Goal: Task Accomplishment & Management: Complete application form

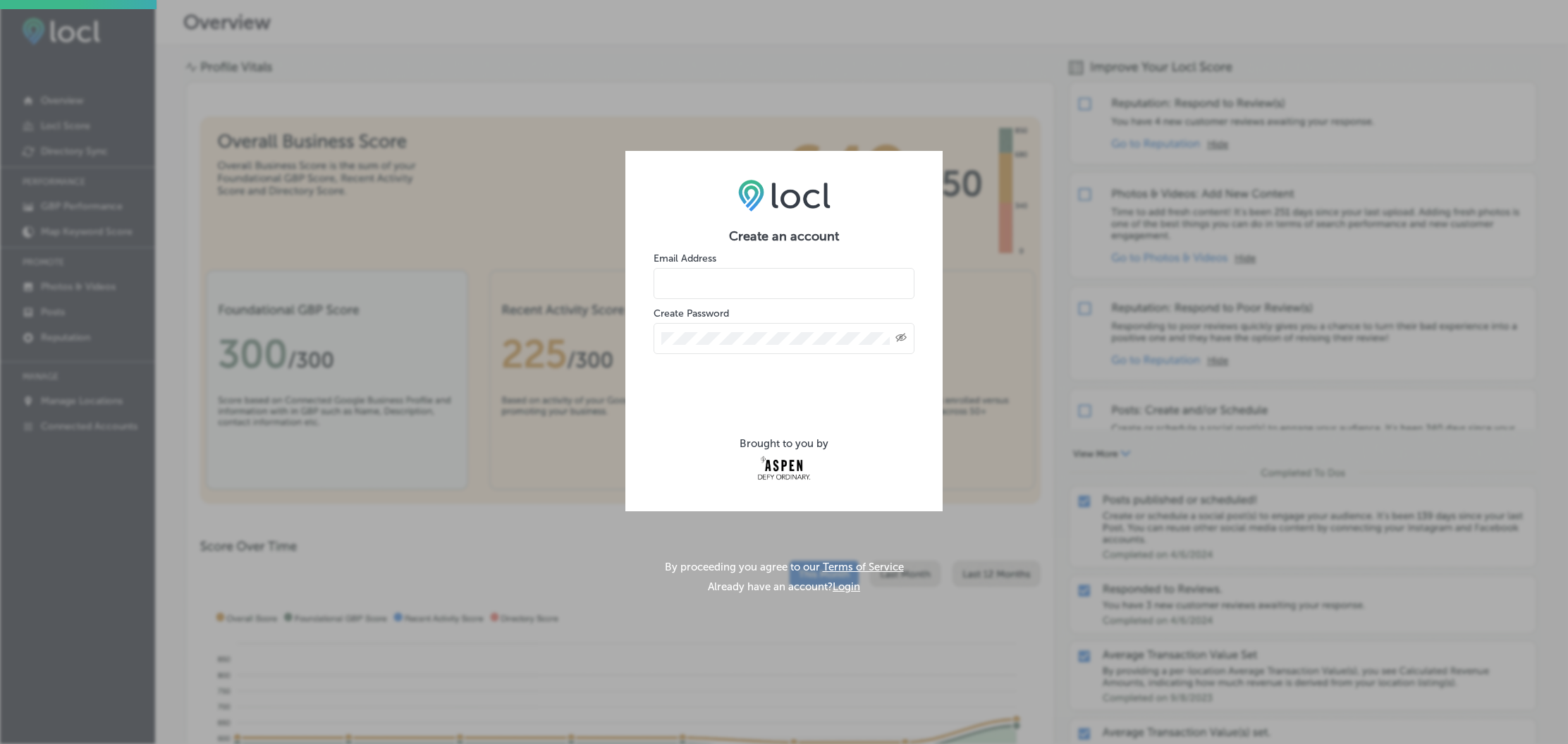
click at [736, 272] on input "email" at bounding box center [784, 283] width 261 height 31
type input "[EMAIL_ADDRESS][DOMAIN_NAME]"
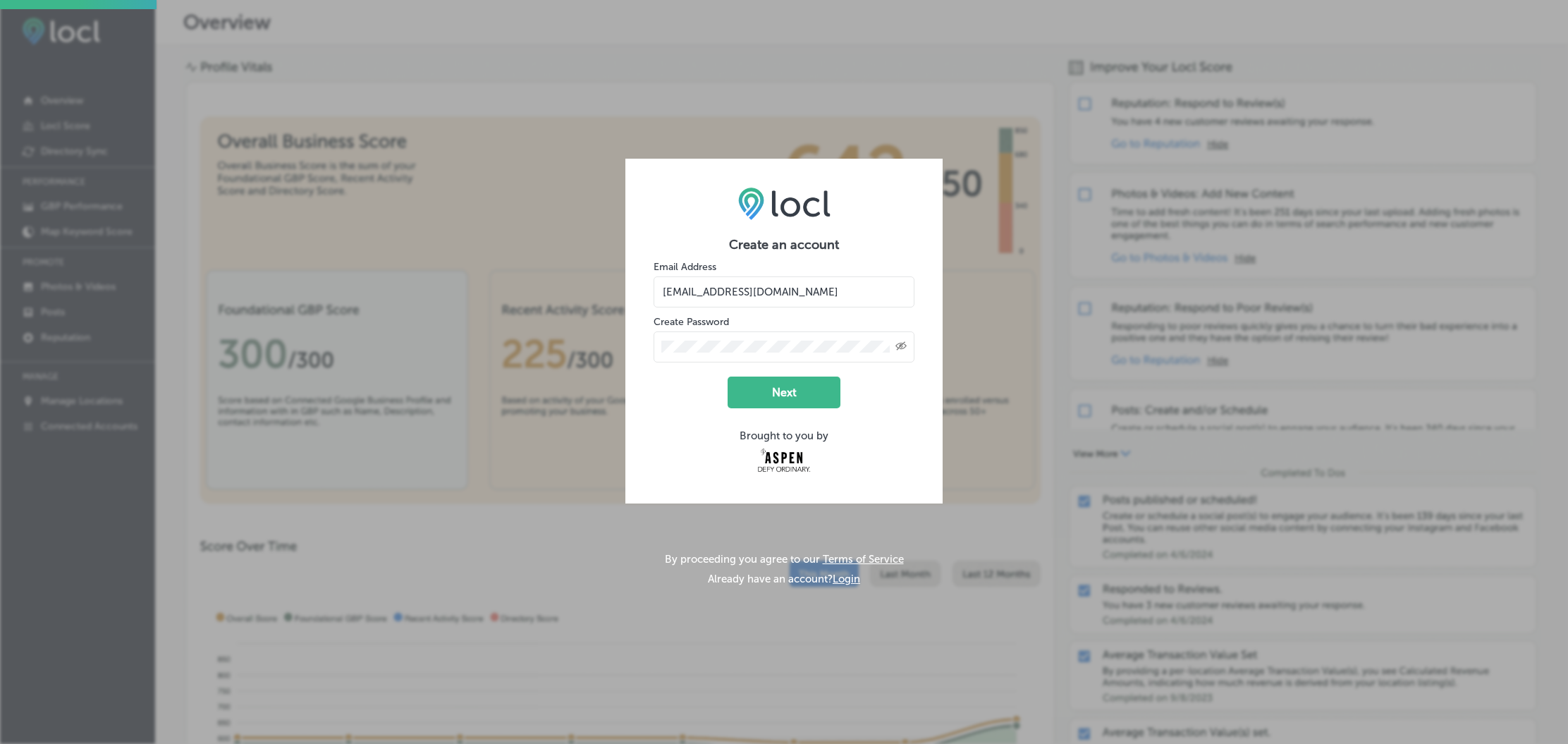
click at [896, 341] on icon "Created with Sketch." at bounding box center [900, 346] width 11 height 9
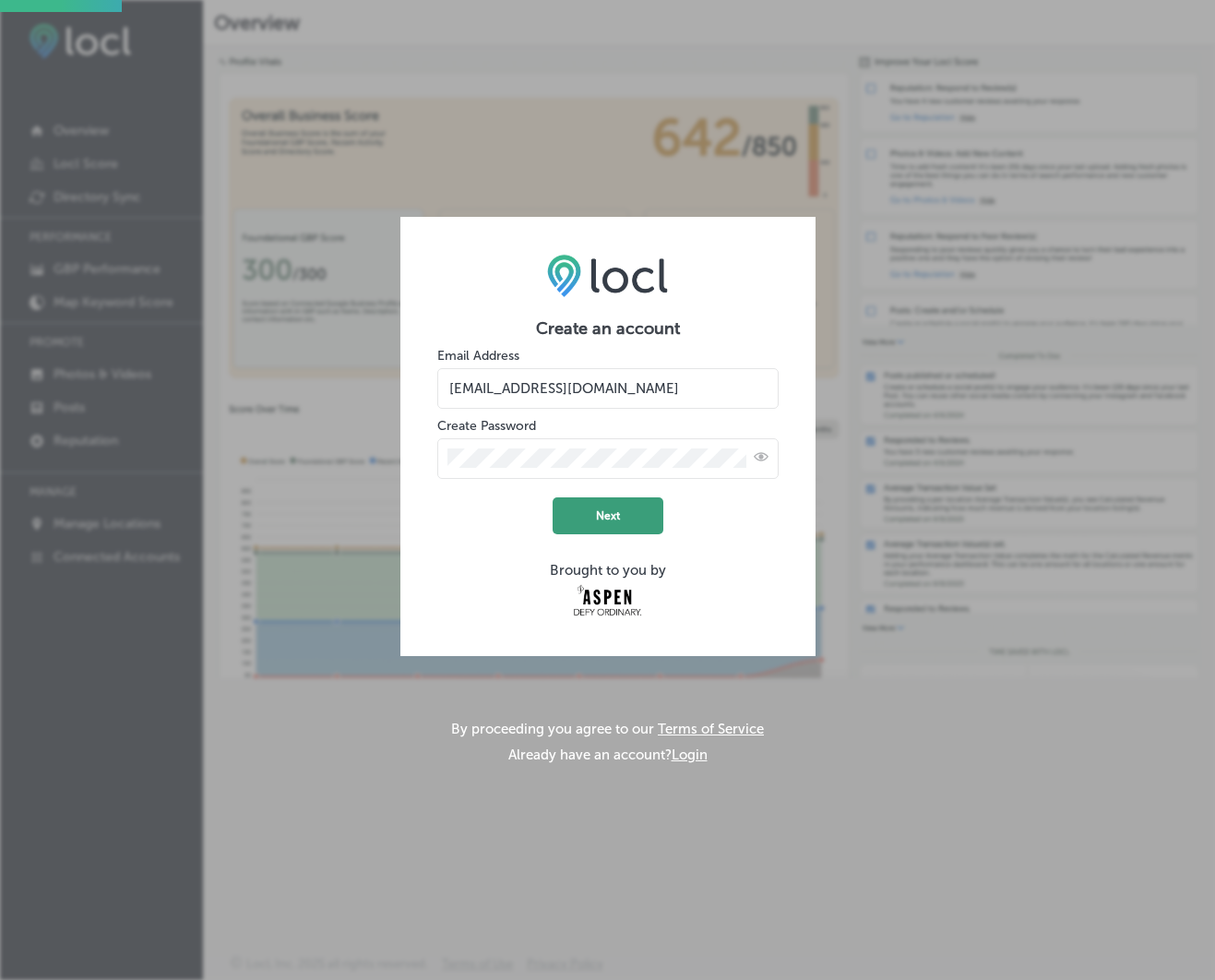
click at [611, 506] on button "Next" at bounding box center [608, 516] width 111 height 37
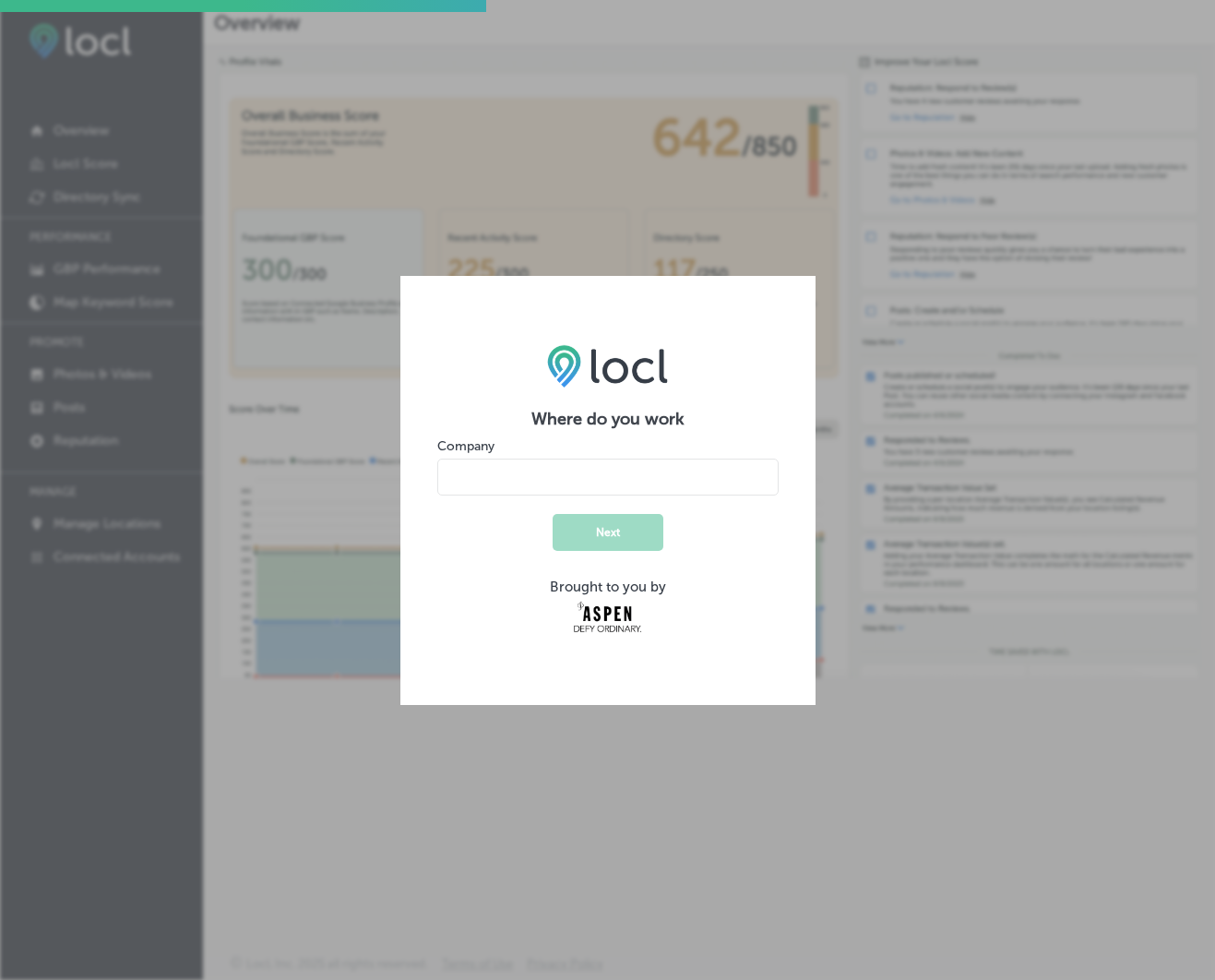
click at [582, 478] on input "name" at bounding box center [608, 477] width 342 height 37
type input "Rescue Lounge LLC"
click at [632, 524] on button "Next" at bounding box center [608, 532] width 111 height 37
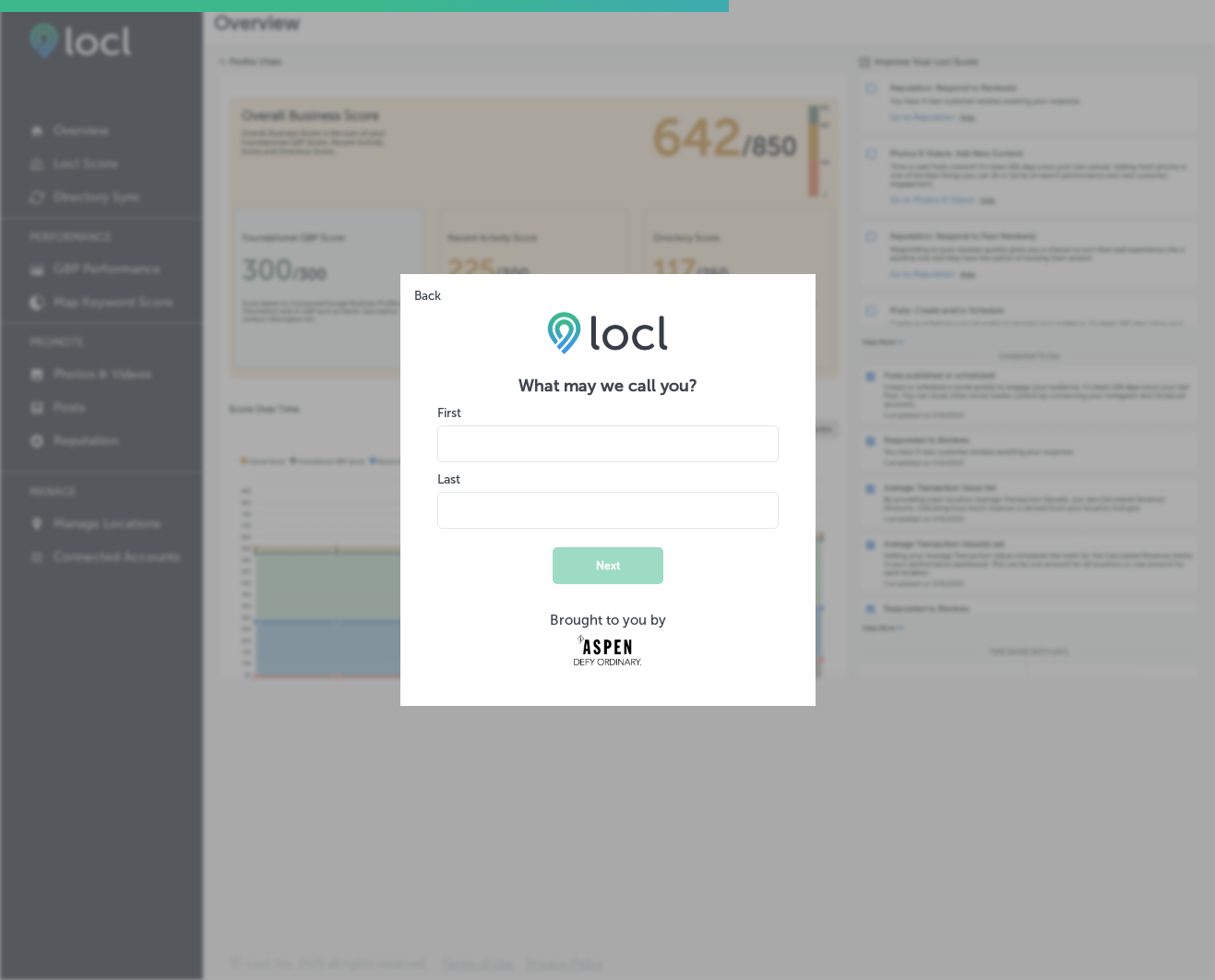
click at [517, 434] on input "name" at bounding box center [608, 444] width 342 height 37
type input "Audra"
type input "Quist"
click at [617, 550] on button "Next" at bounding box center [608, 565] width 111 height 37
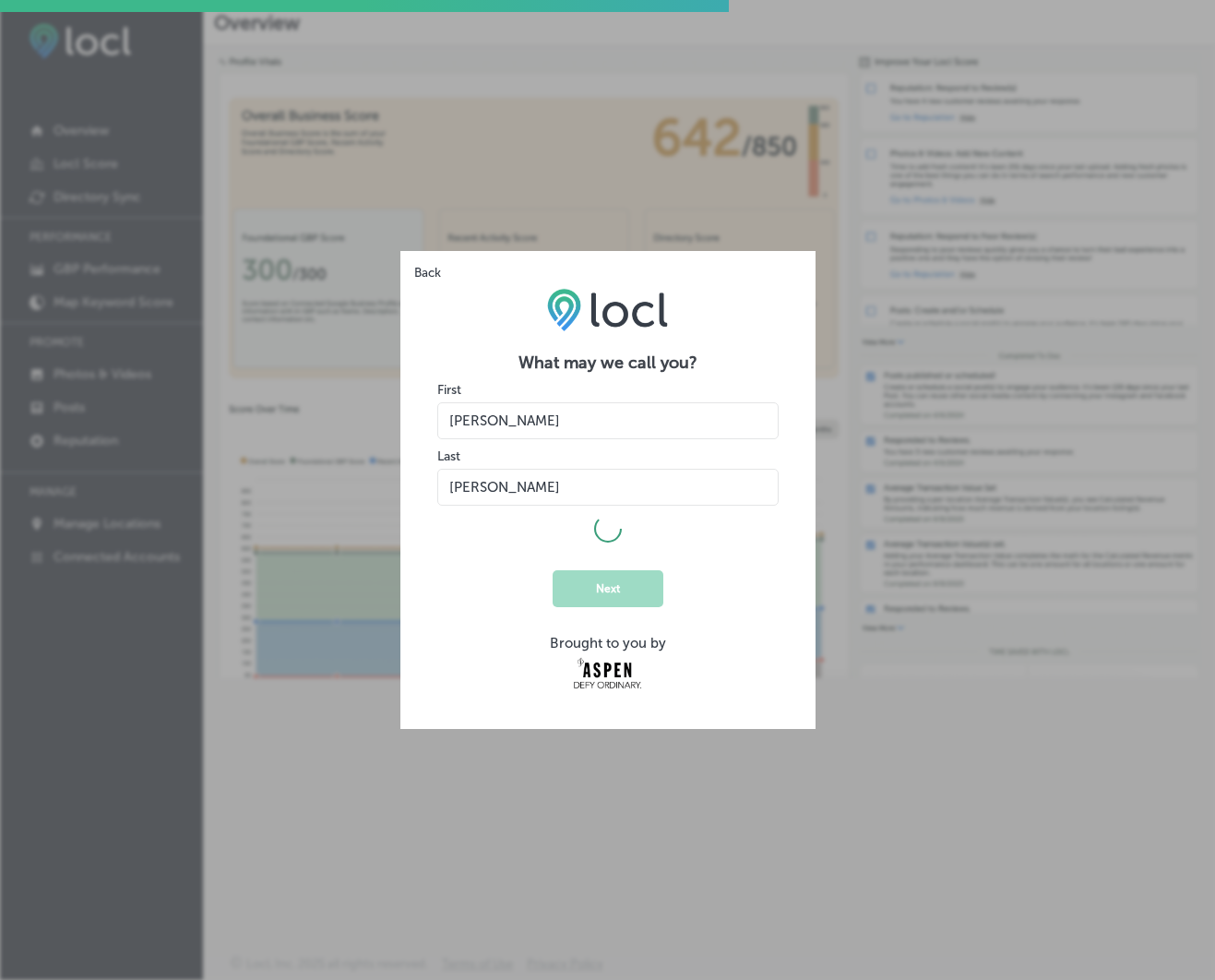
select select "US"
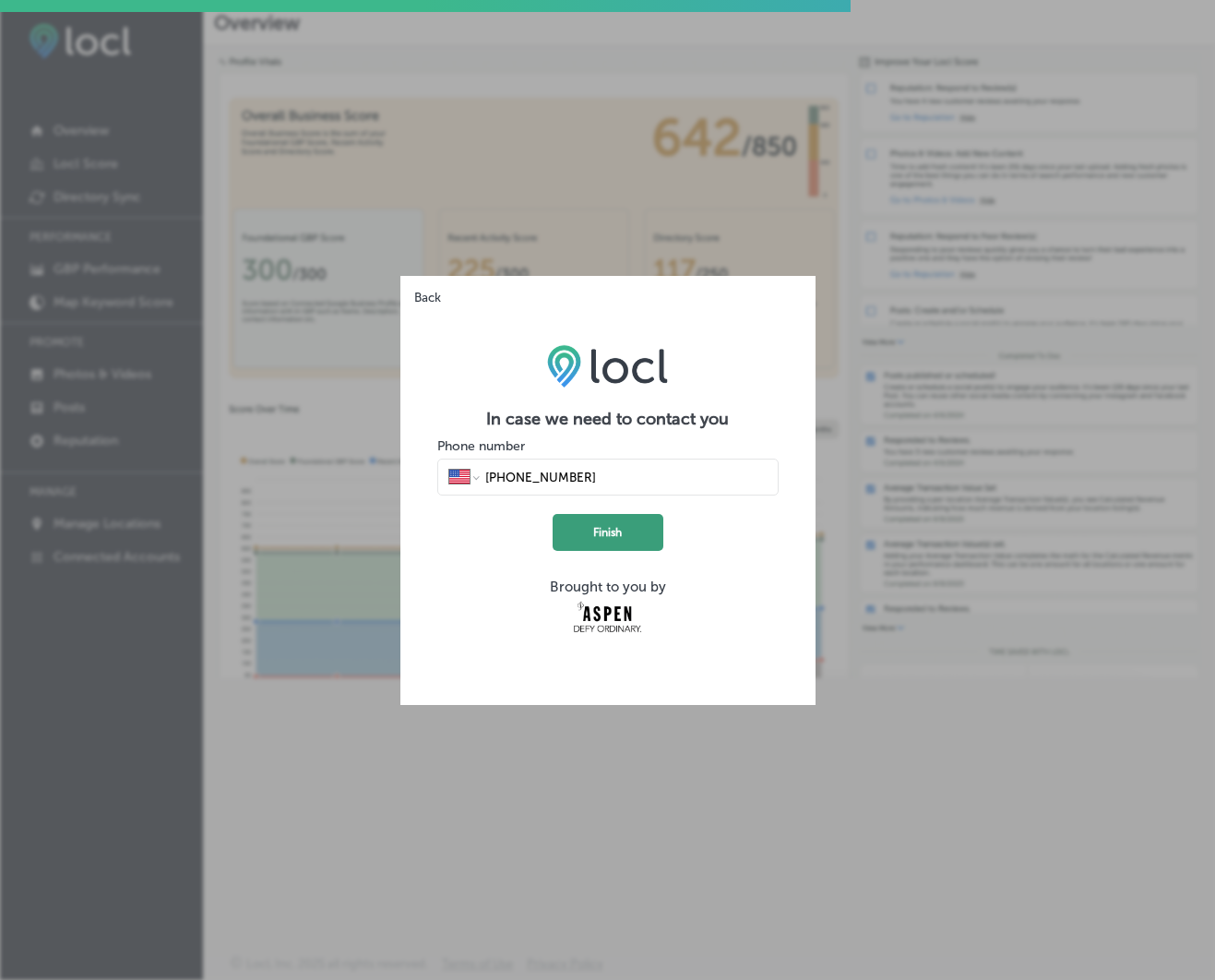
type input "(772) 341-7715"
click at [579, 524] on button "Finish" at bounding box center [608, 532] width 111 height 37
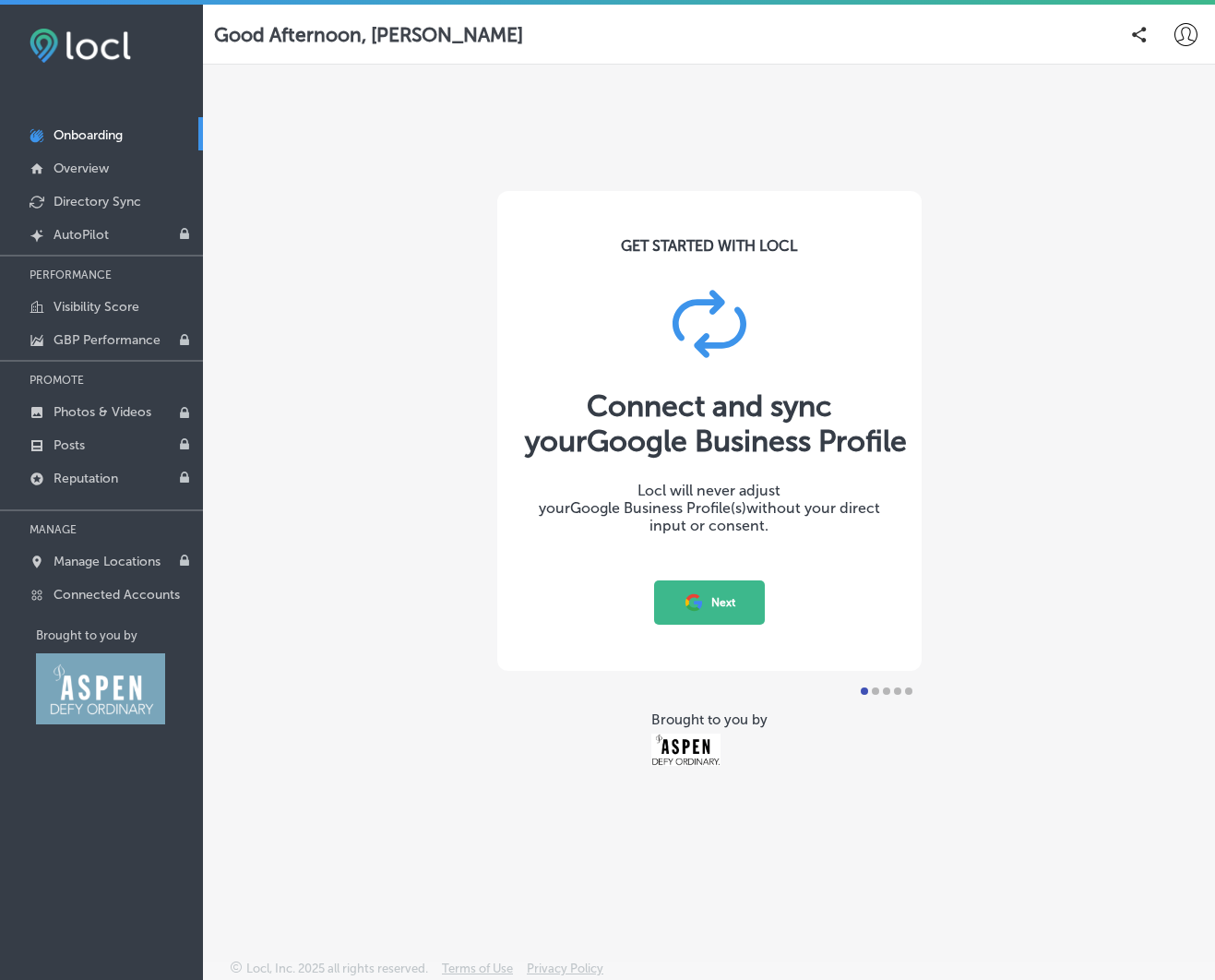
click at [691, 599] on icon at bounding box center [693, 602] width 20 height 20
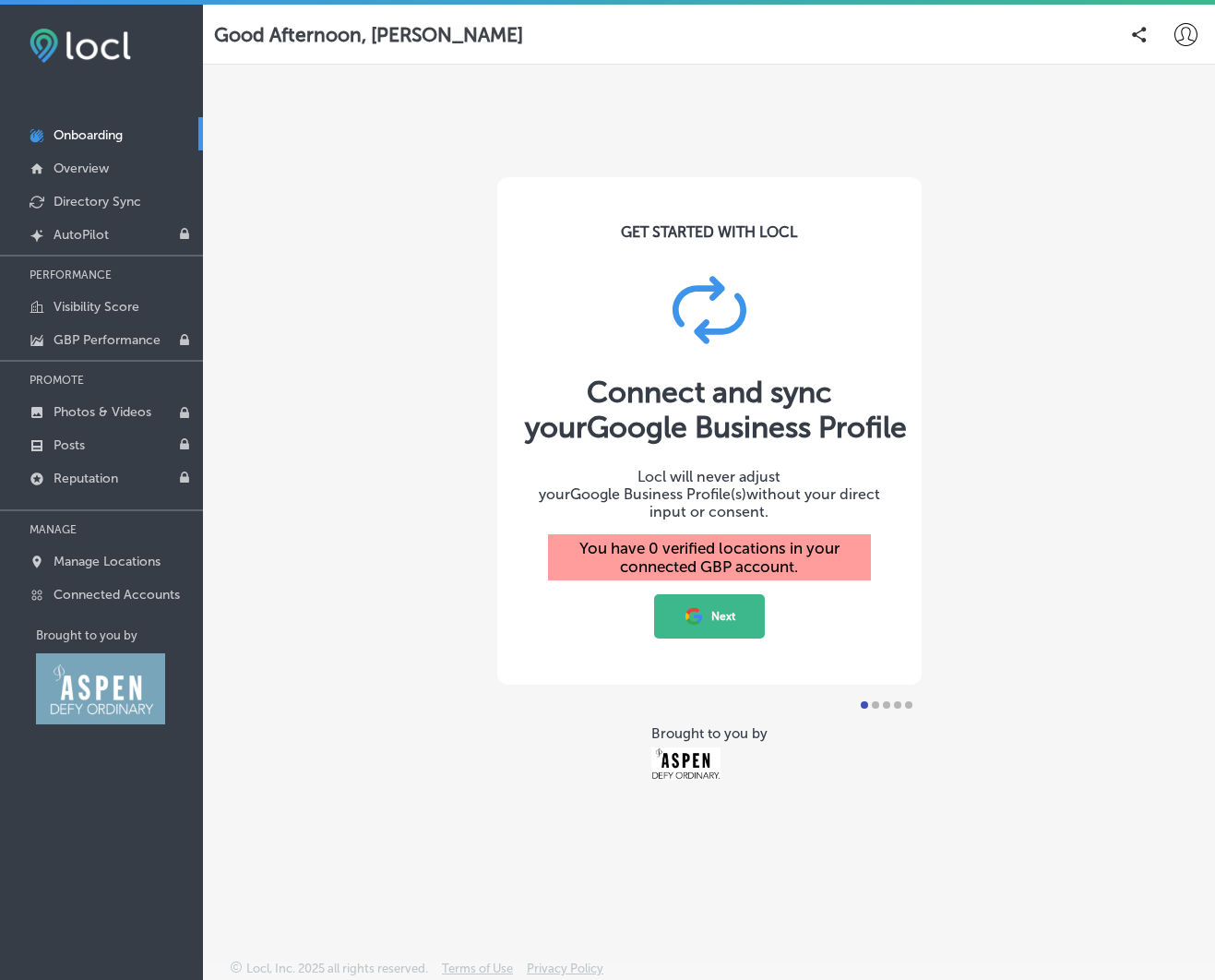
click at [696, 614] on icon at bounding box center [698, 618] width 9 height 9
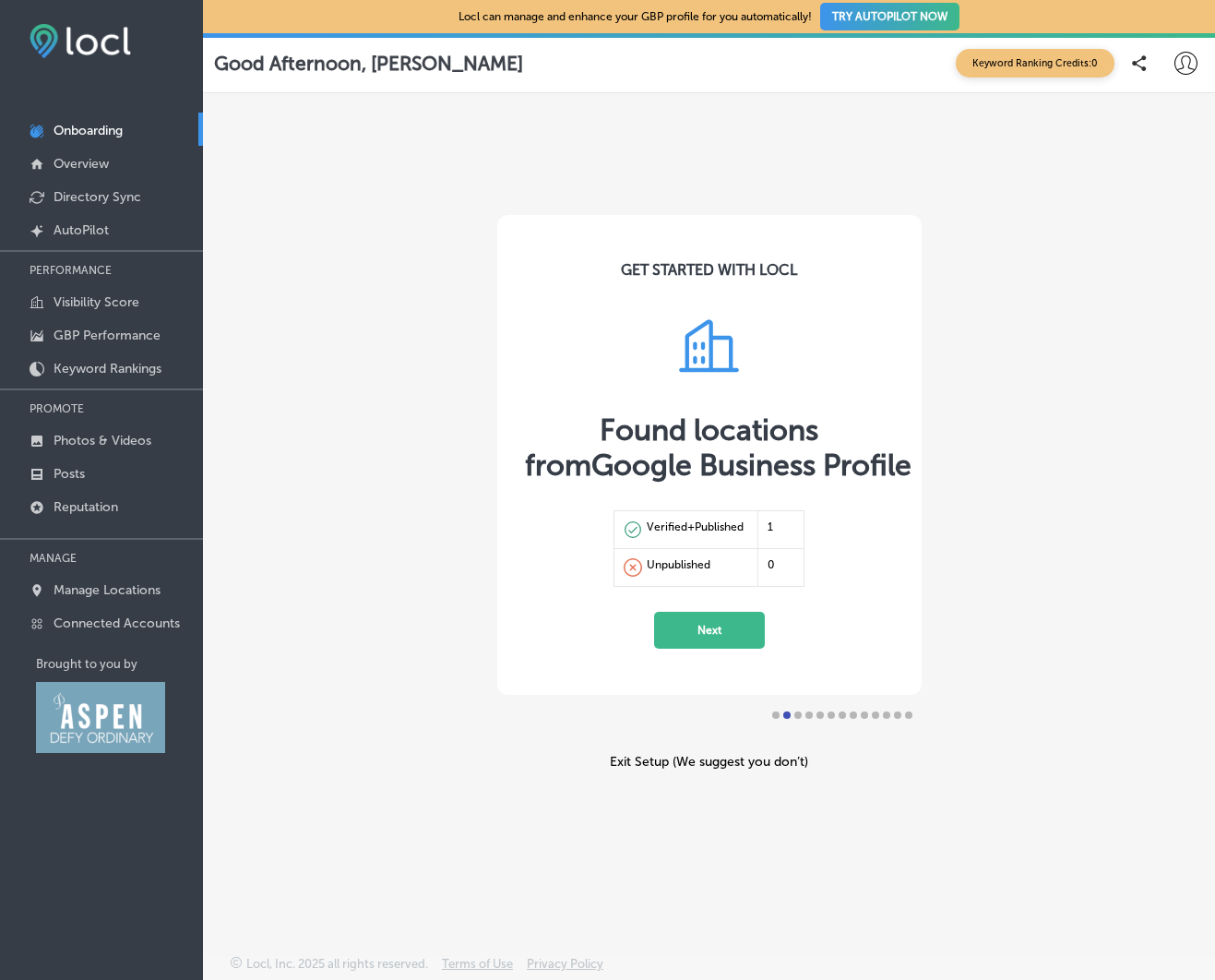
click at [717, 623] on button "Next" at bounding box center [710, 631] width 111 height 37
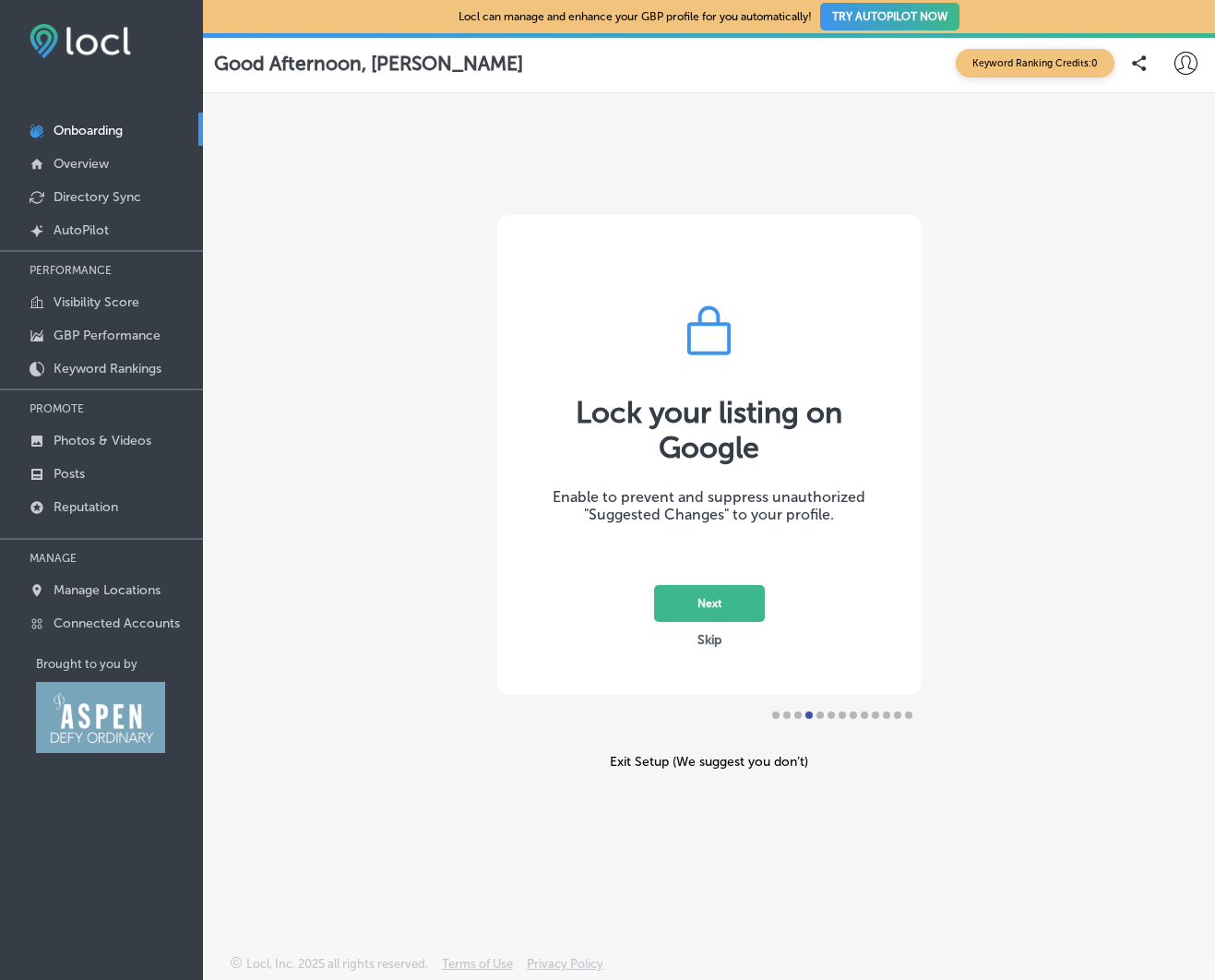
click at [722, 599] on button "Next" at bounding box center [710, 604] width 111 height 37
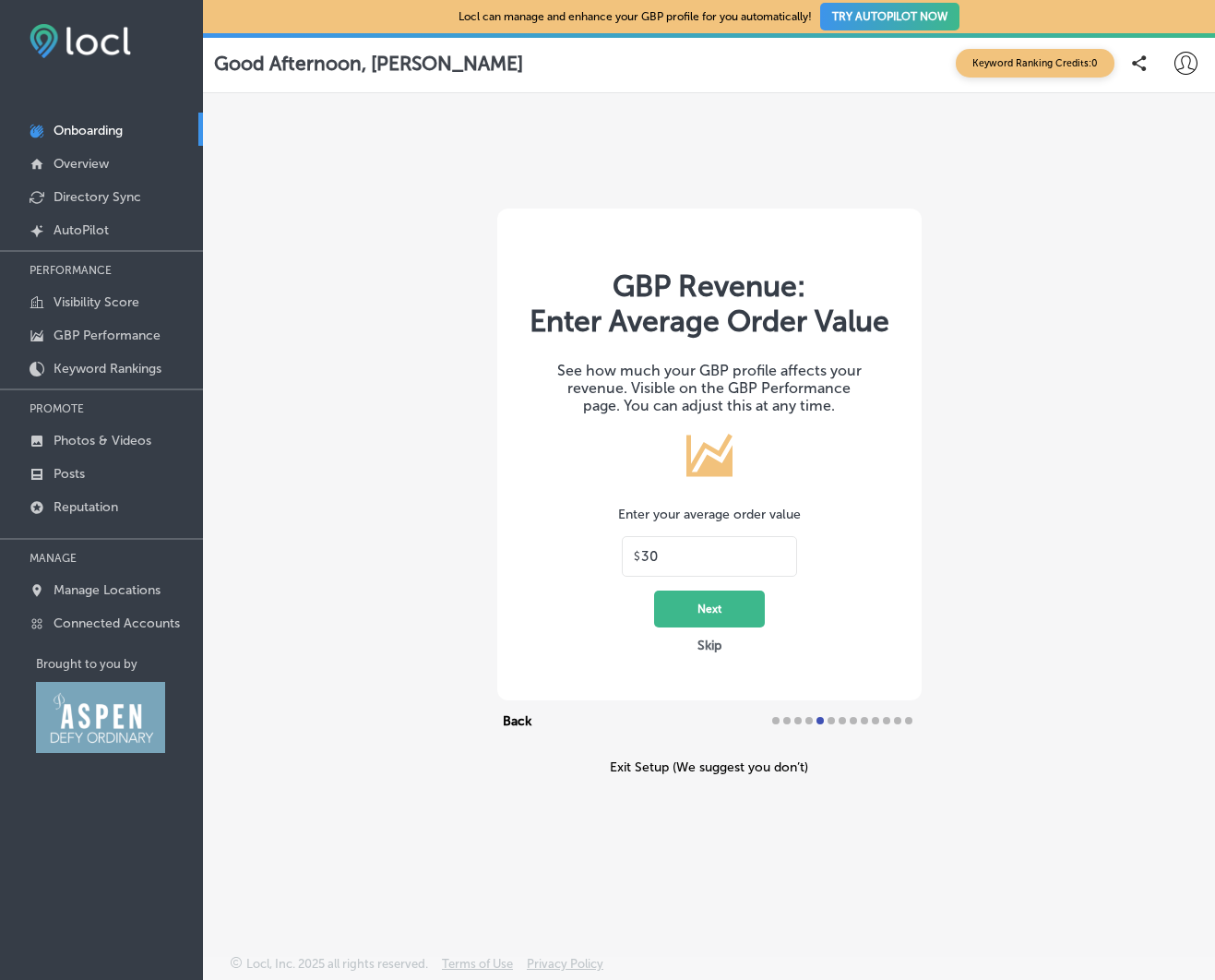
click at [698, 639] on button "Skip" at bounding box center [710, 645] width 35 height 17
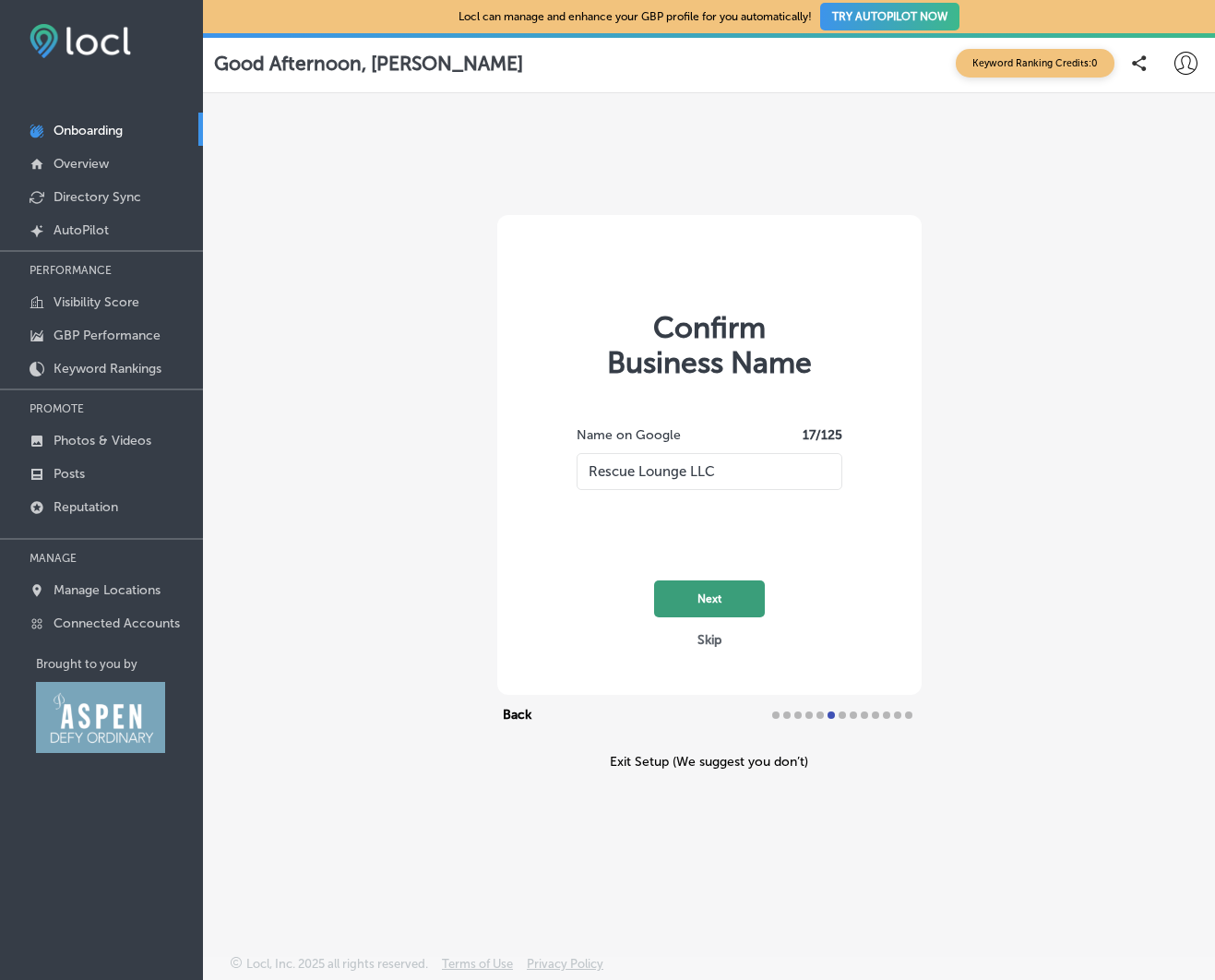
click at [702, 607] on button "Next" at bounding box center [710, 599] width 111 height 37
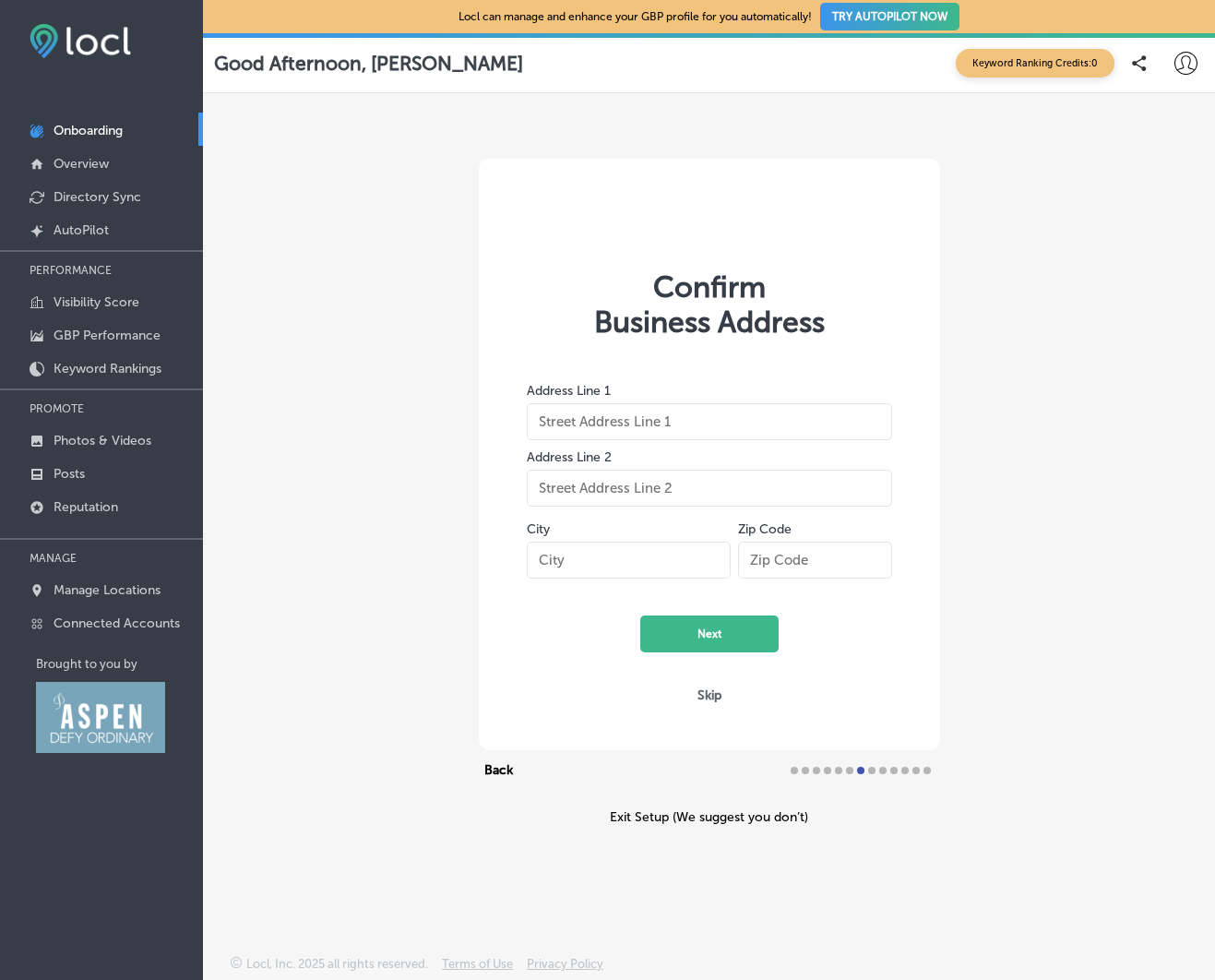
type input "[STREET_ADDRESS][PERSON_NAME]"
type input "Suite 206"
type input "Aspen"
type input "81611"
click at [702, 607] on div "Address Line 1 [STREET_ADDRESS][PERSON_NAME] Next" at bounding box center [710, 512] width 366 height 278
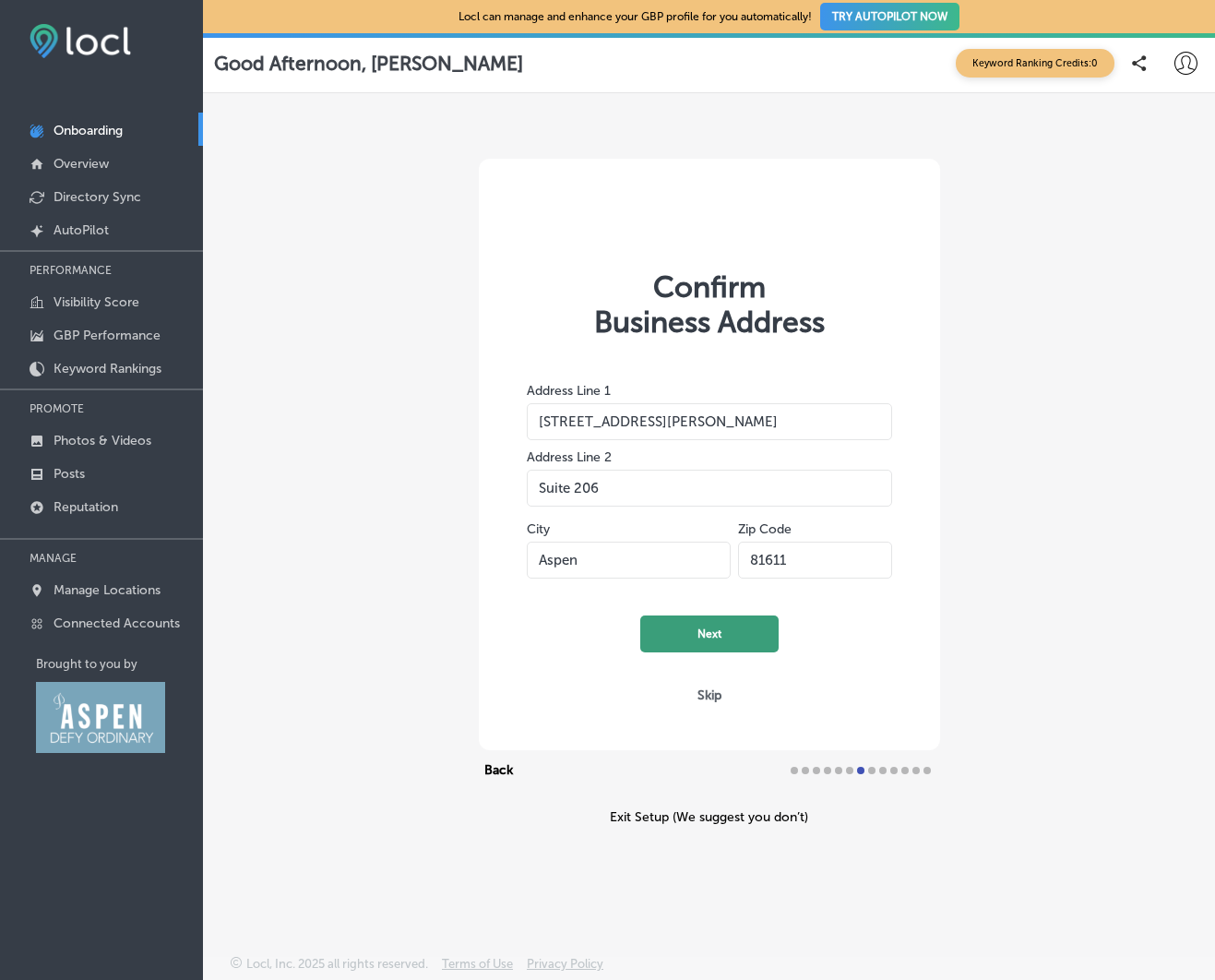
click at [702, 624] on button "Next" at bounding box center [710, 633] width 139 height 37
select select "US"
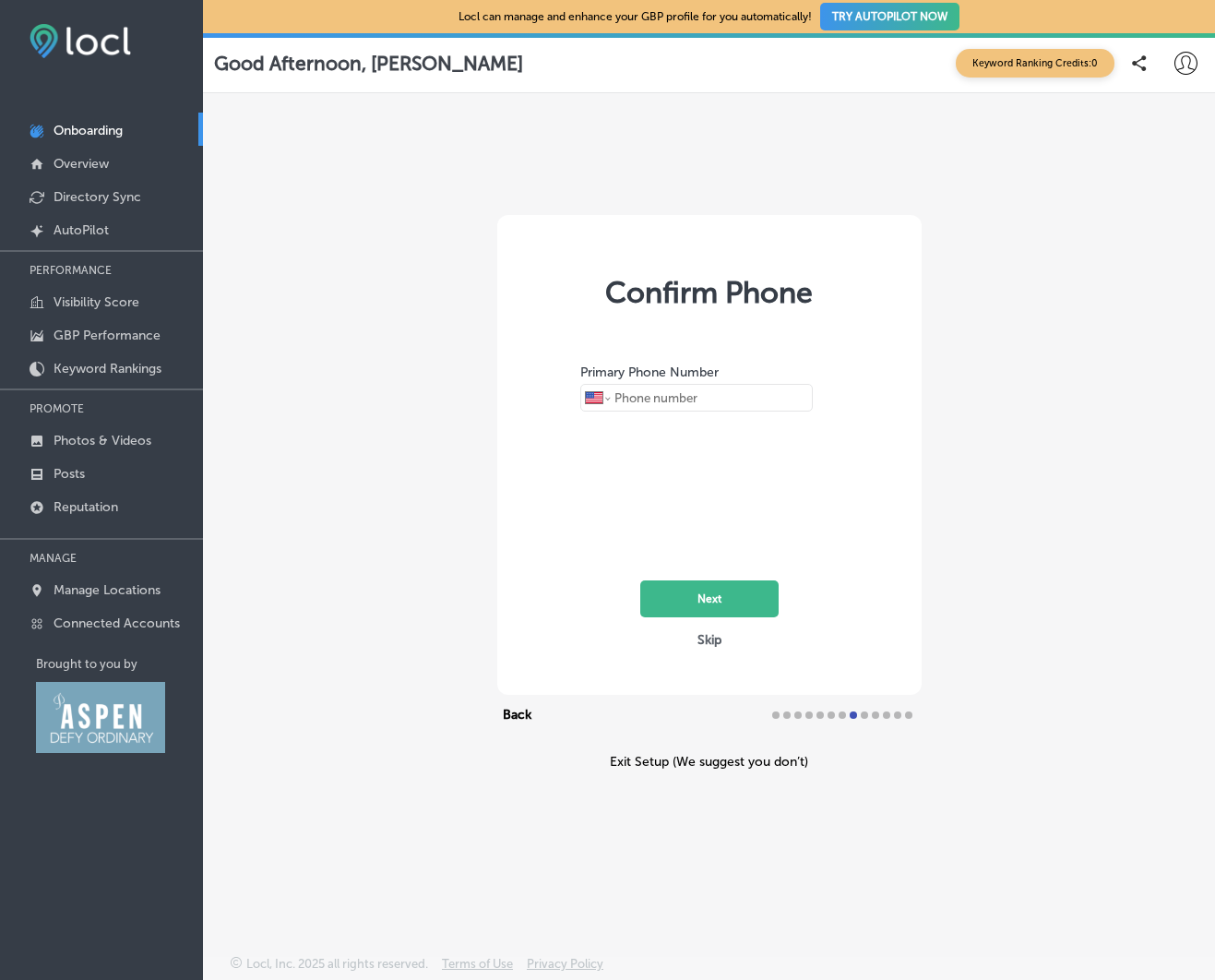
type input "[PHONE_NUMBER]"
click at [702, 626] on div "Confirm Phone Primary Phone Number International [GEOGRAPHIC_DATA] [GEOGRAPHIC_…" at bounding box center [710, 454] width 425 height 479
click at [706, 606] on button "Next" at bounding box center [710, 599] width 139 height 37
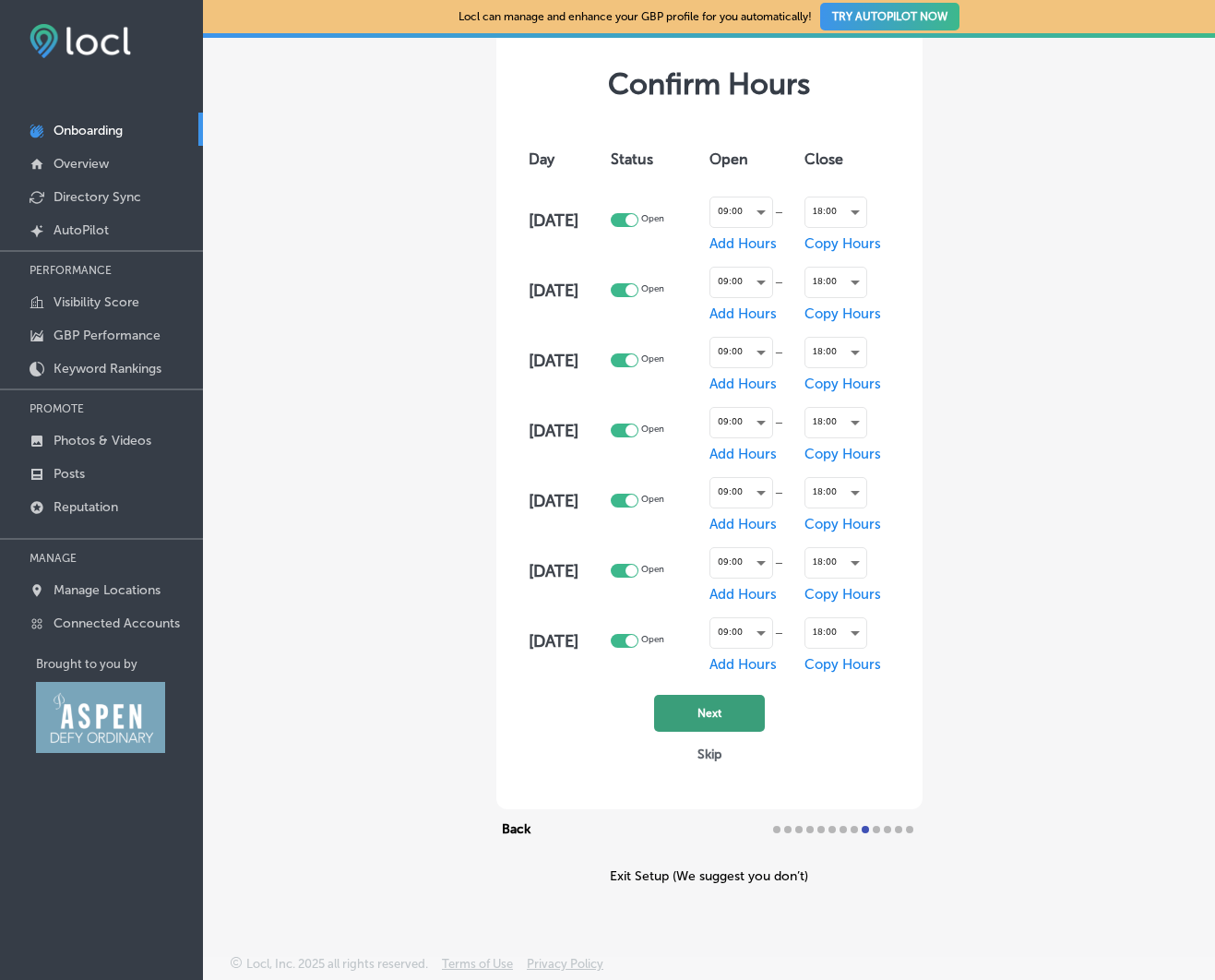
scroll to position [100, 0]
click at [724, 709] on button "Next" at bounding box center [710, 713] width 111 height 37
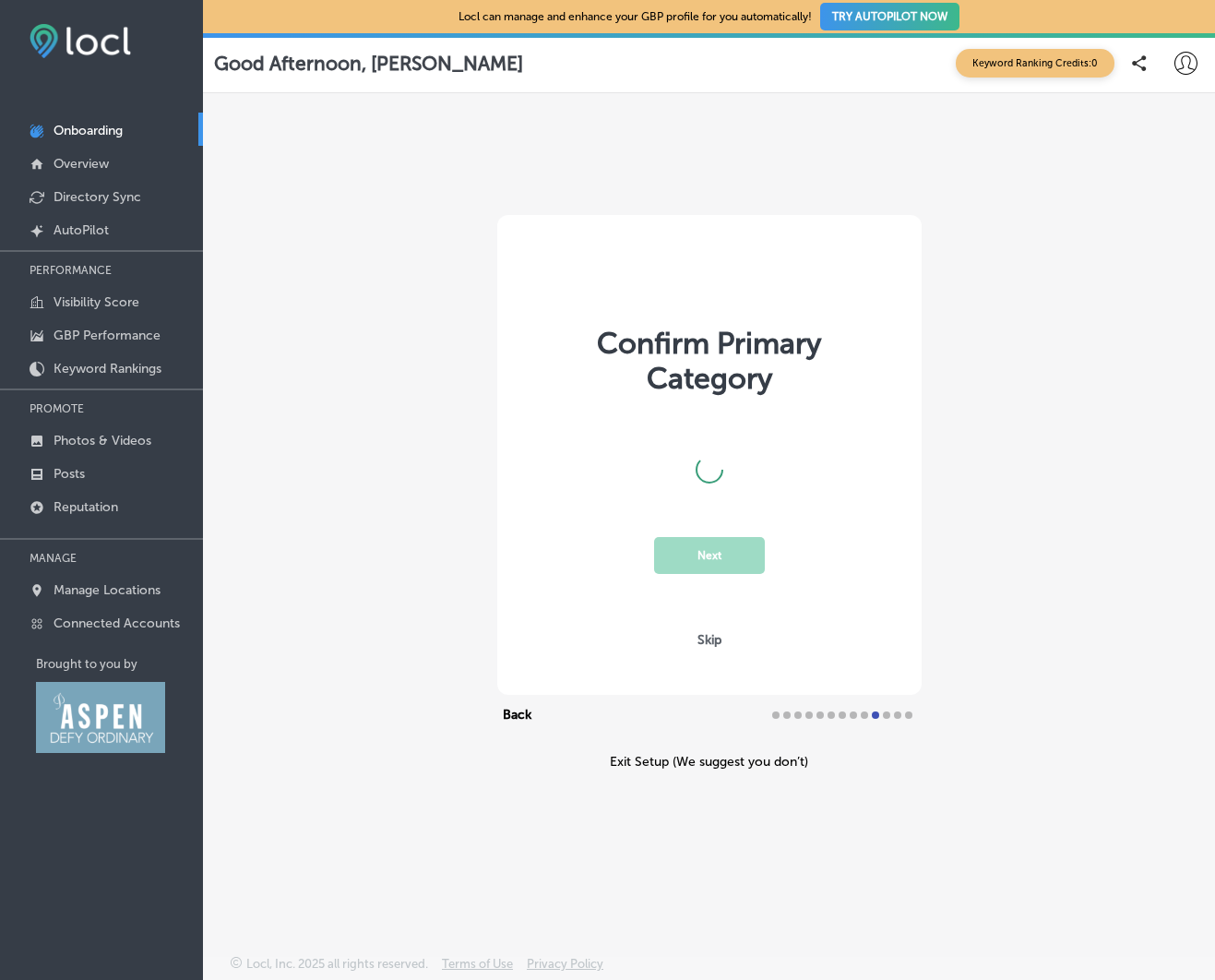
scroll to position [0, 0]
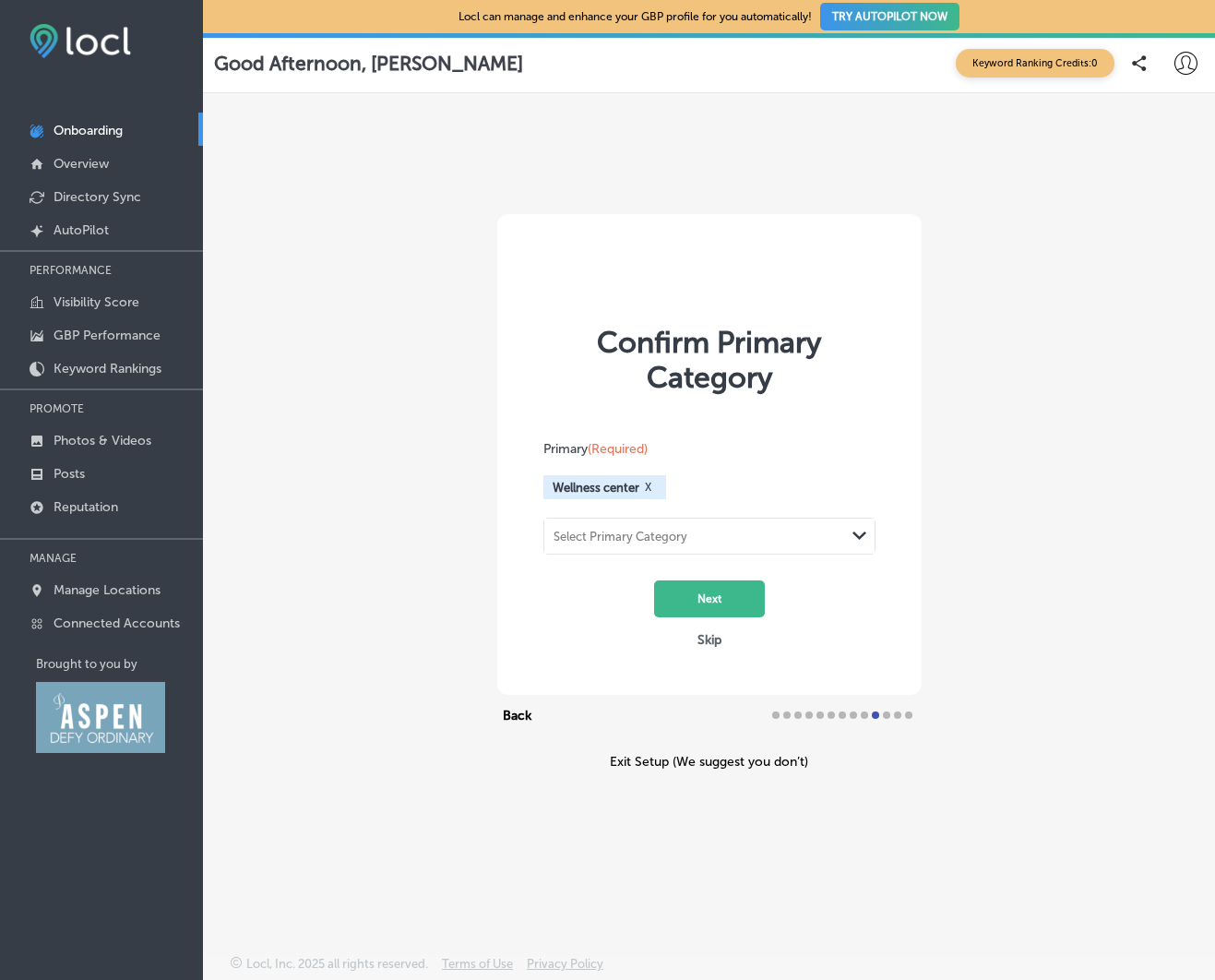
click at [674, 533] on div "Select Primary Category" at bounding box center [620, 536] width 134 height 13
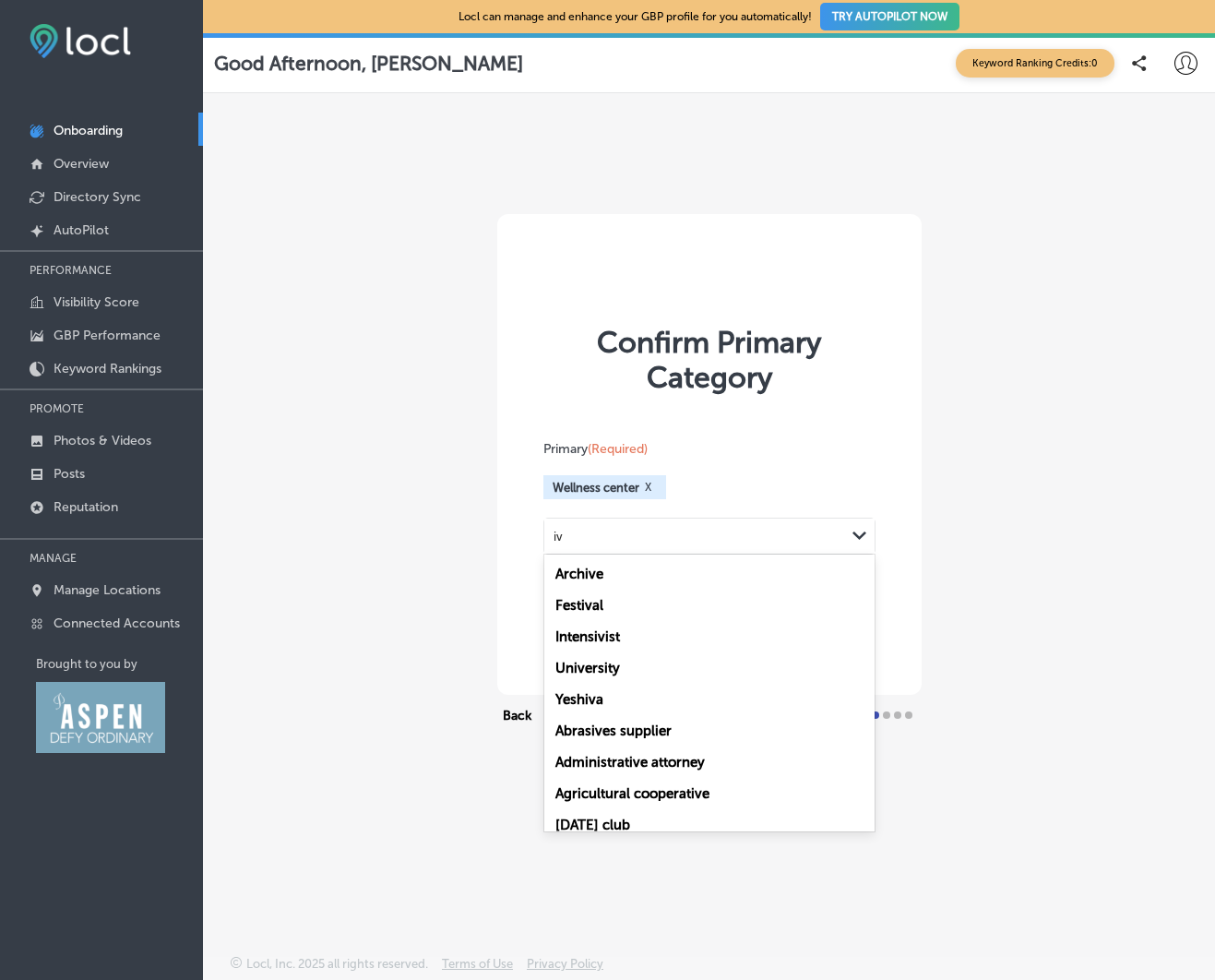
type input "i"
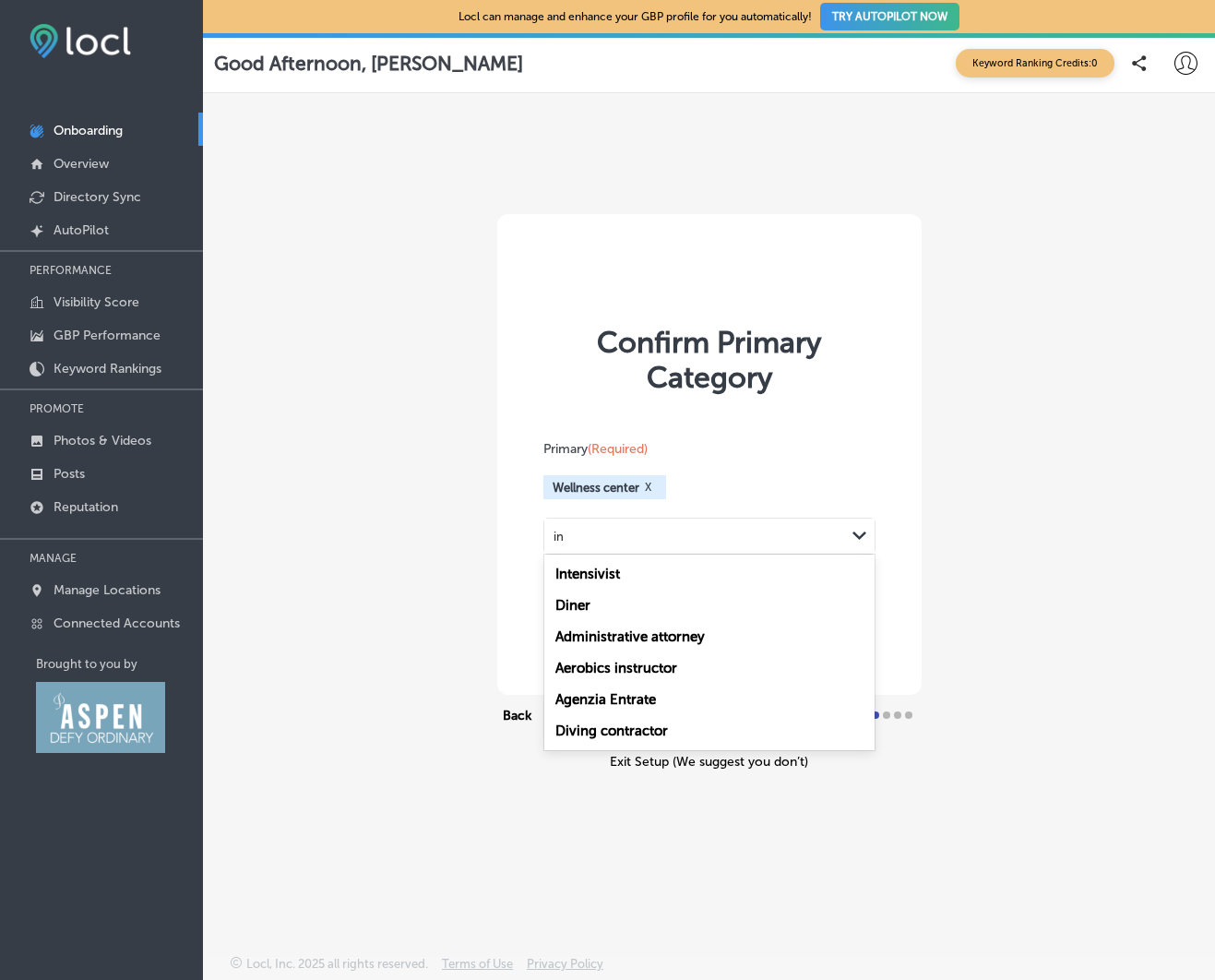
type input "i"
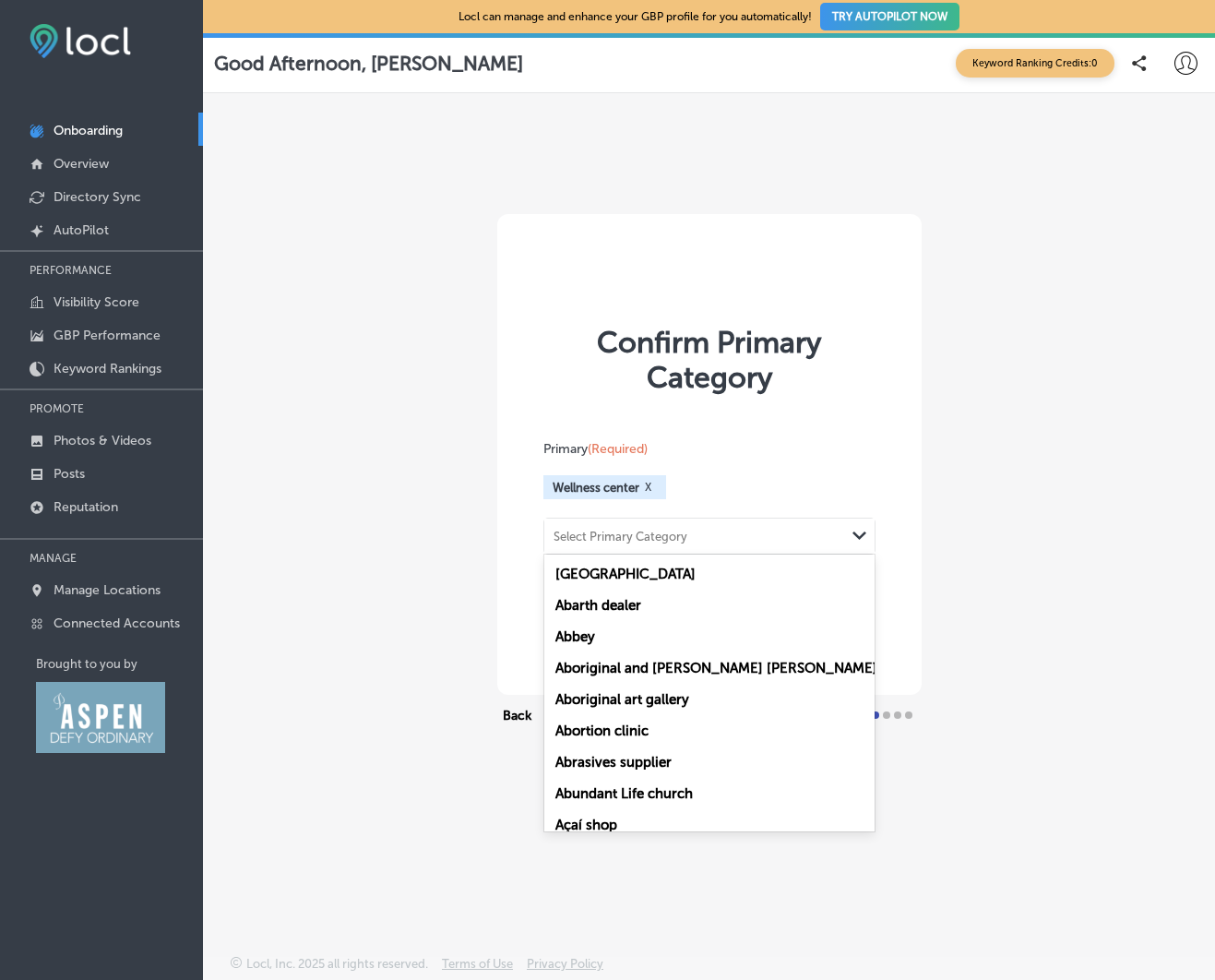
type input "w"
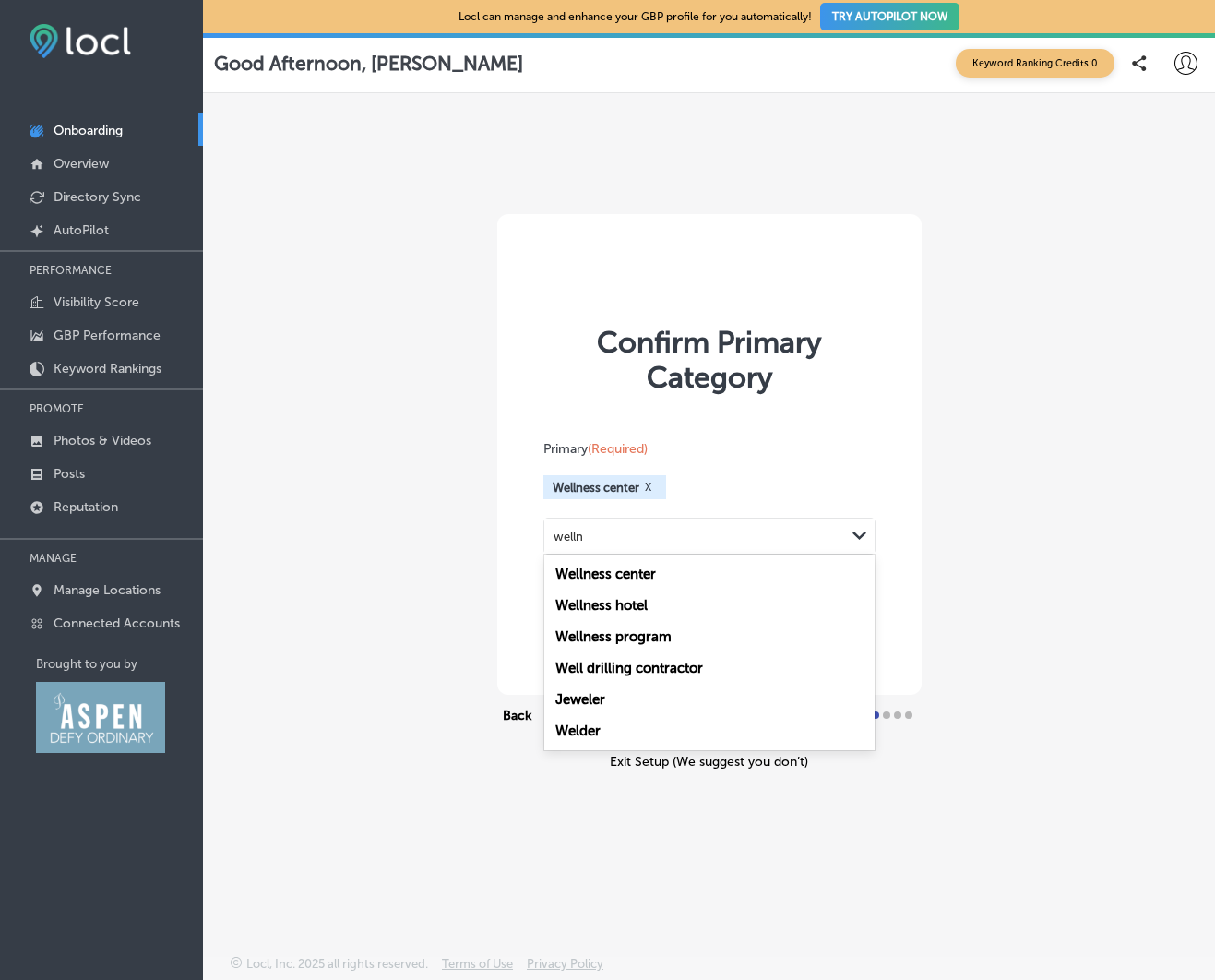
click at [650, 580] on label "Wellness center" at bounding box center [606, 574] width 100 height 16
type input "welln"
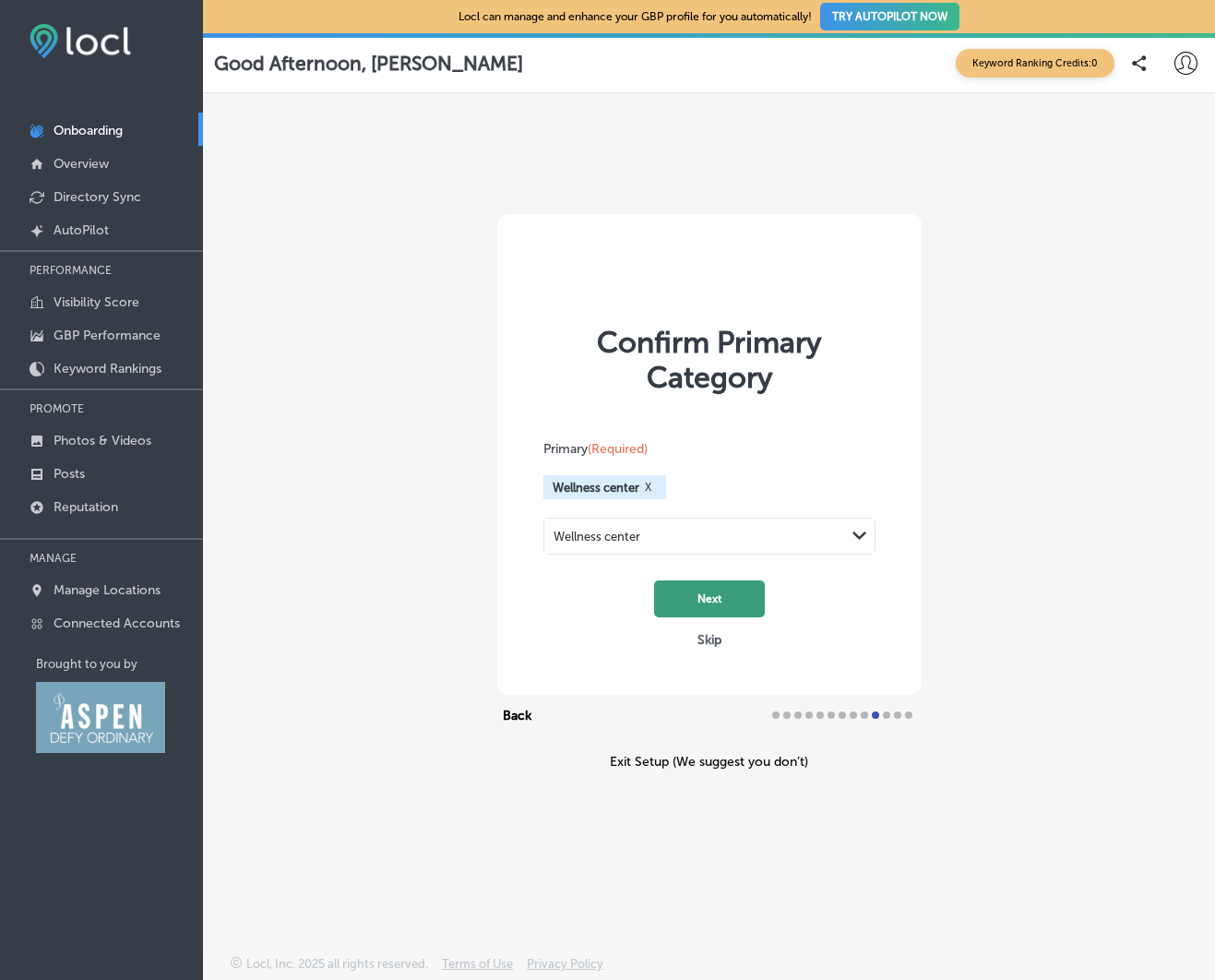
click at [702, 596] on button "Next" at bounding box center [710, 599] width 111 height 37
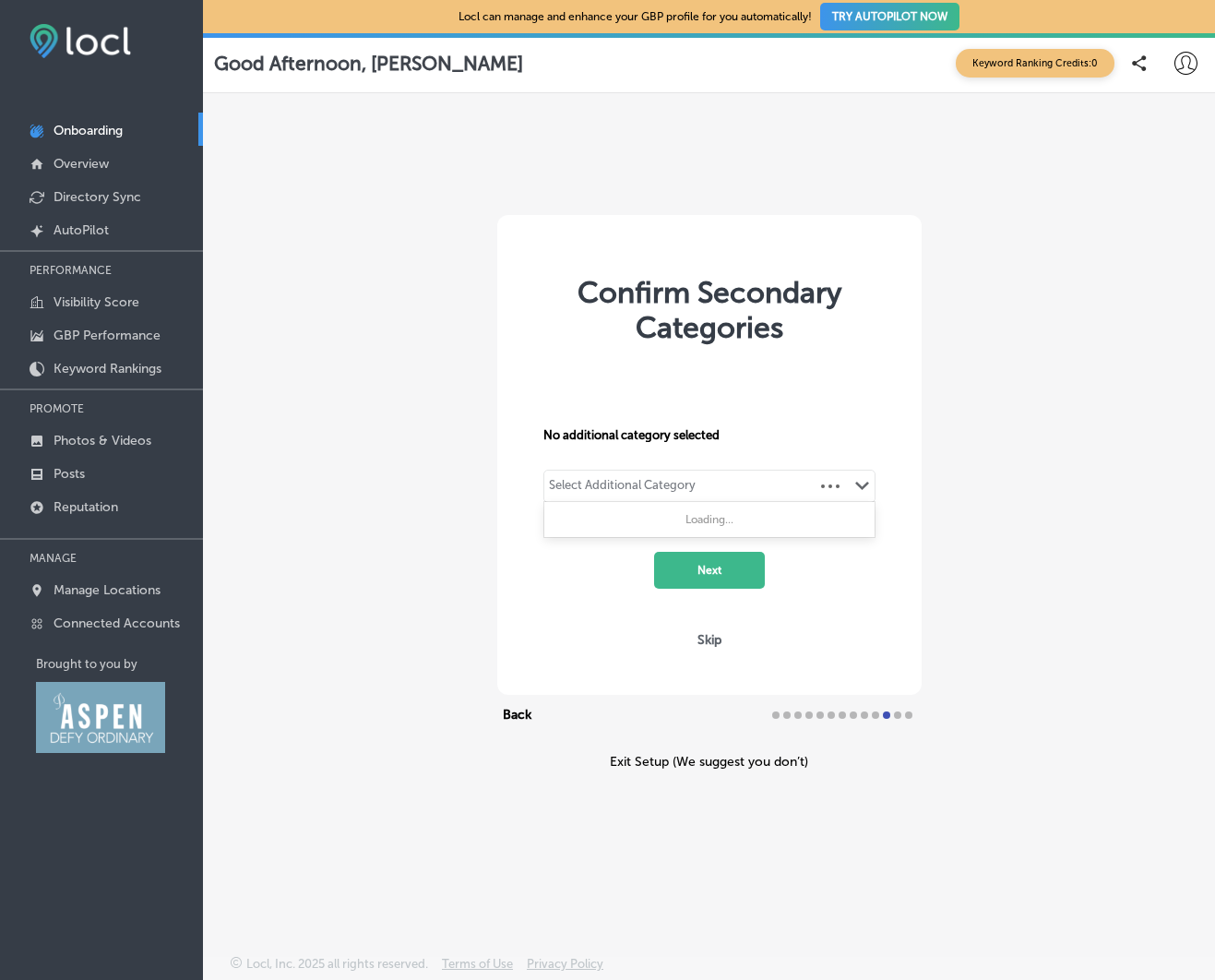
click at [711, 486] on div "Select Additional Category Path Created with Sketch." at bounding box center [710, 486] width 330 height 32
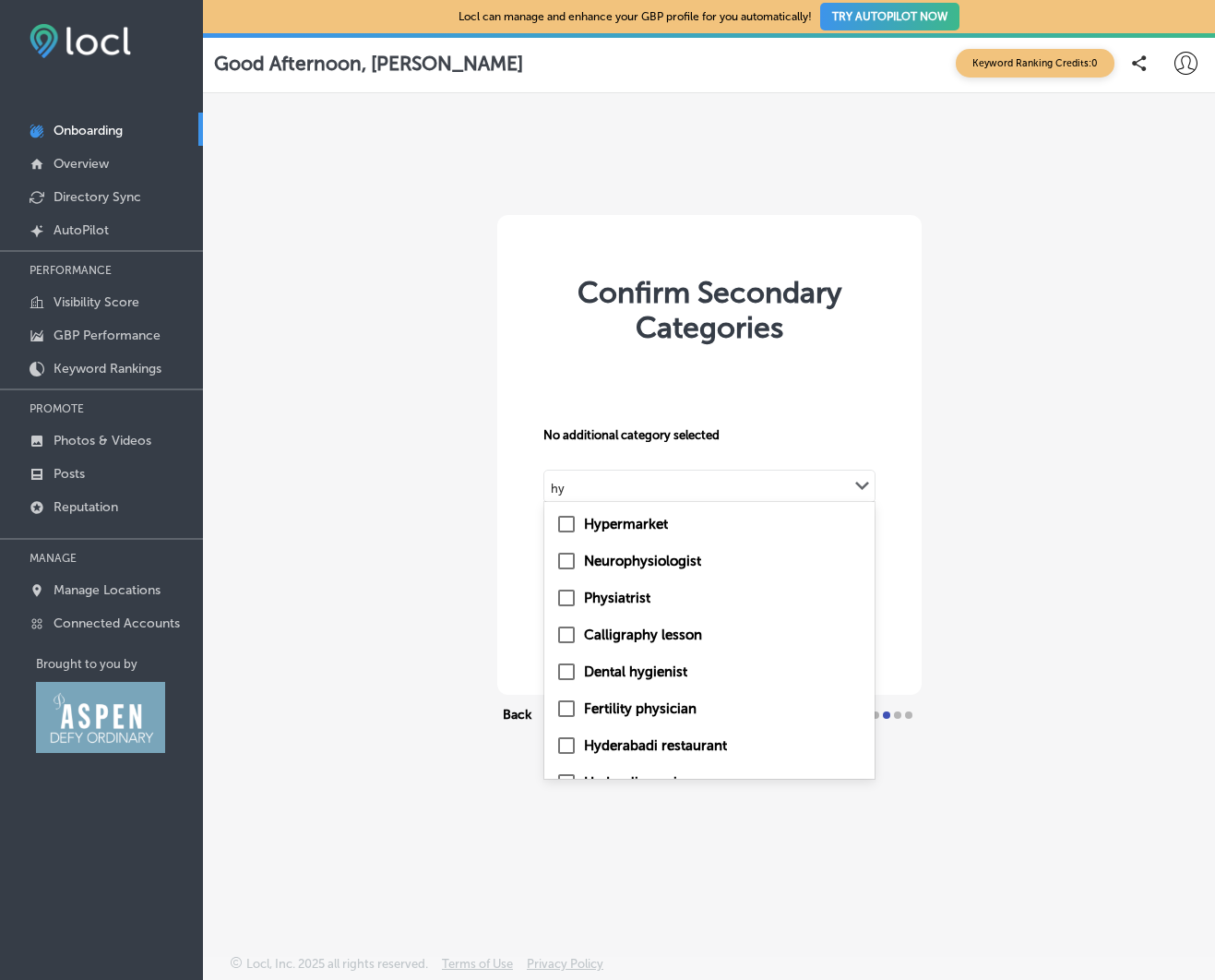
type input "h"
click at [560, 631] on input "checkbox" at bounding box center [566, 634] width 22 height 22
type input "heal"
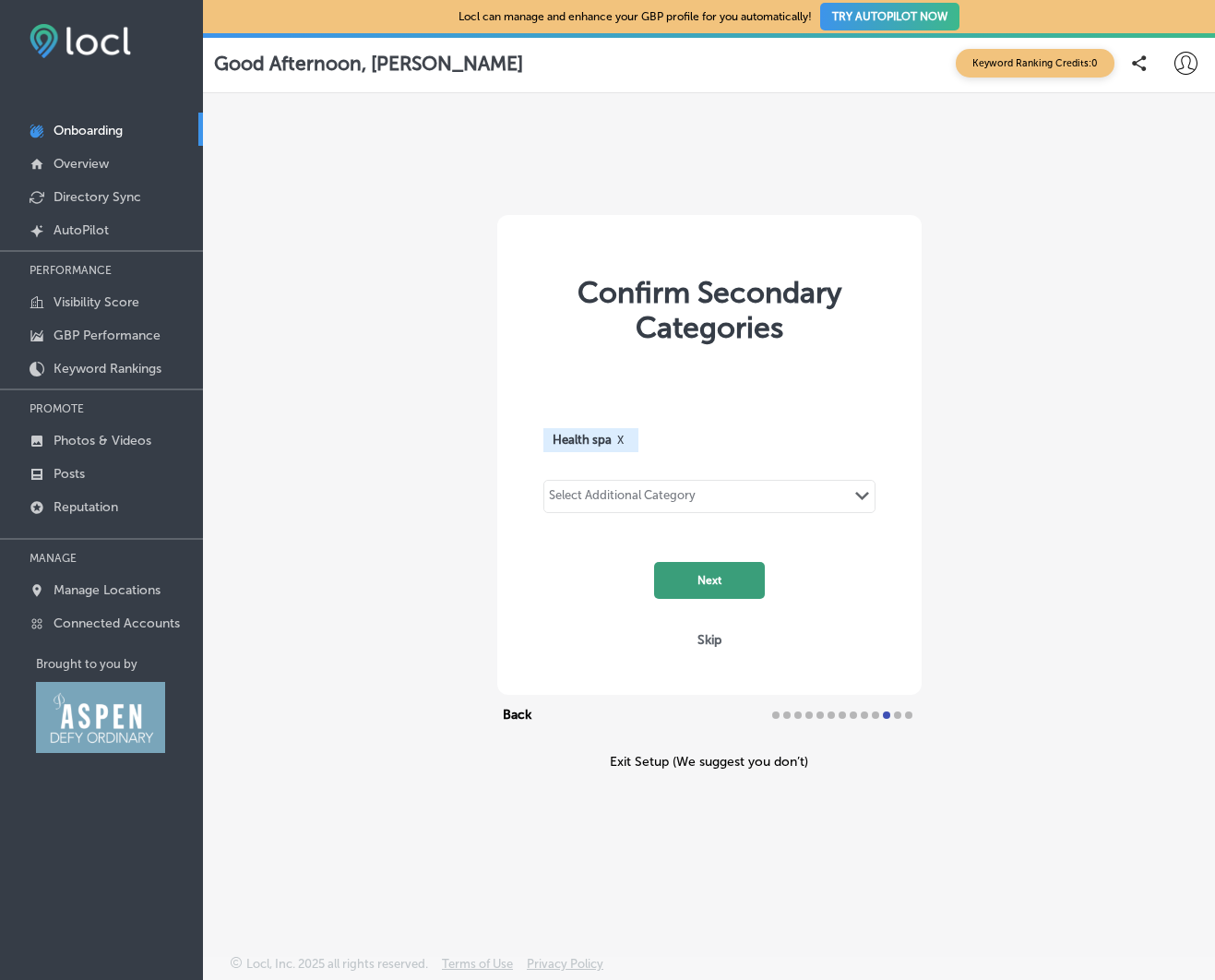
click at [713, 570] on button "Next" at bounding box center [710, 580] width 111 height 37
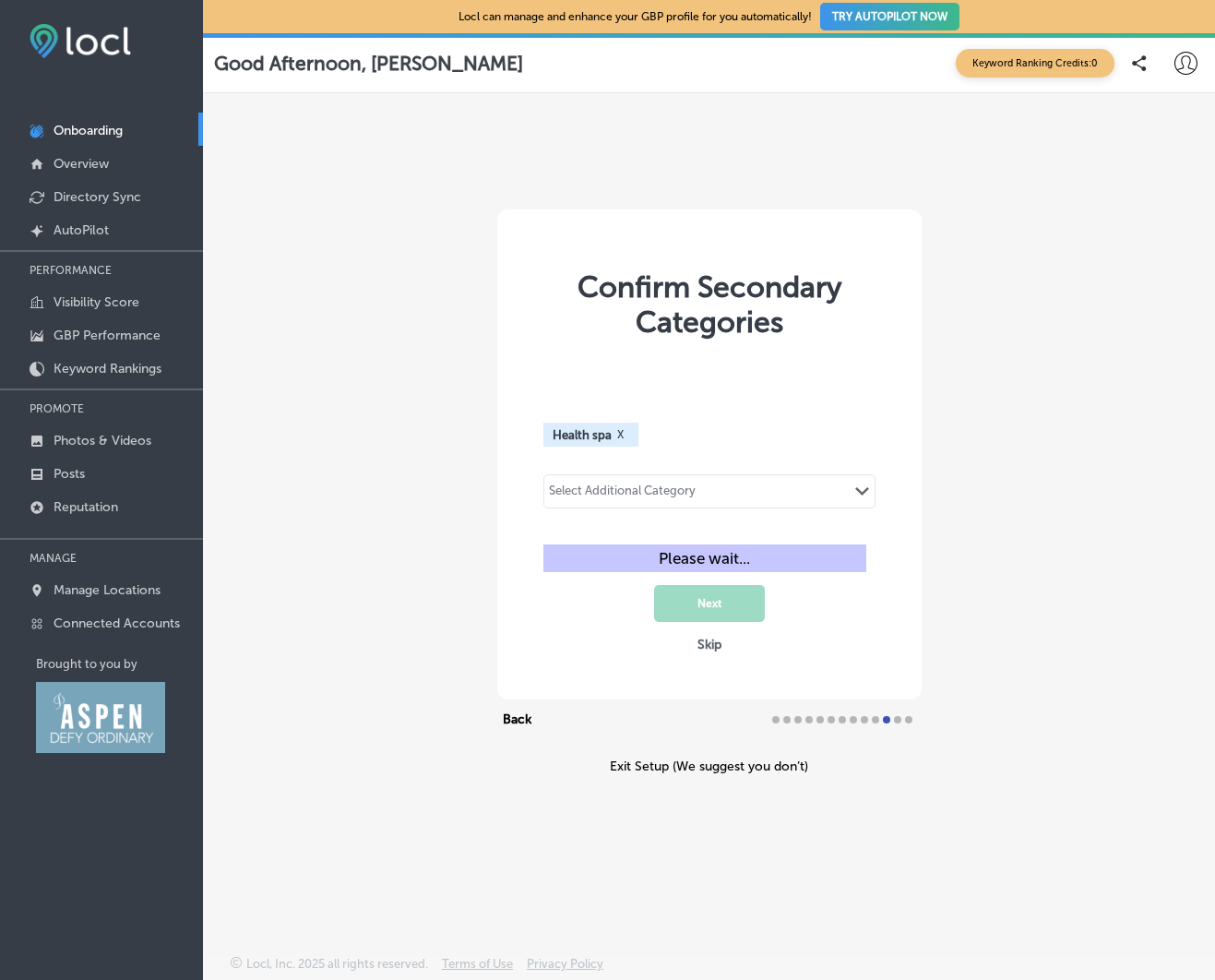
click at [682, 488] on div "Select Additional Category" at bounding box center [622, 494] width 146 height 21
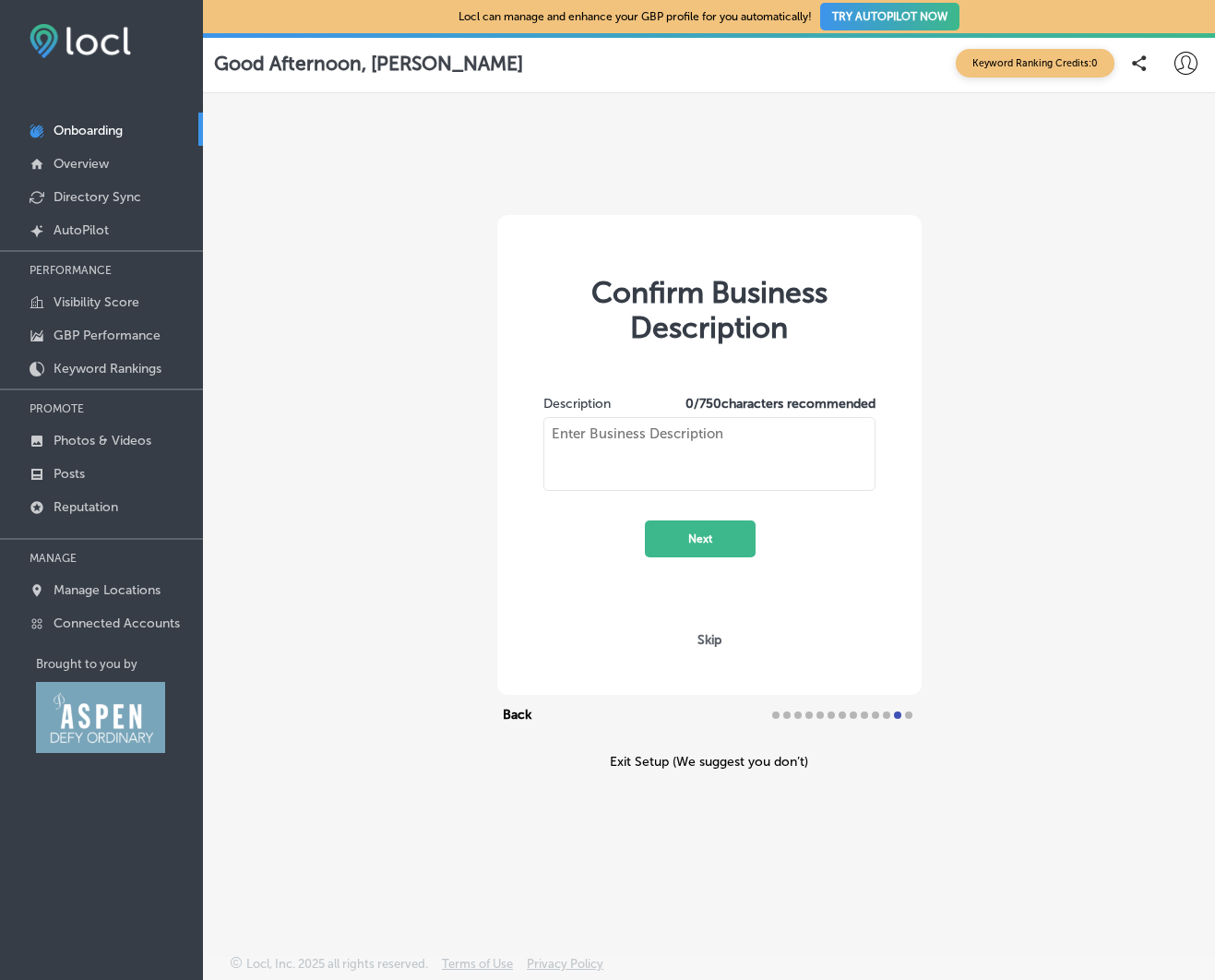
type textarea "Right in the heart of scenic [GEOGRAPHIC_DATA], [US_STATE] is the Rescue Lounge…"
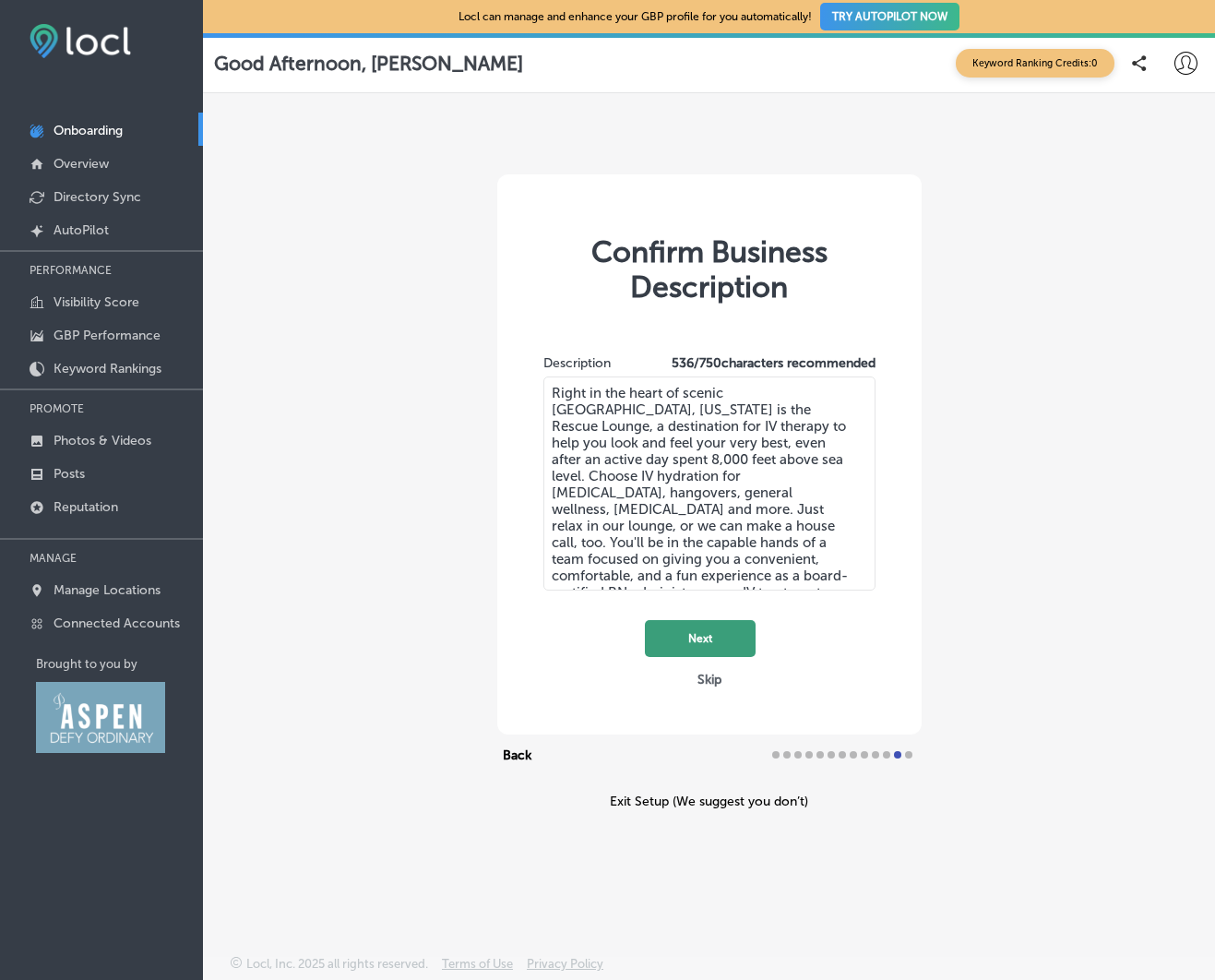
click at [728, 636] on button "Next" at bounding box center [700, 638] width 111 height 37
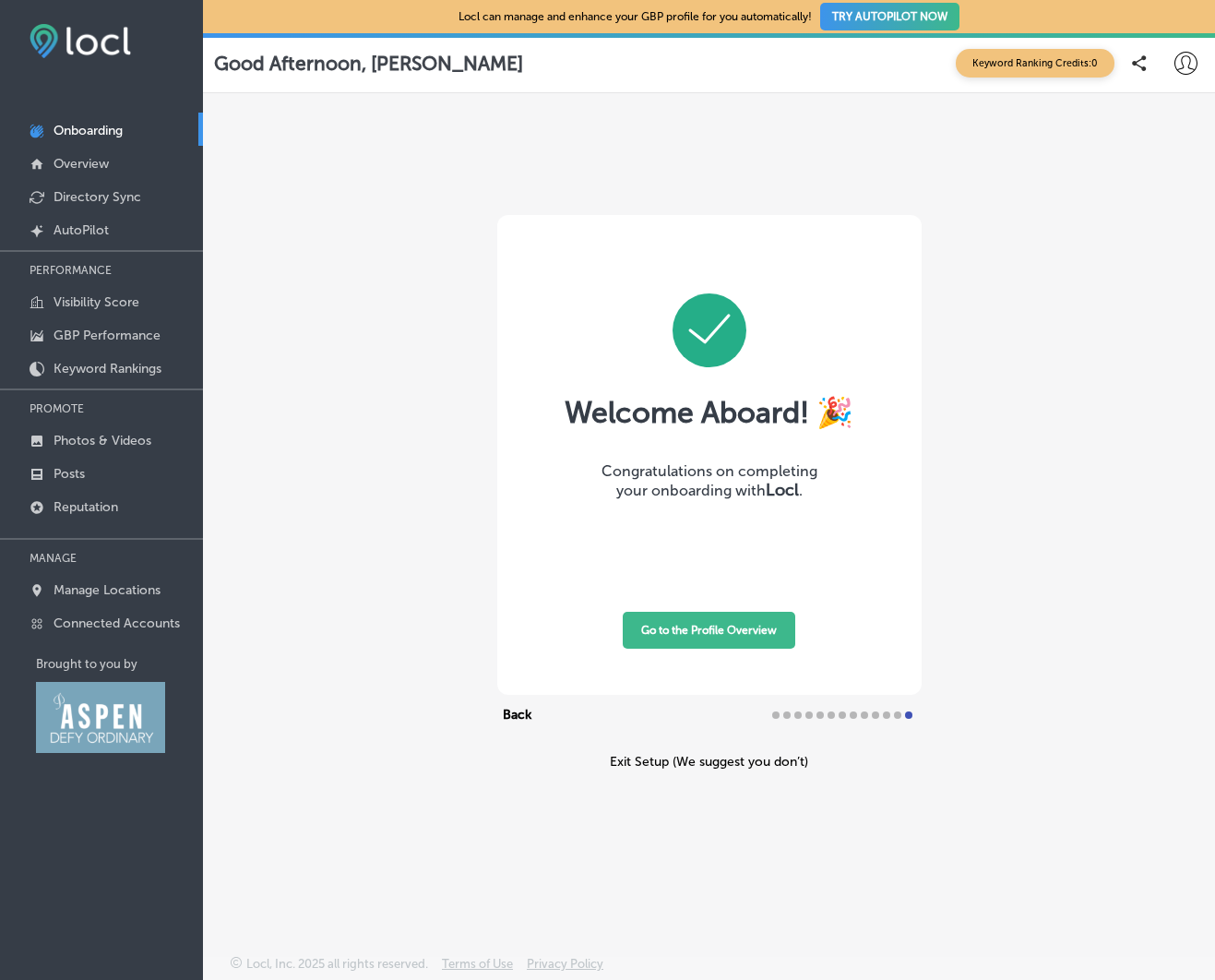
click at [724, 631] on button "Go to the Profile Overview" at bounding box center [709, 631] width 172 height 37
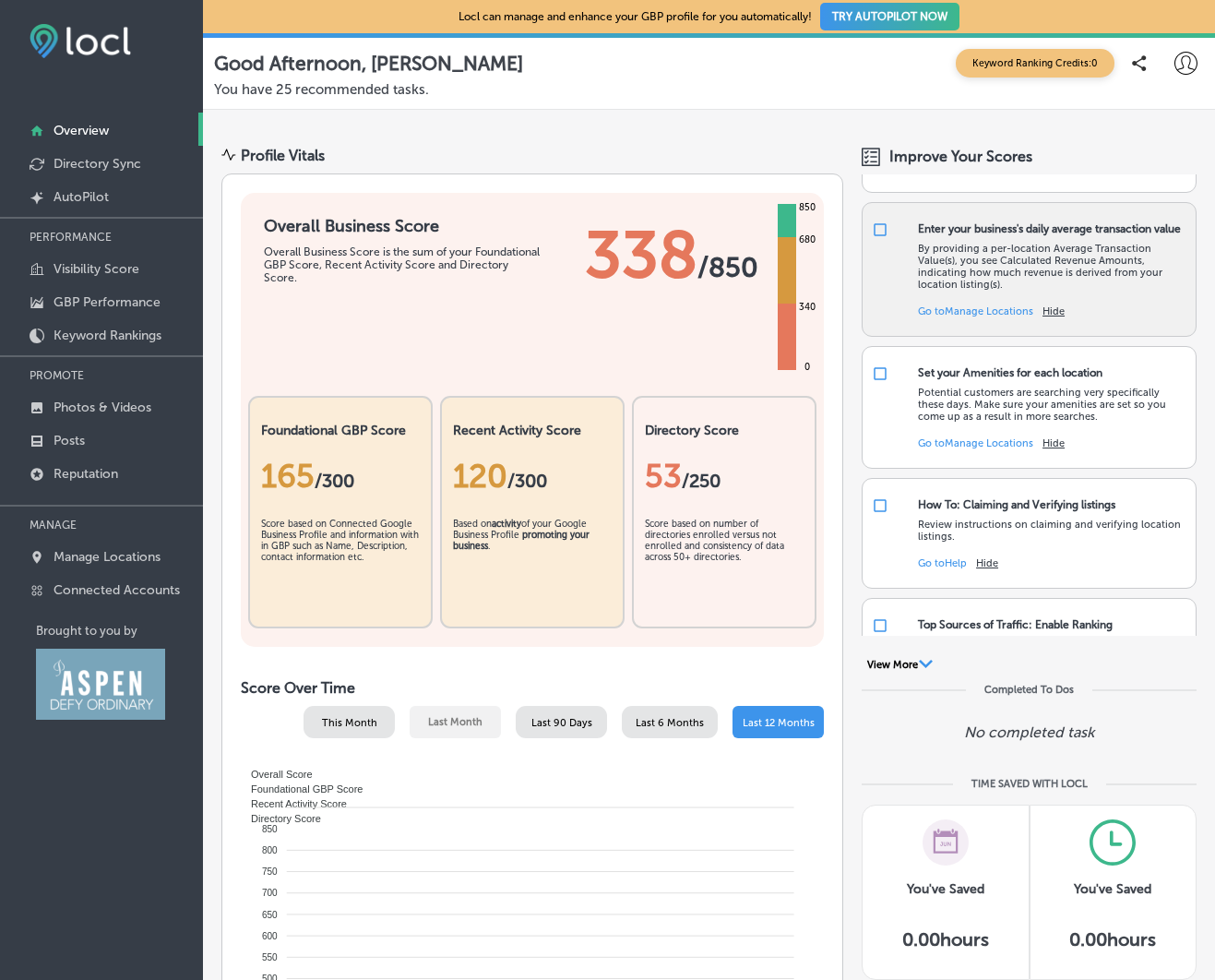
scroll to position [229, 0]
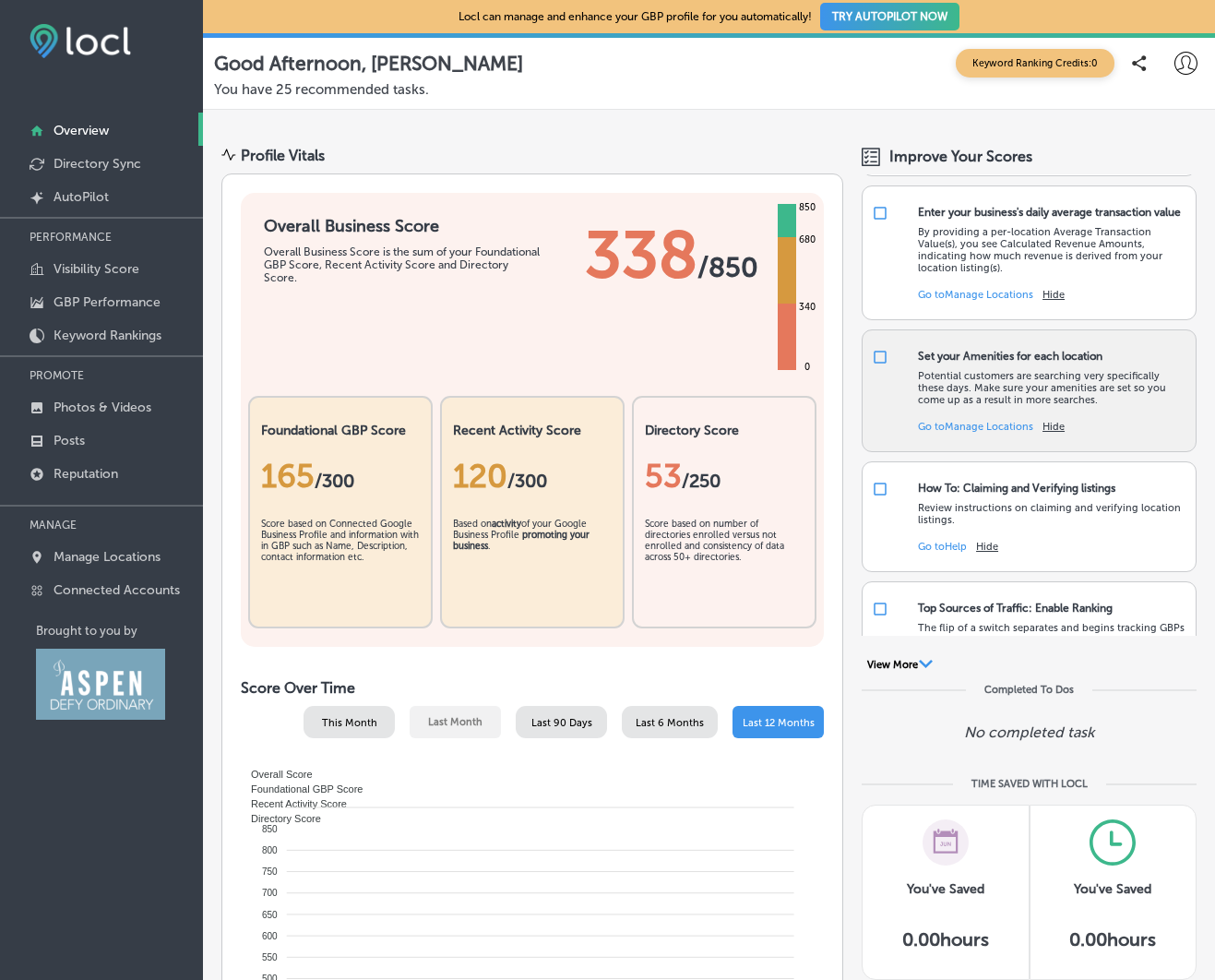
click at [971, 433] on link "Go to [GEOGRAPHIC_DATA] Locations" at bounding box center [976, 426] width 116 height 12
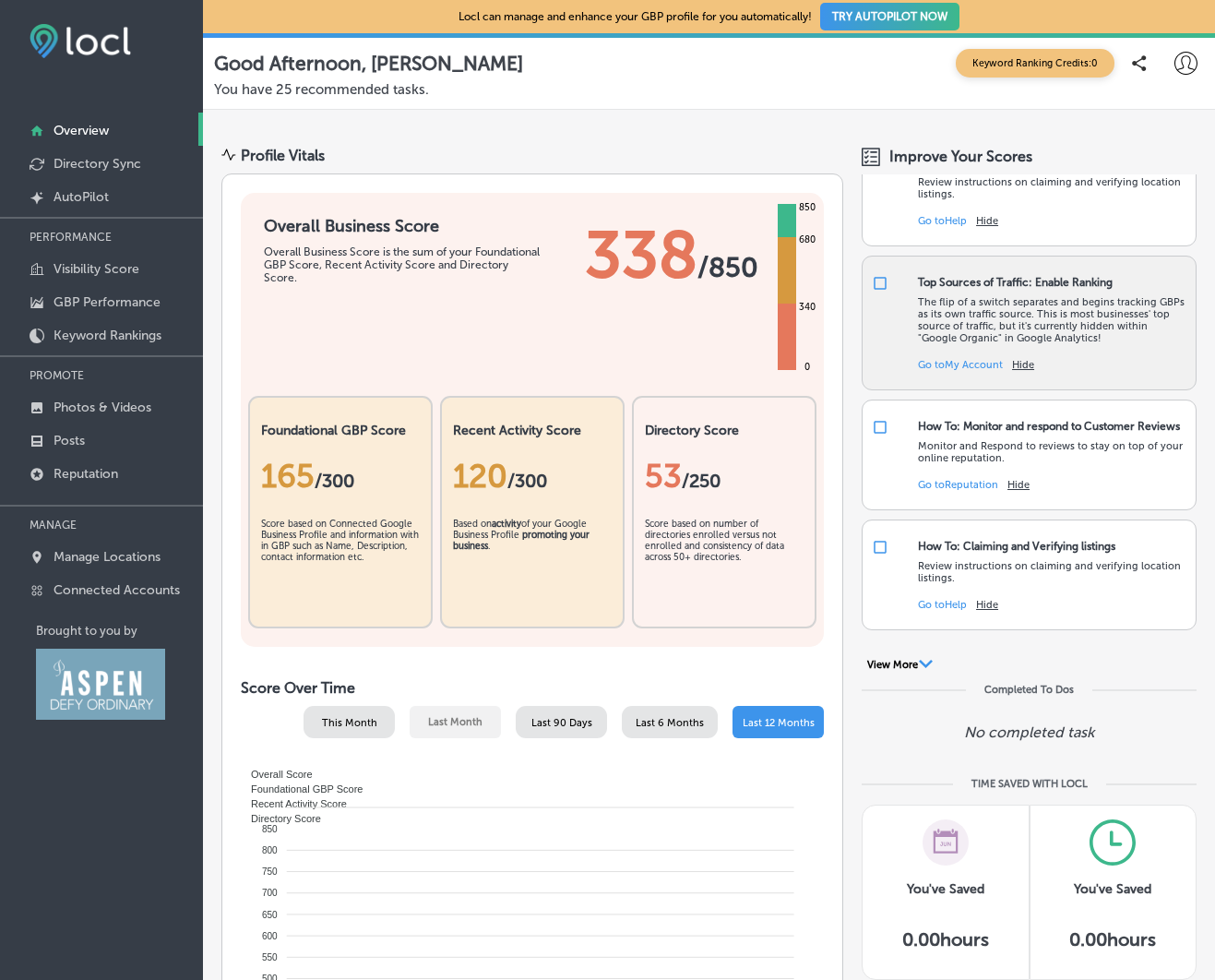
scroll to position [556, 0]
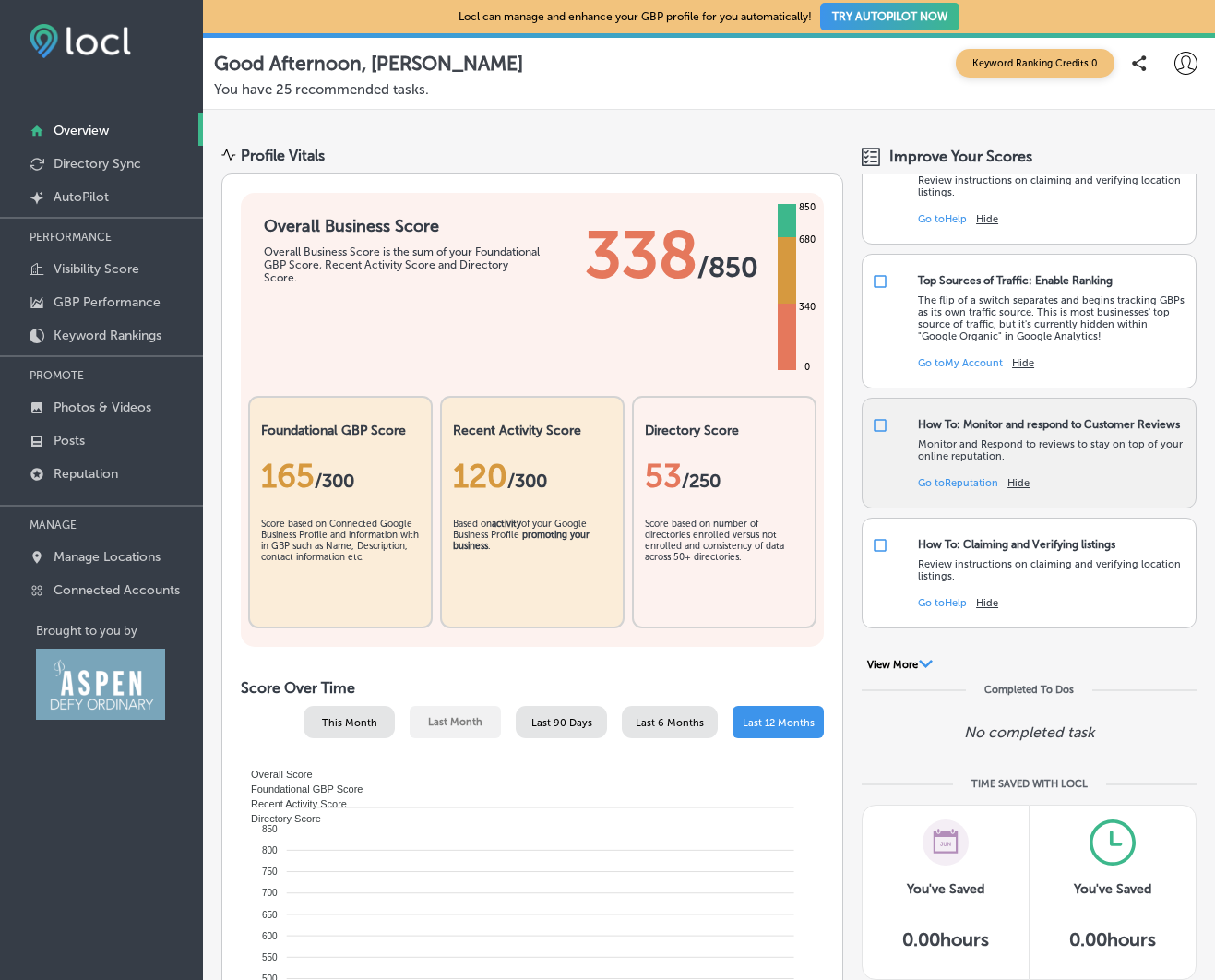
click at [881, 434] on input "checkbox" at bounding box center [880, 425] width 16 height 16
checkbox input "false"
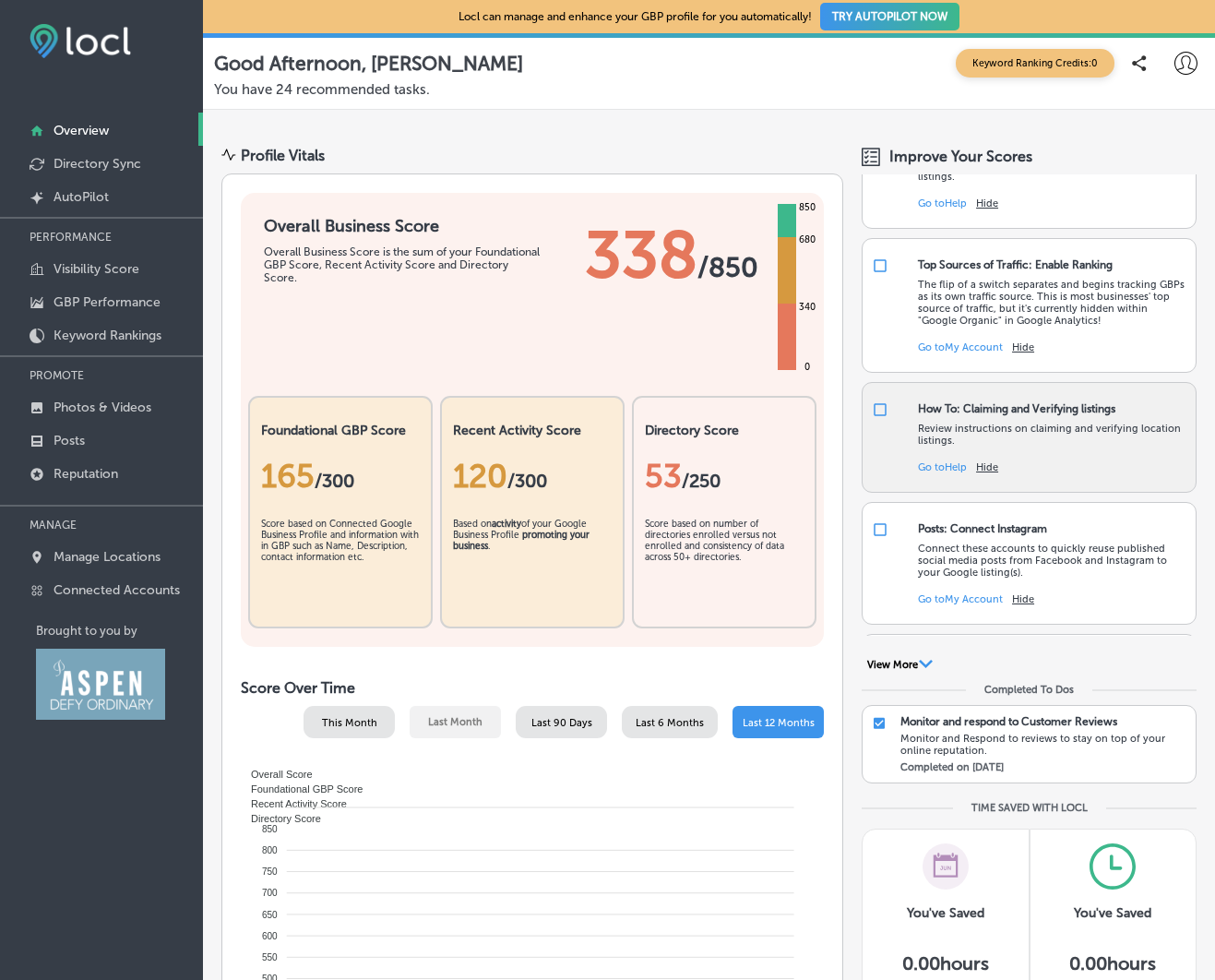
scroll to position [573, 0]
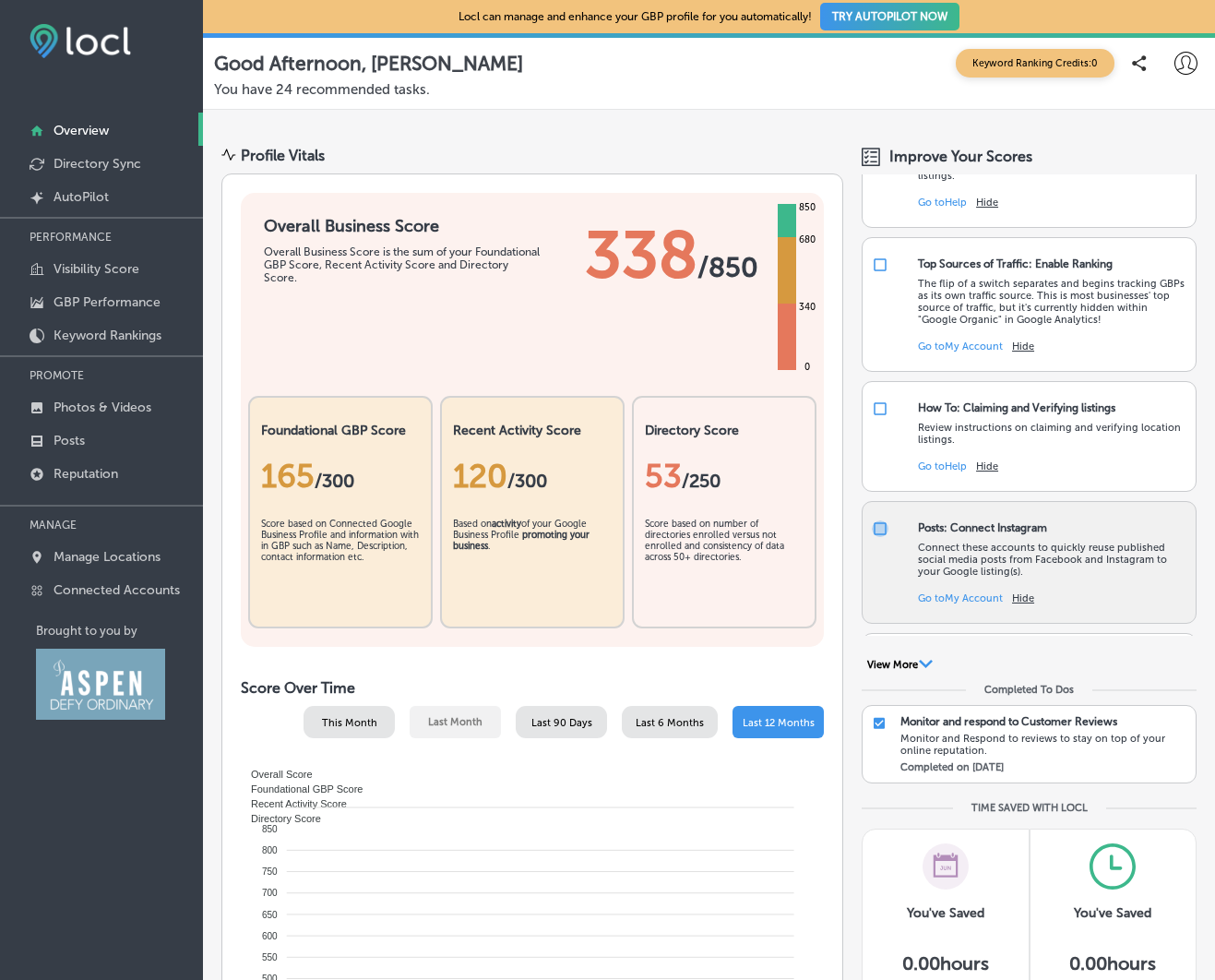
click at [883, 537] on input "checkbox" at bounding box center [880, 529] width 16 height 16
checkbox input "false"
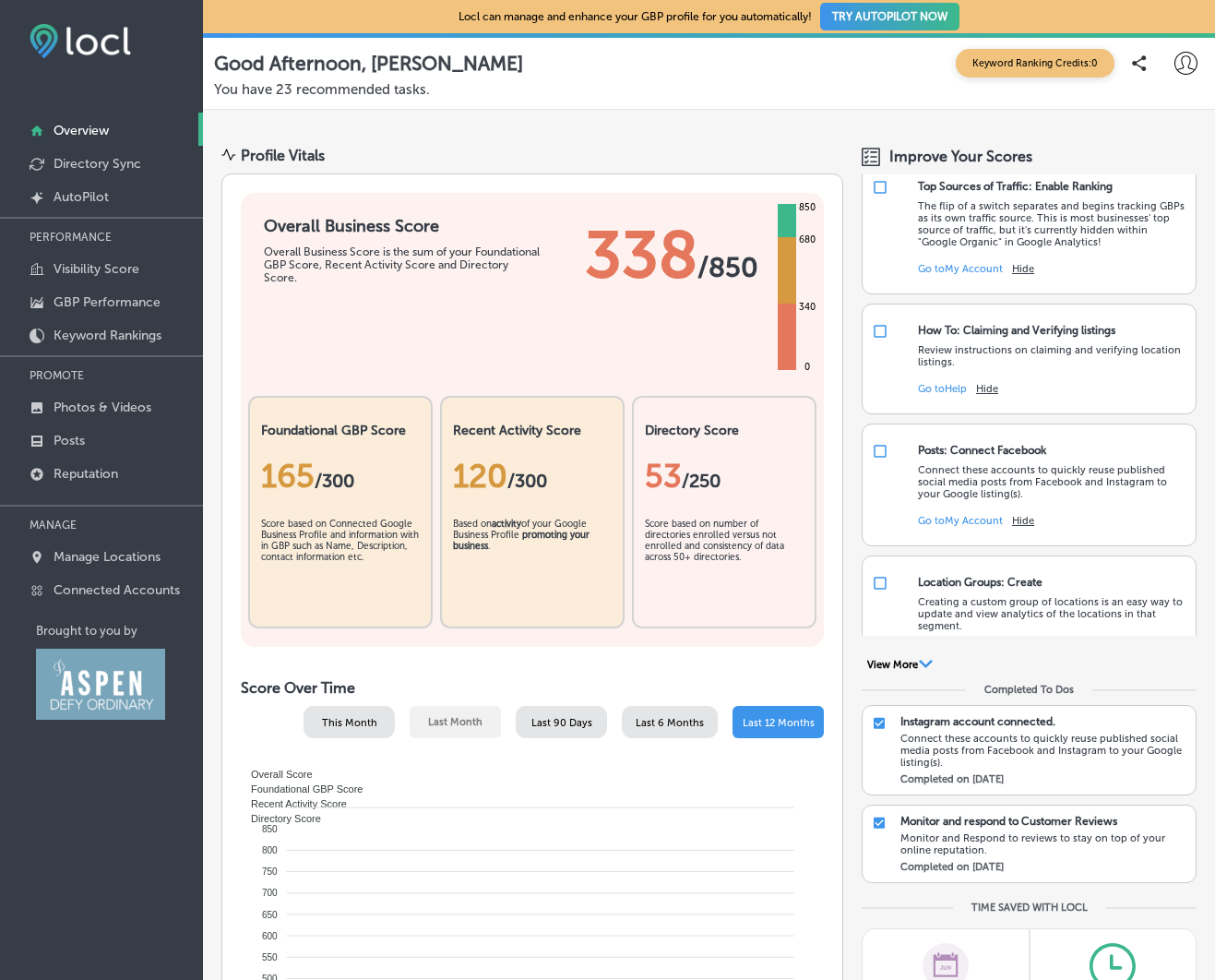
scroll to position [666, 0]
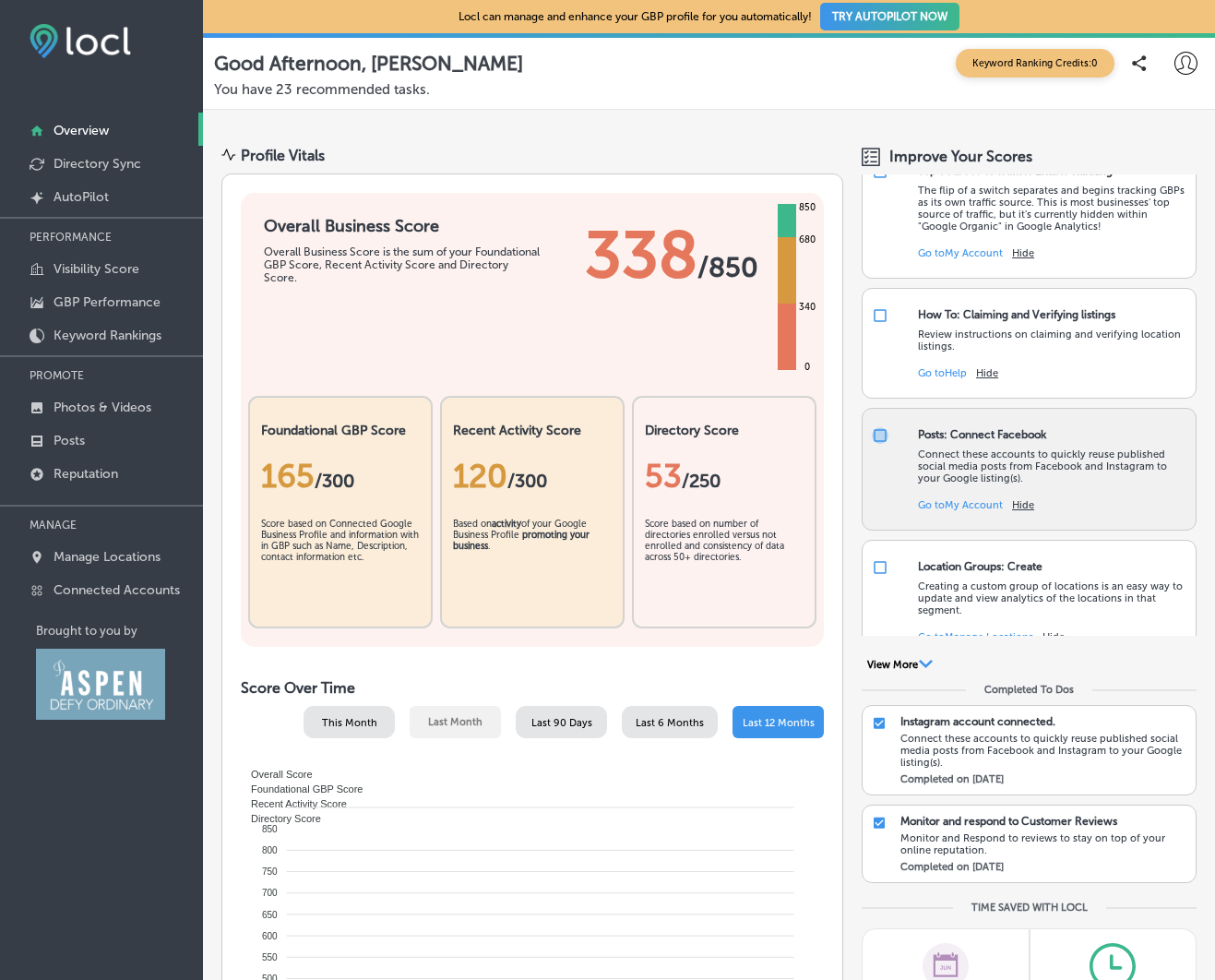
click at [877, 444] on input "checkbox" at bounding box center [880, 435] width 16 height 16
checkbox input "false"
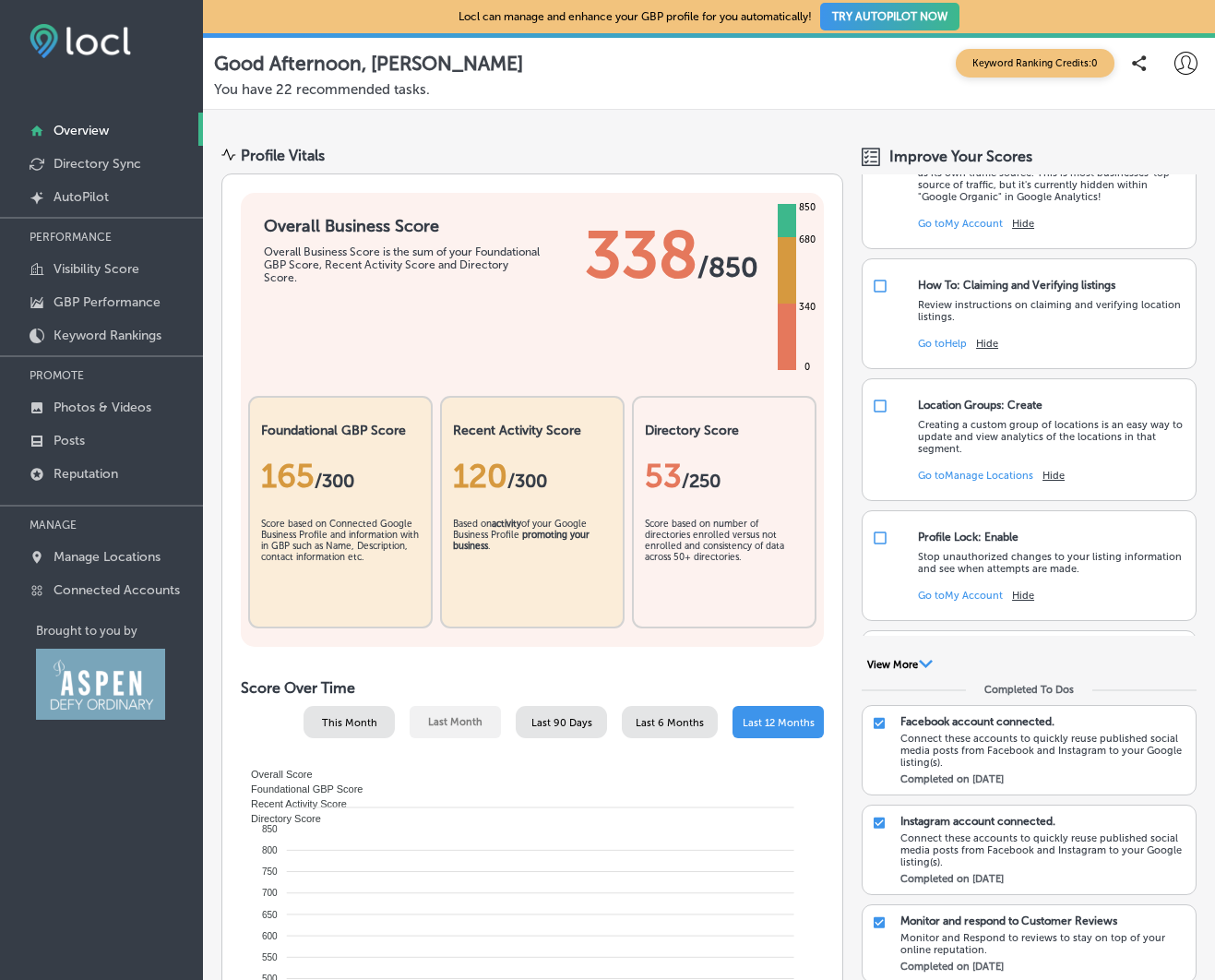
scroll to position [705, 0]
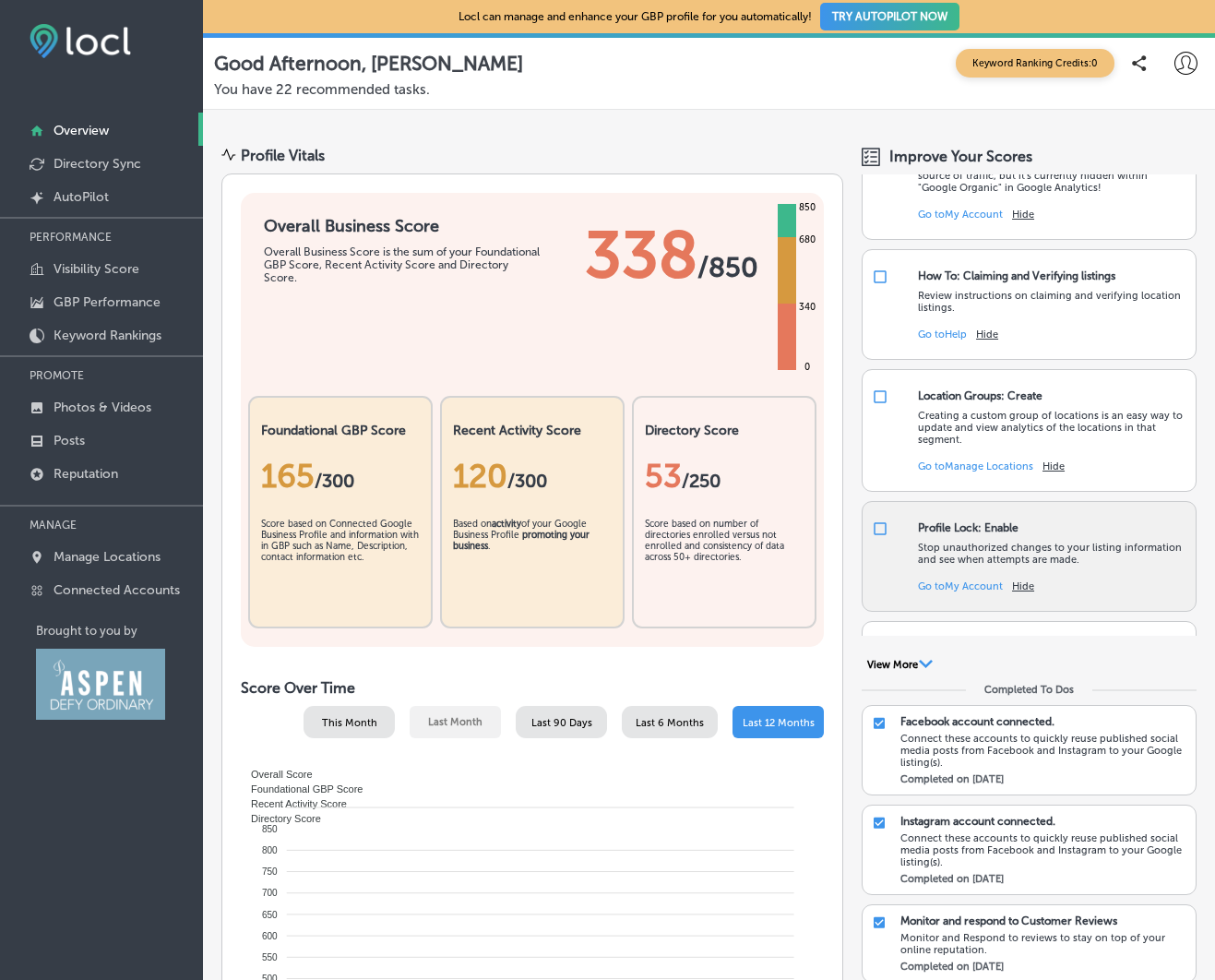
click at [886, 537] on input "checkbox" at bounding box center [880, 529] width 16 height 16
checkbox input "false"
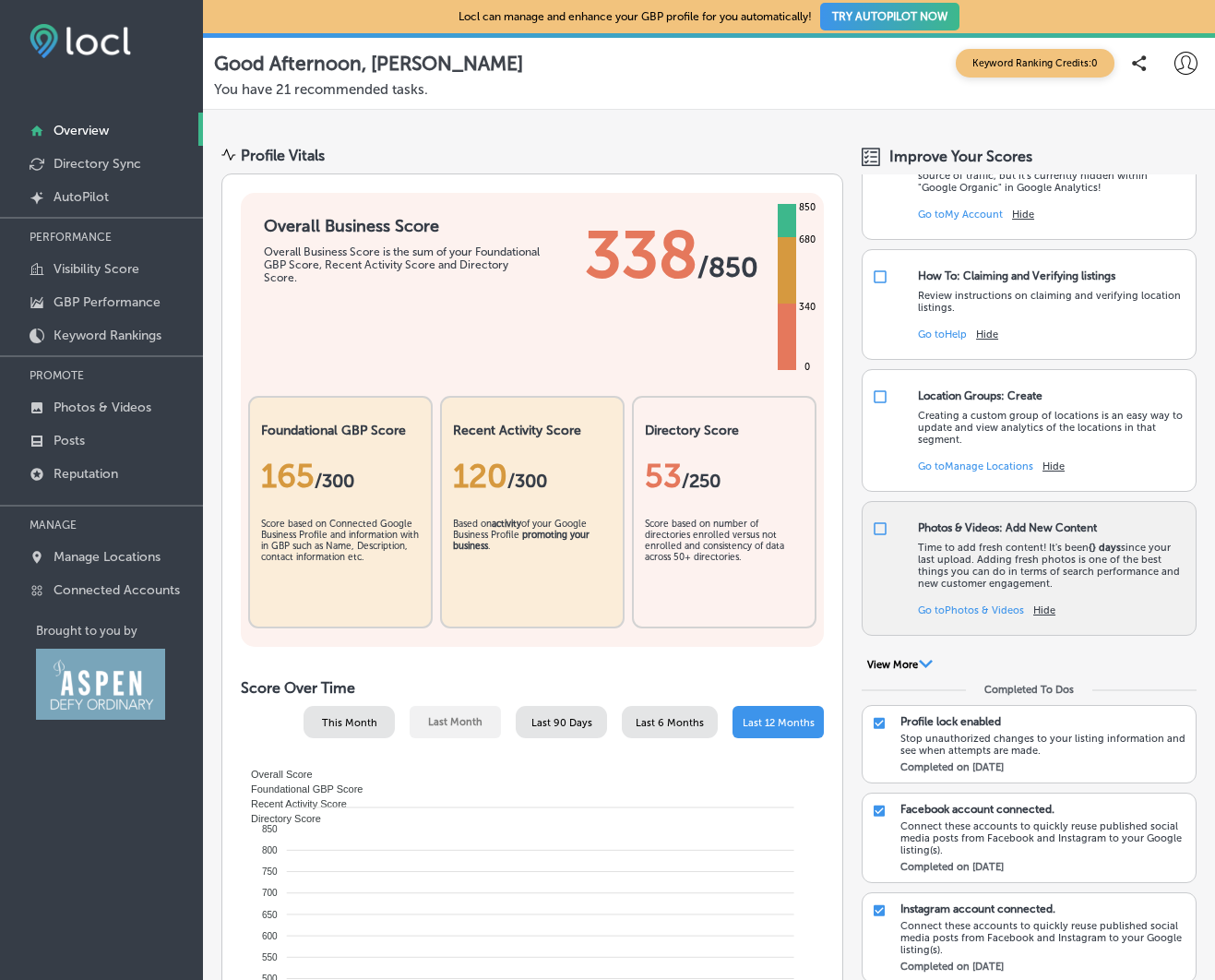
scroll to position [711, 0]
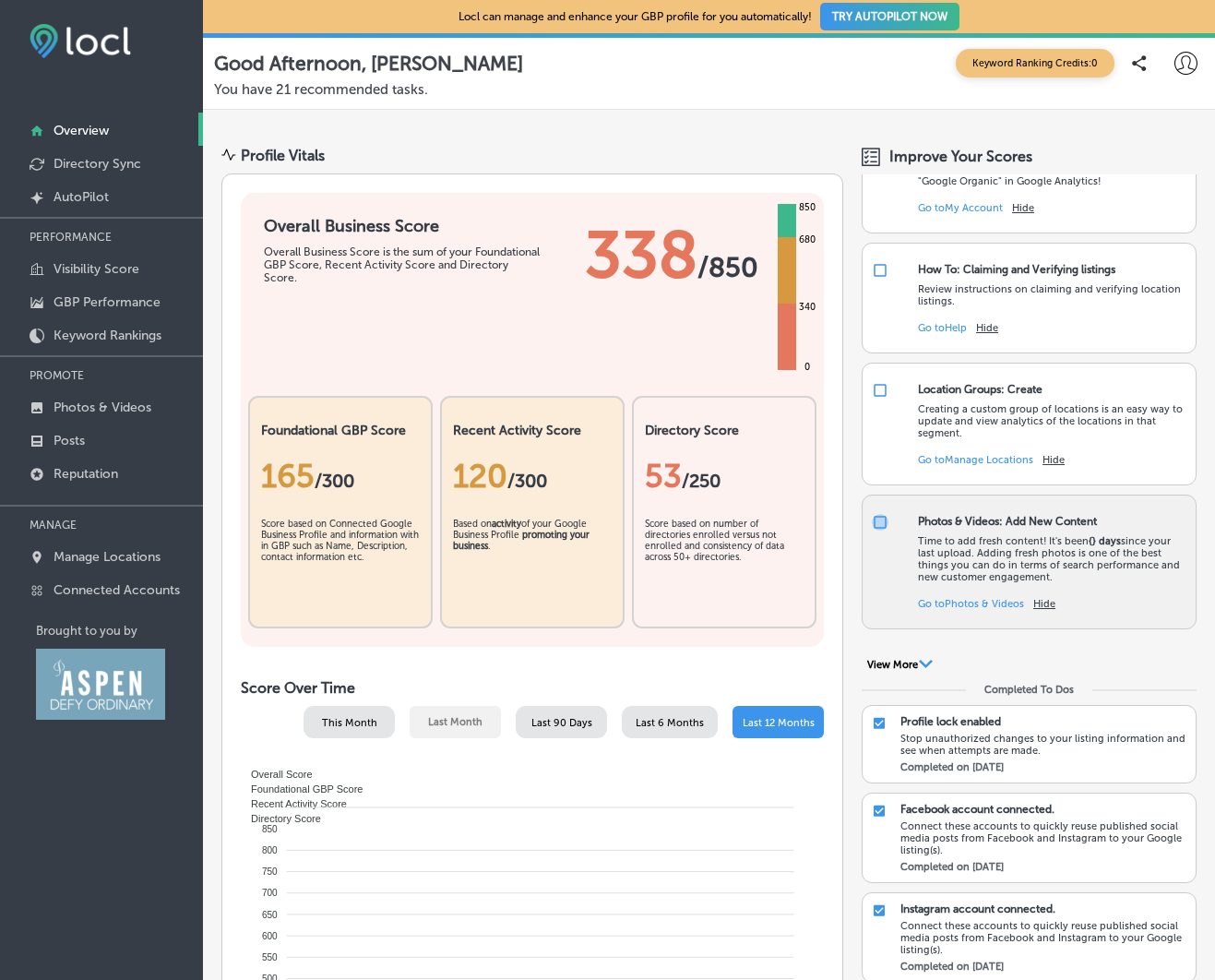
click at [880, 530] on input "checkbox" at bounding box center [880, 522] width 16 height 16
checkbox input "false"
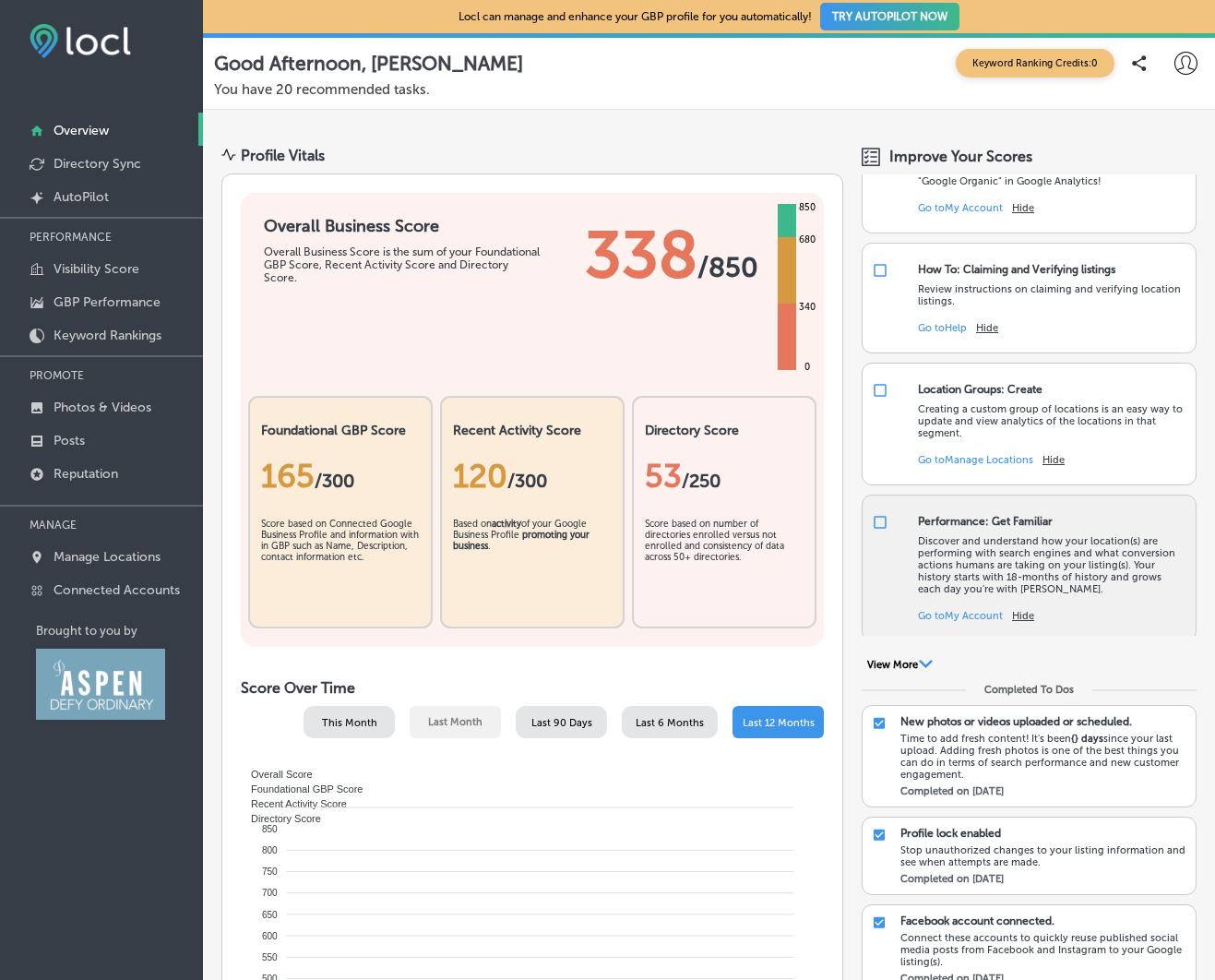
click at [881, 530] on input "checkbox" at bounding box center [880, 522] width 16 height 16
checkbox input "false"
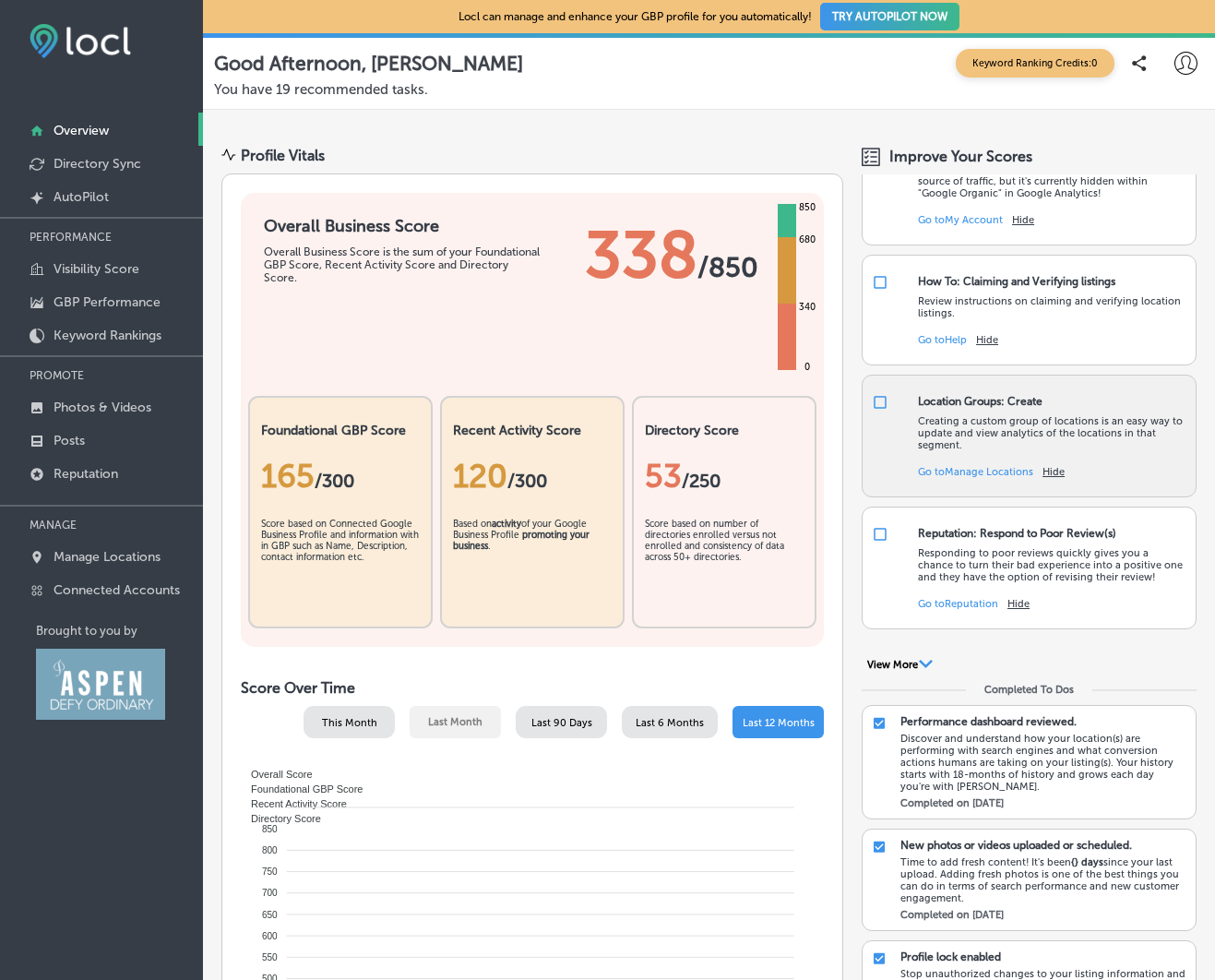
scroll to position [698, 0]
click at [881, 412] on input "checkbox" at bounding box center [880, 403] width 16 height 16
checkbox input "false"
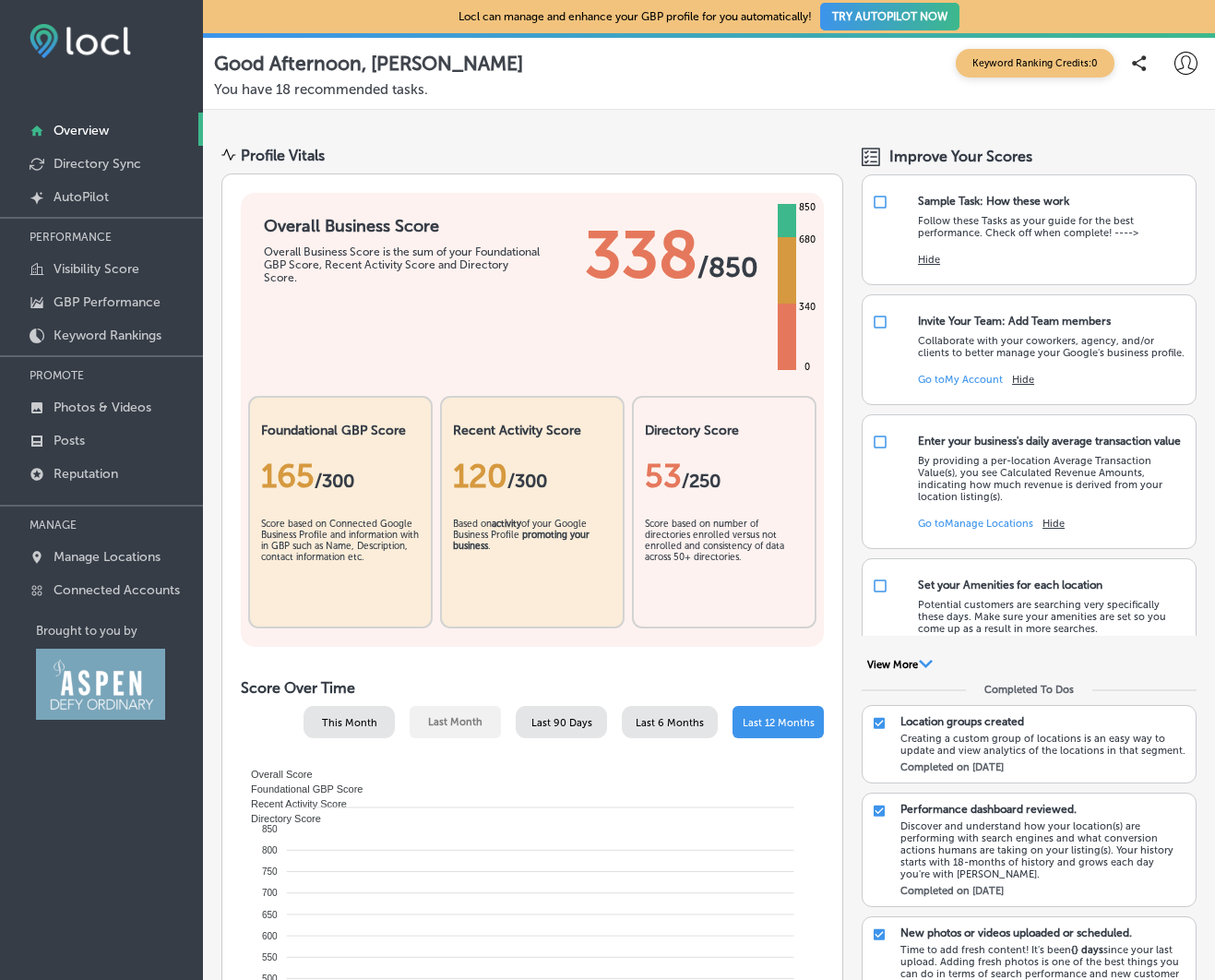
scroll to position [0, 0]
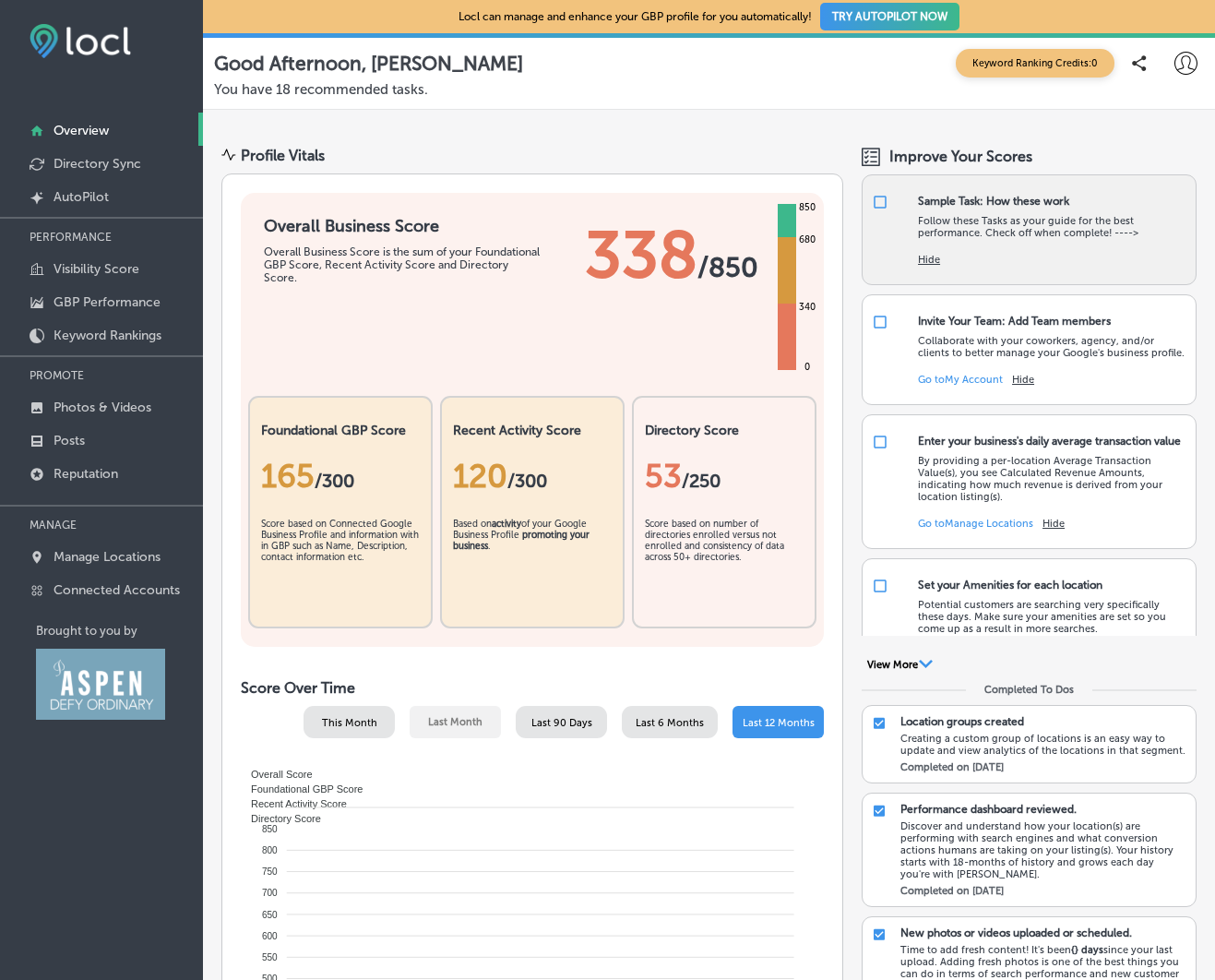
click at [881, 198] on input "checkbox" at bounding box center [880, 201] width 16 height 16
checkbox input "false"
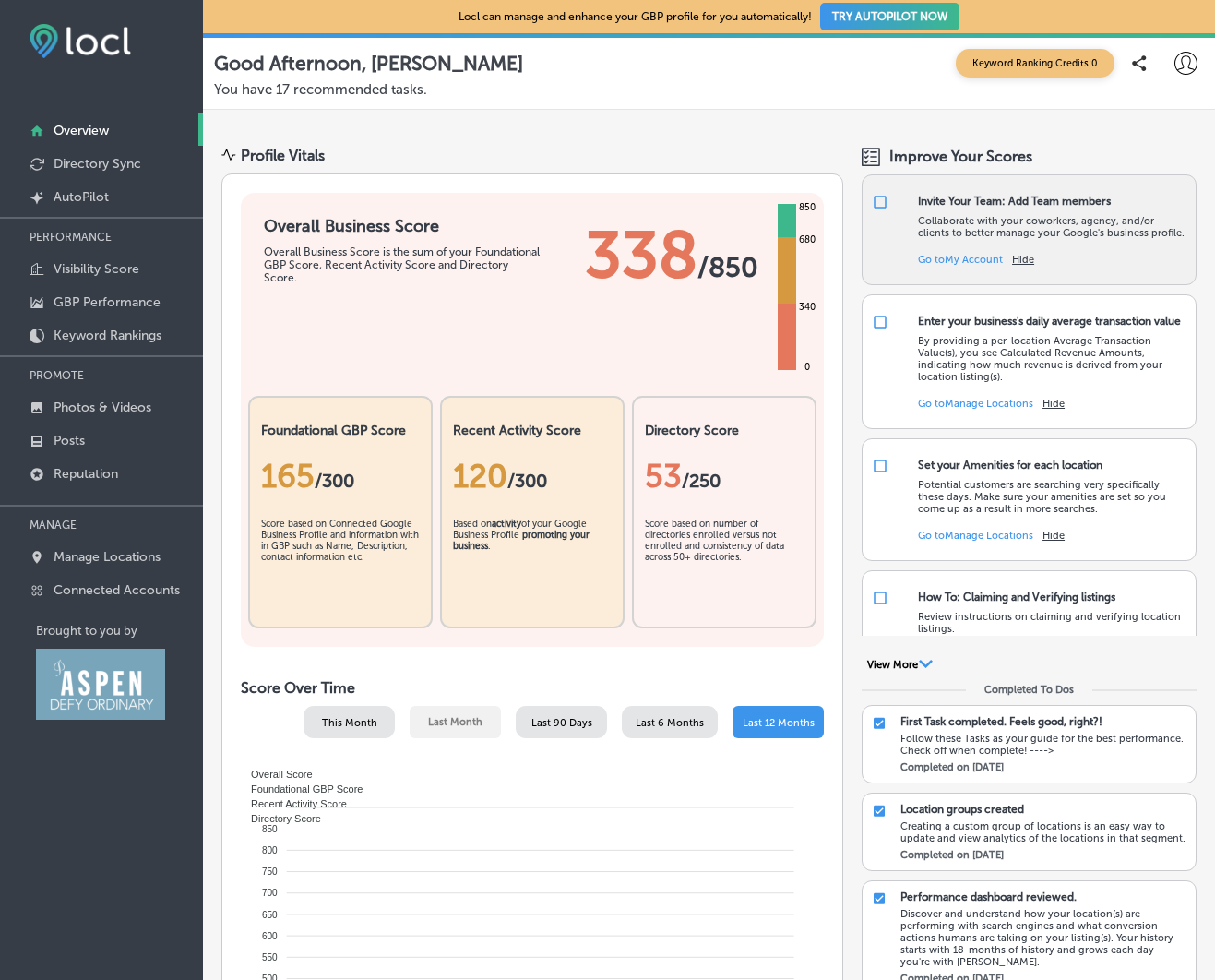
click at [884, 204] on input "checkbox" at bounding box center [880, 201] width 16 height 16
checkbox input "false"
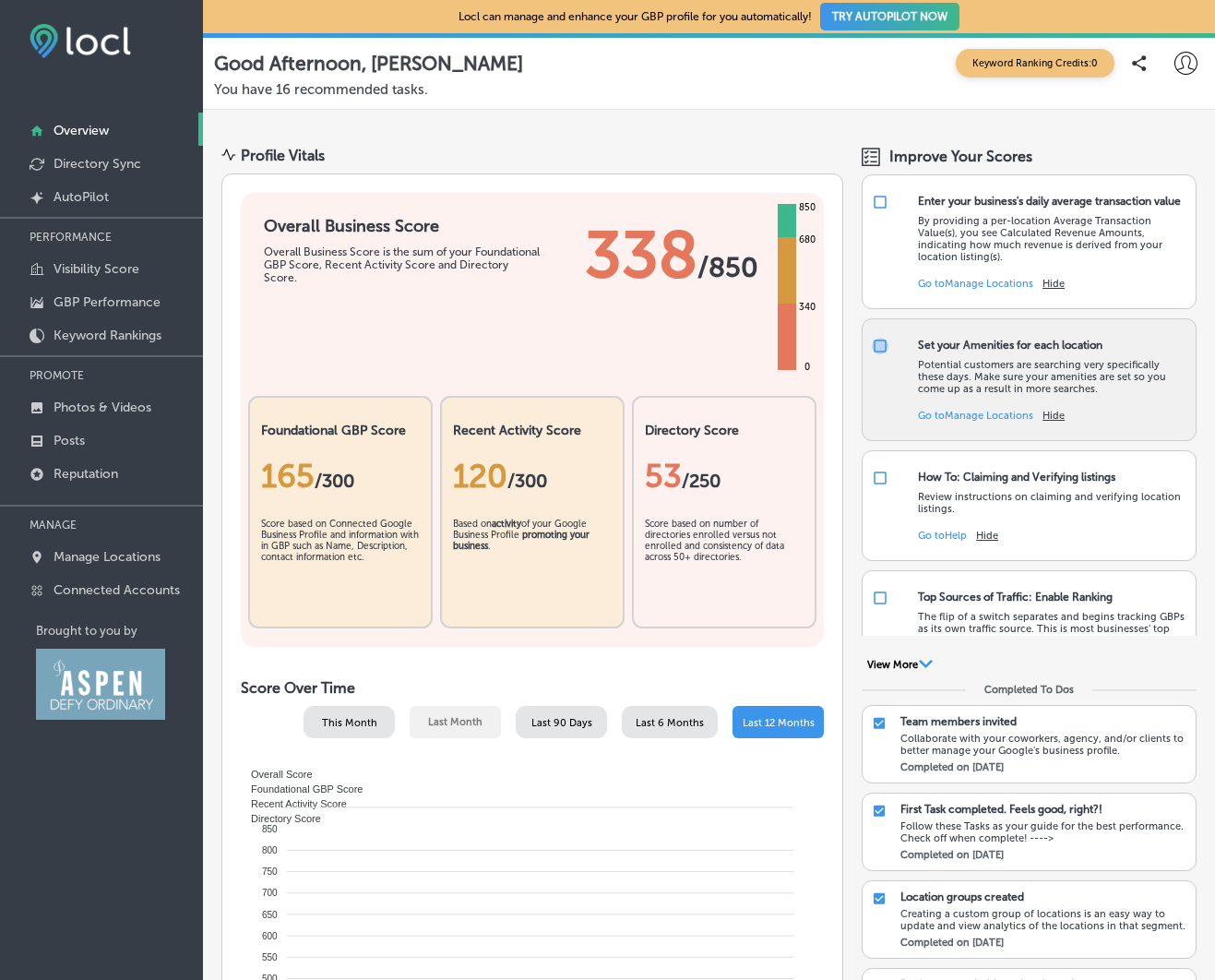
click at [884, 354] on input "checkbox" at bounding box center [880, 346] width 16 height 16
checkbox input "false"
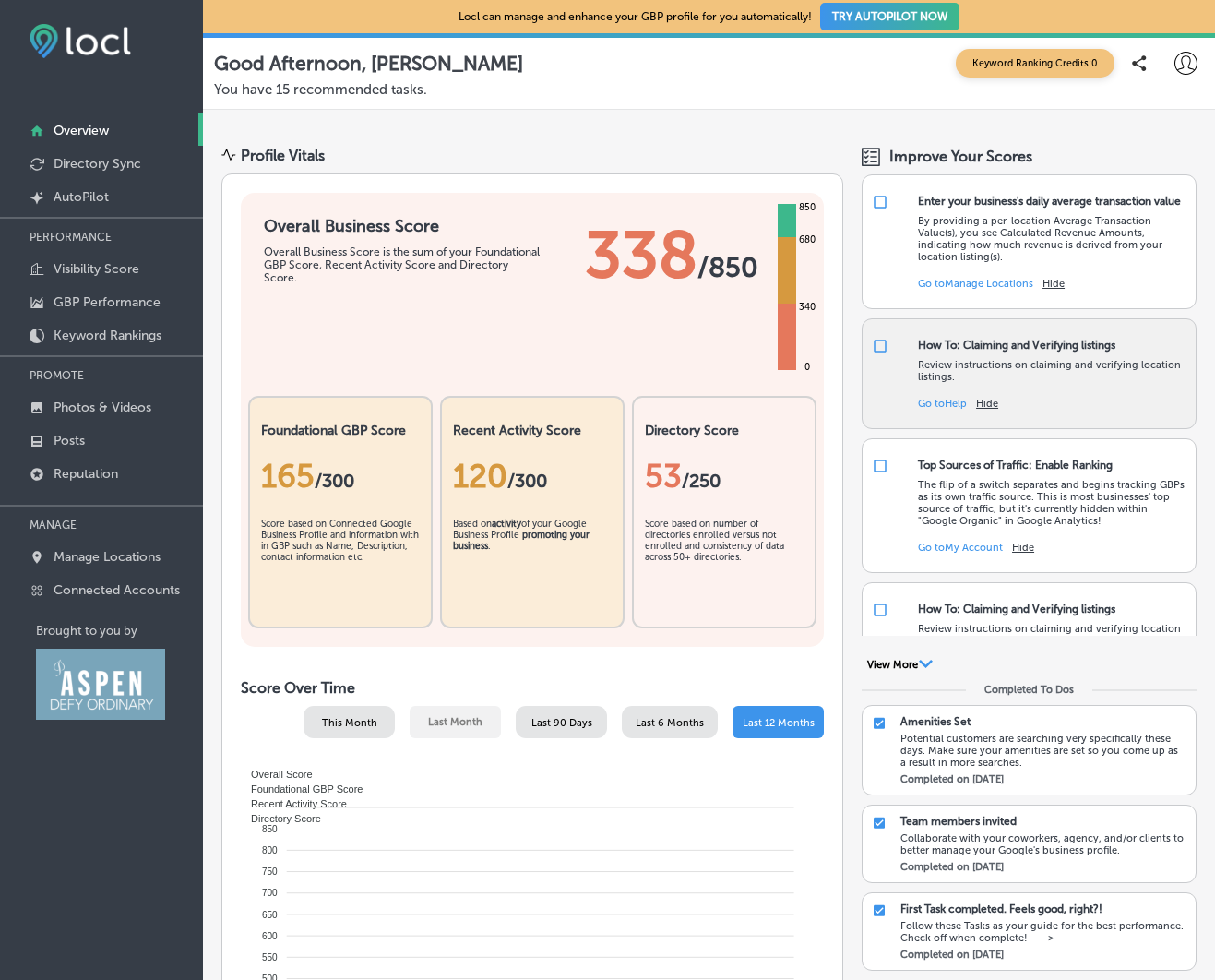
click at [878, 354] on input "checkbox" at bounding box center [880, 346] width 16 height 16
checkbox input "false"
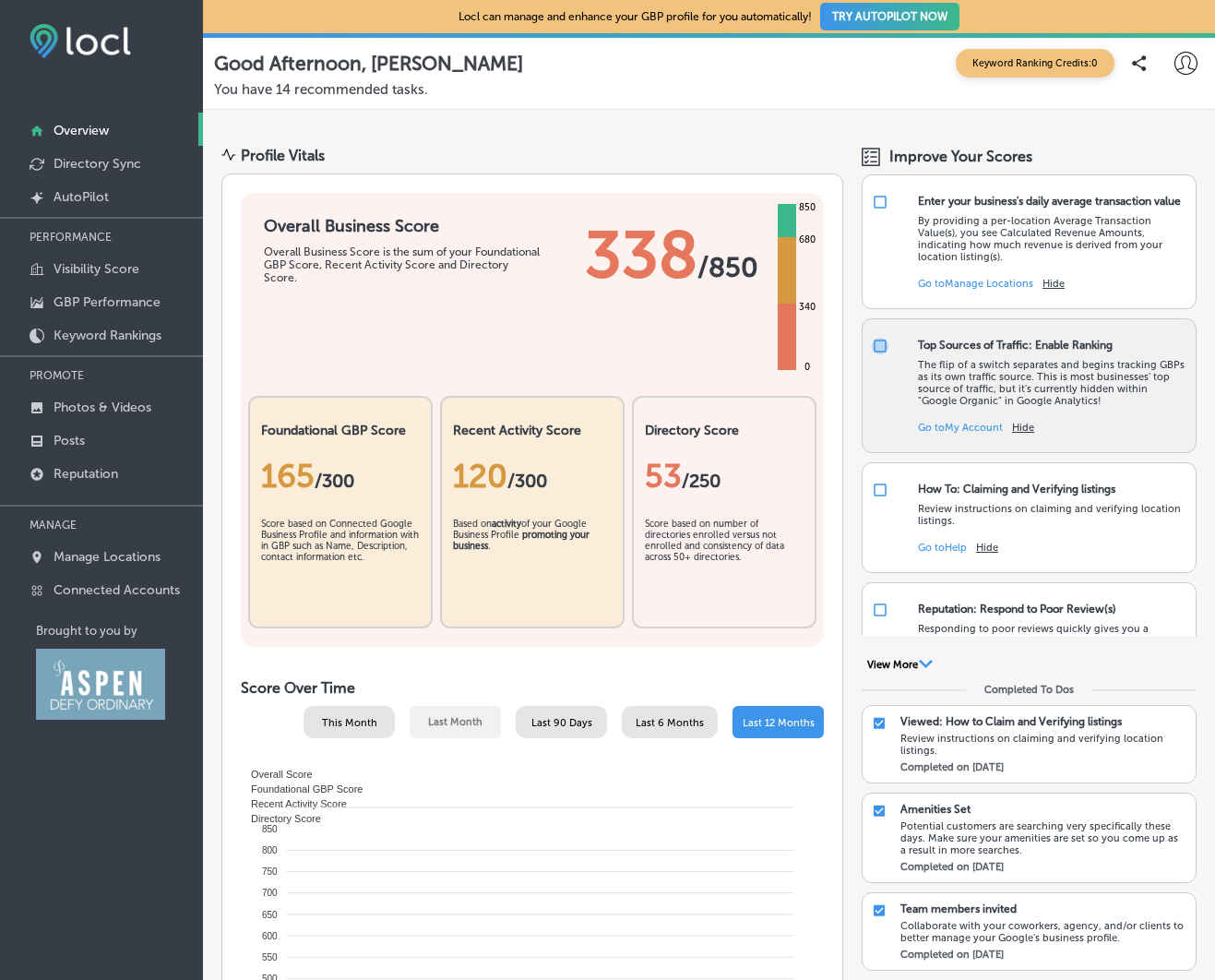
click at [881, 354] on input "checkbox" at bounding box center [880, 346] width 16 height 16
checkbox input "false"
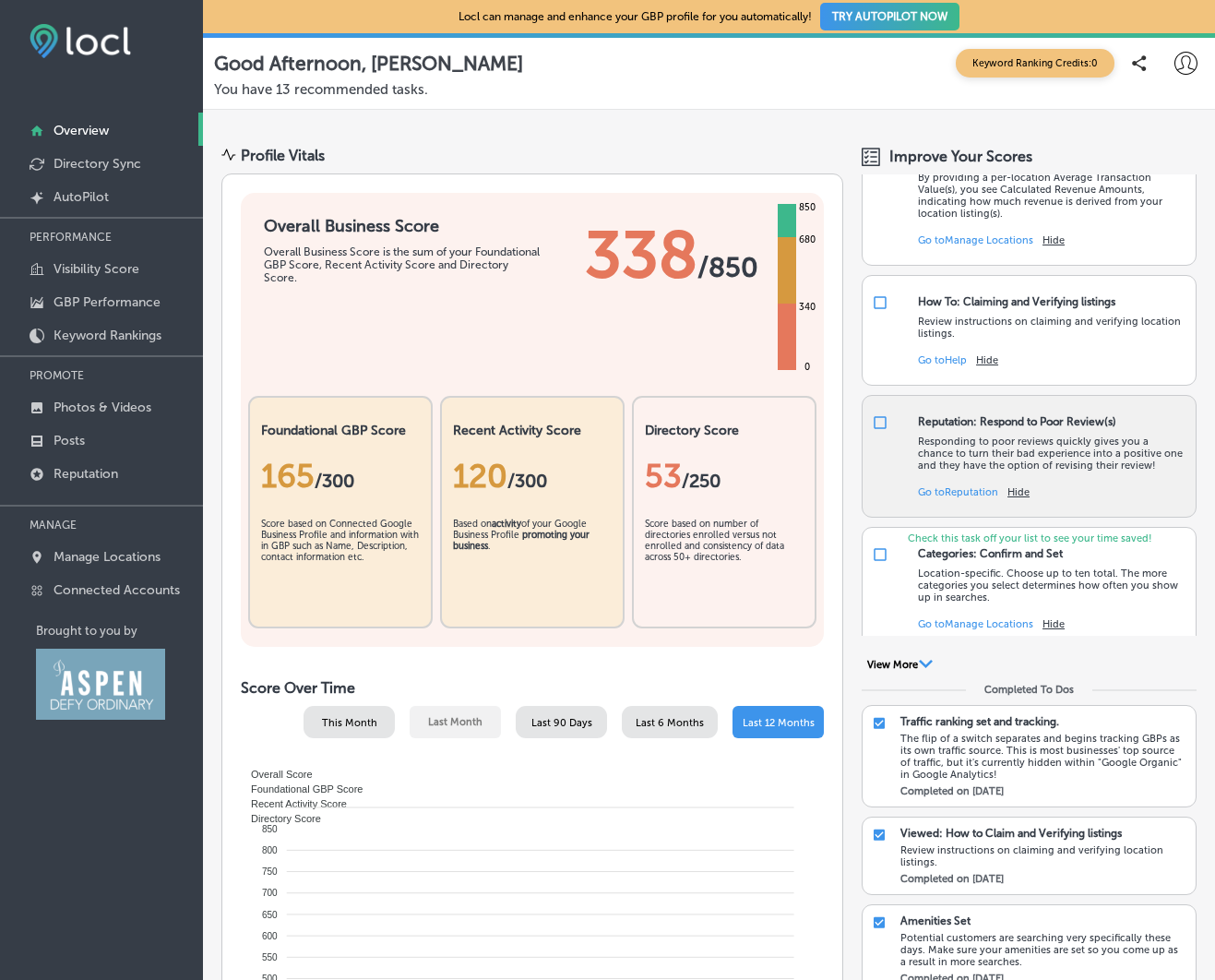
scroll to position [47, 0]
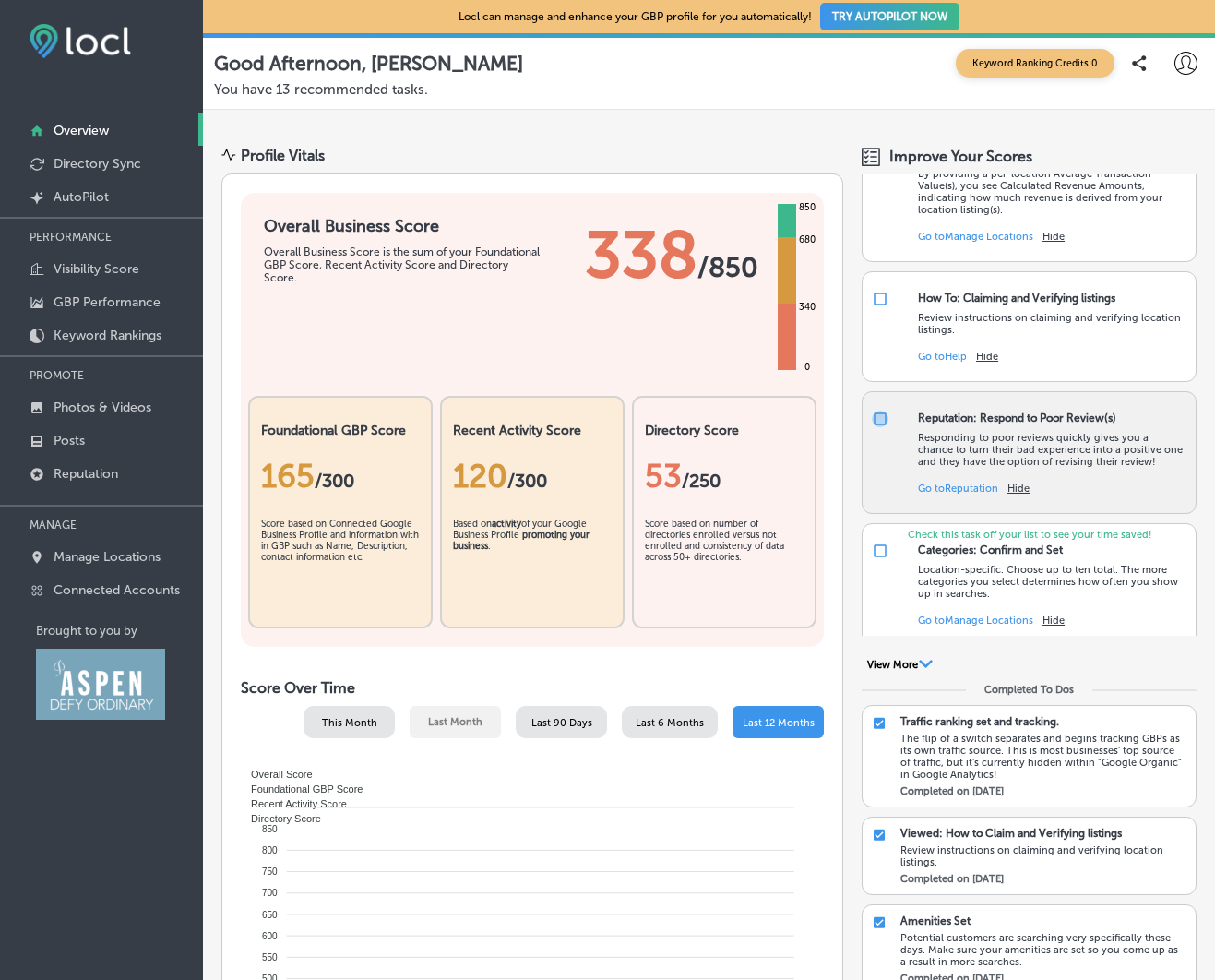
click at [879, 427] on input "checkbox" at bounding box center [880, 419] width 16 height 16
checkbox input "false"
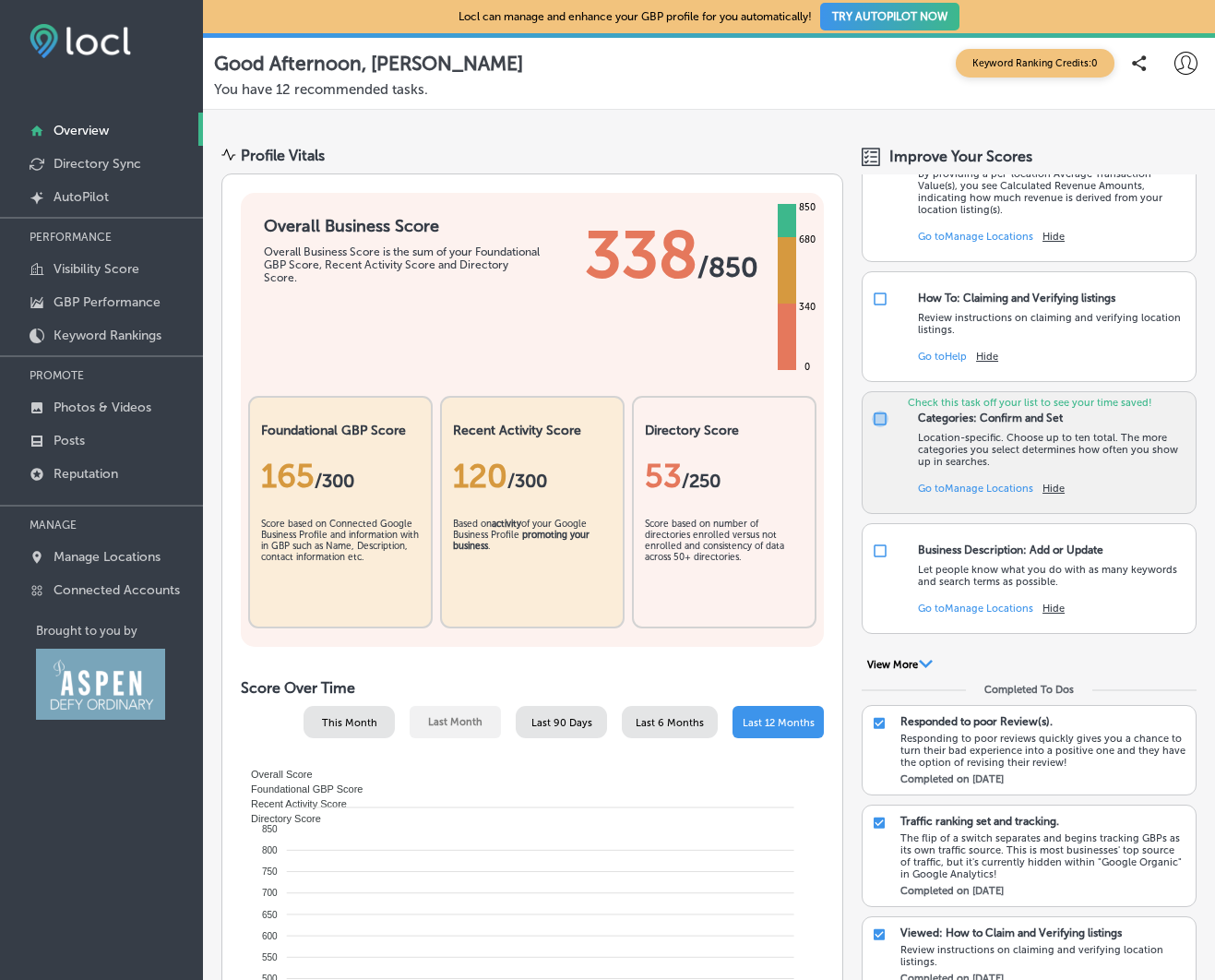
click at [880, 427] on input "checkbox" at bounding box center [880, 419] width 16 height 16
checkbox input "true"
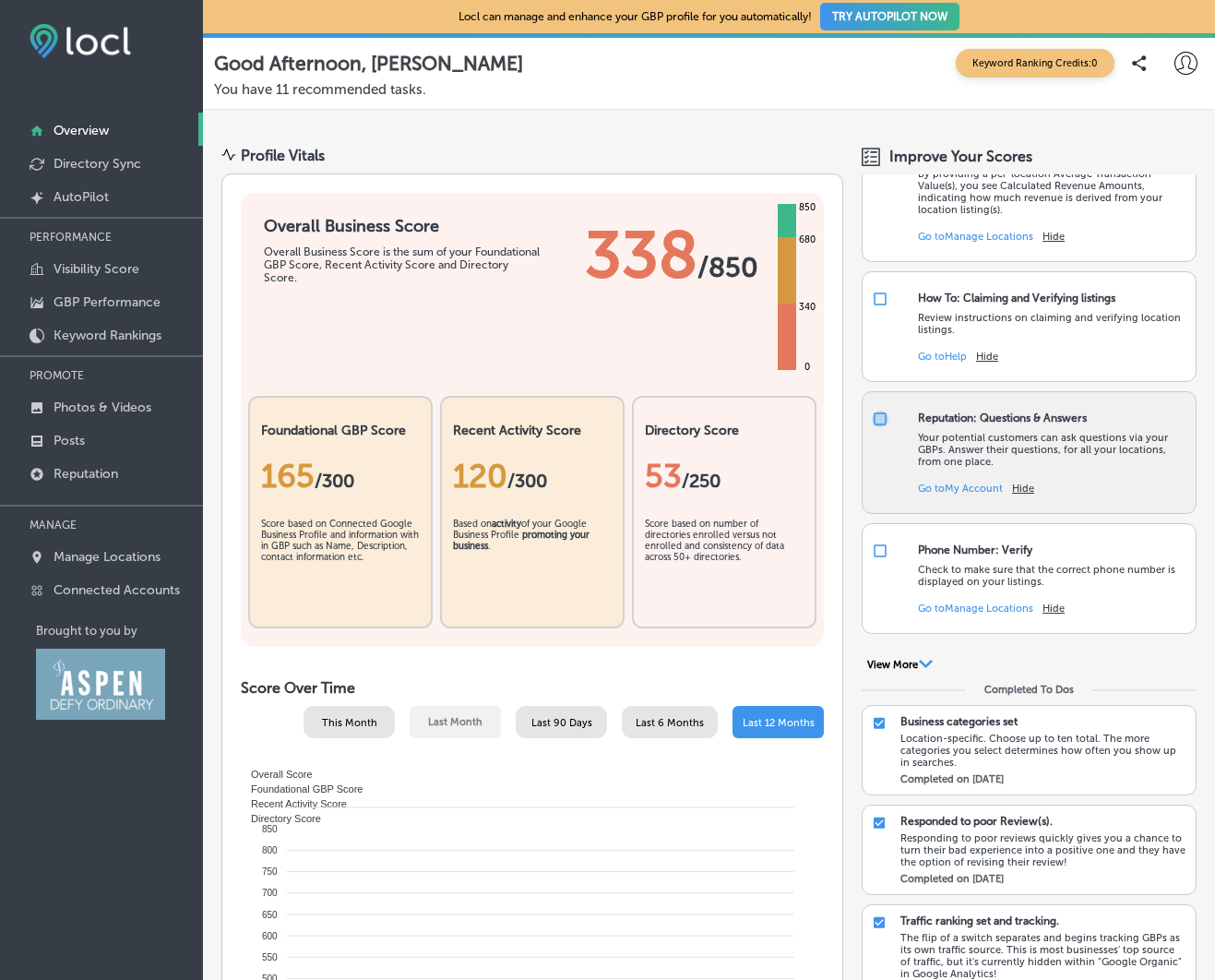
click at [879, 427] on input "checkbox" at bounding box center [880, 419] width 16 height 16
checkbox input "false"
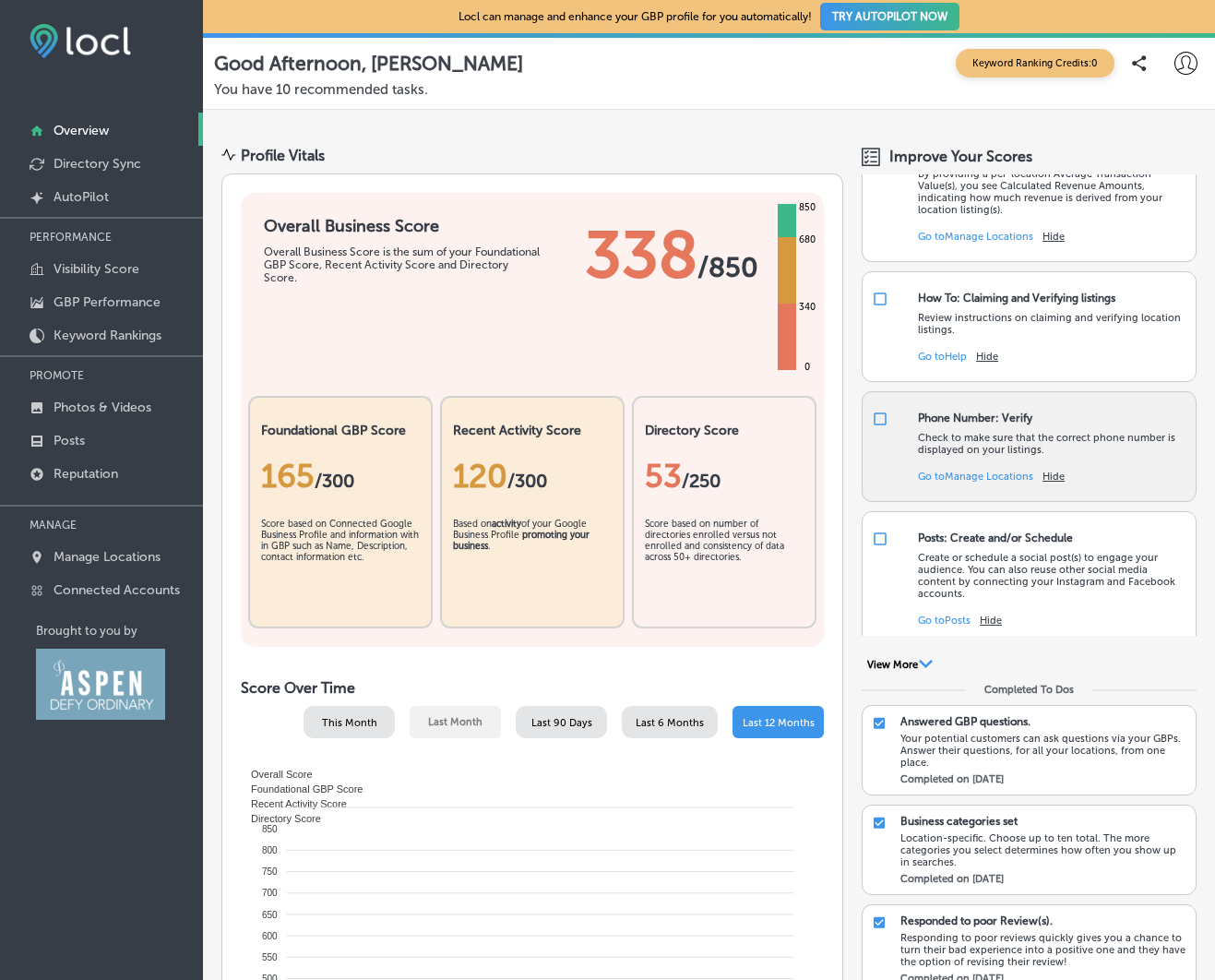
click at [879, 427] on input "checkbox" at bounding box center [880, 419] width 16 height 16
checkbox input "false"
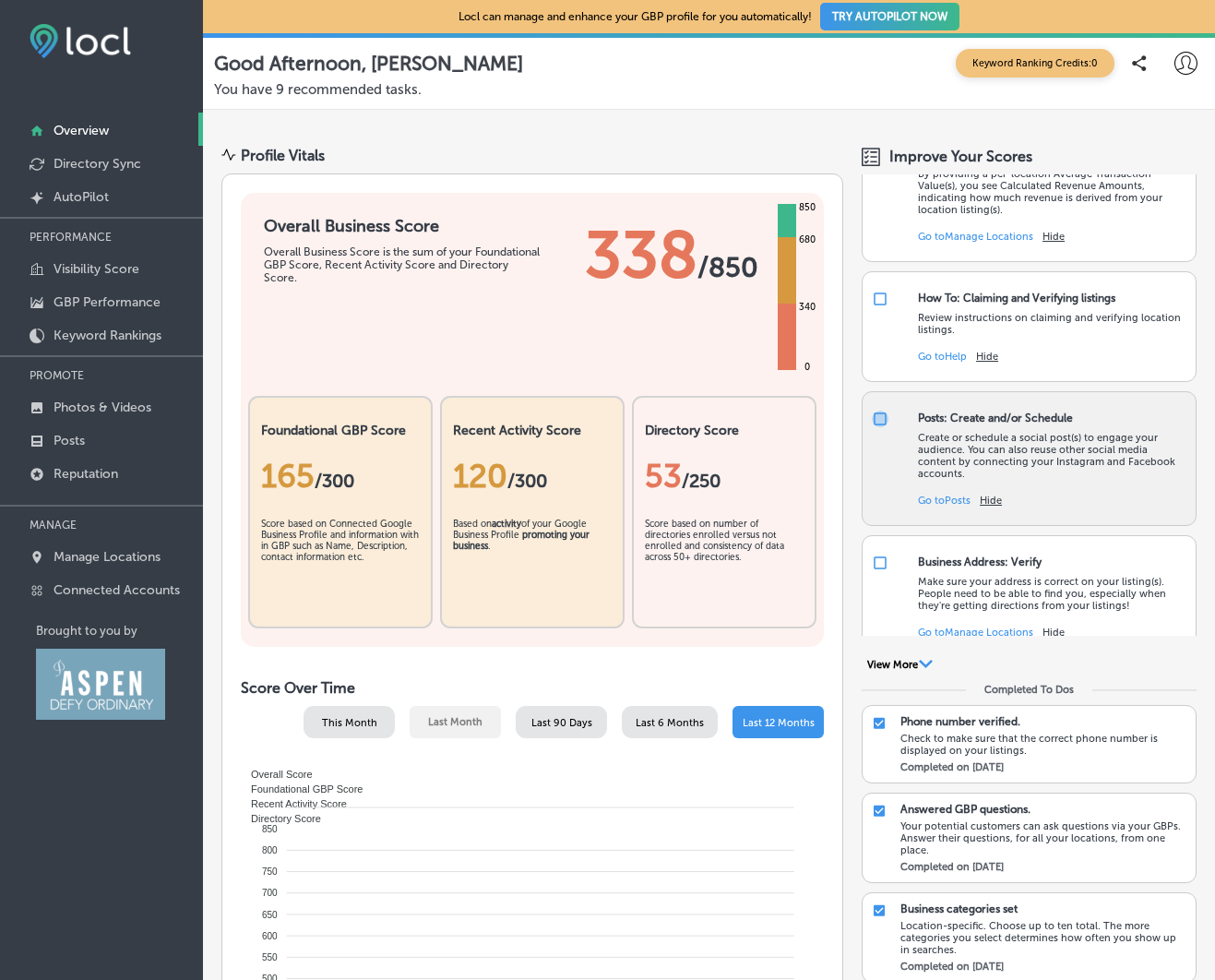
click at [885, 427] on input "checkbox" at bounding box center [880, 419] width 16 height 16
checkbox input "false"
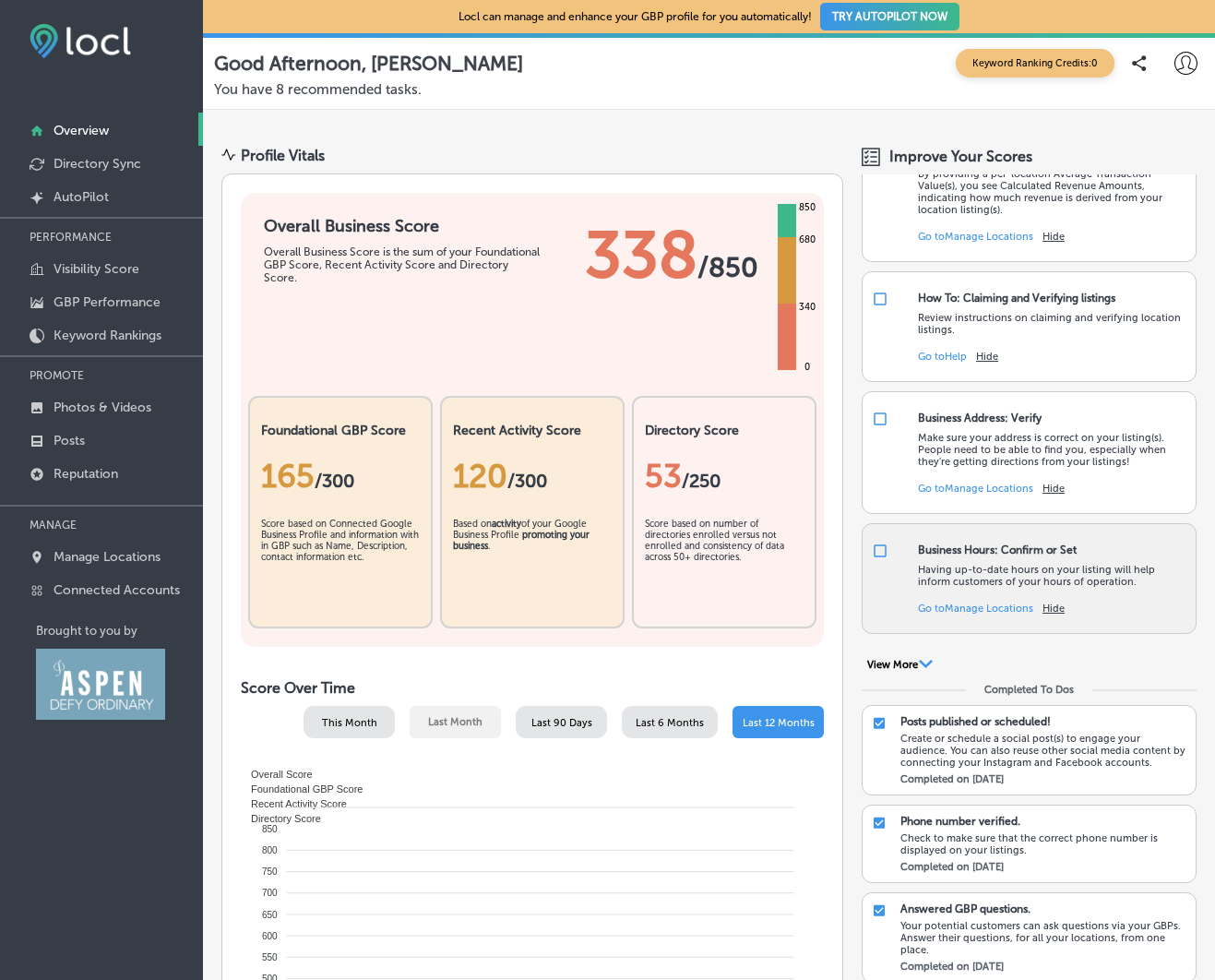
click at [884, 559] on input "checkbox" at bounding box center [880, 551] width 16 height 16
checkbox input "false"
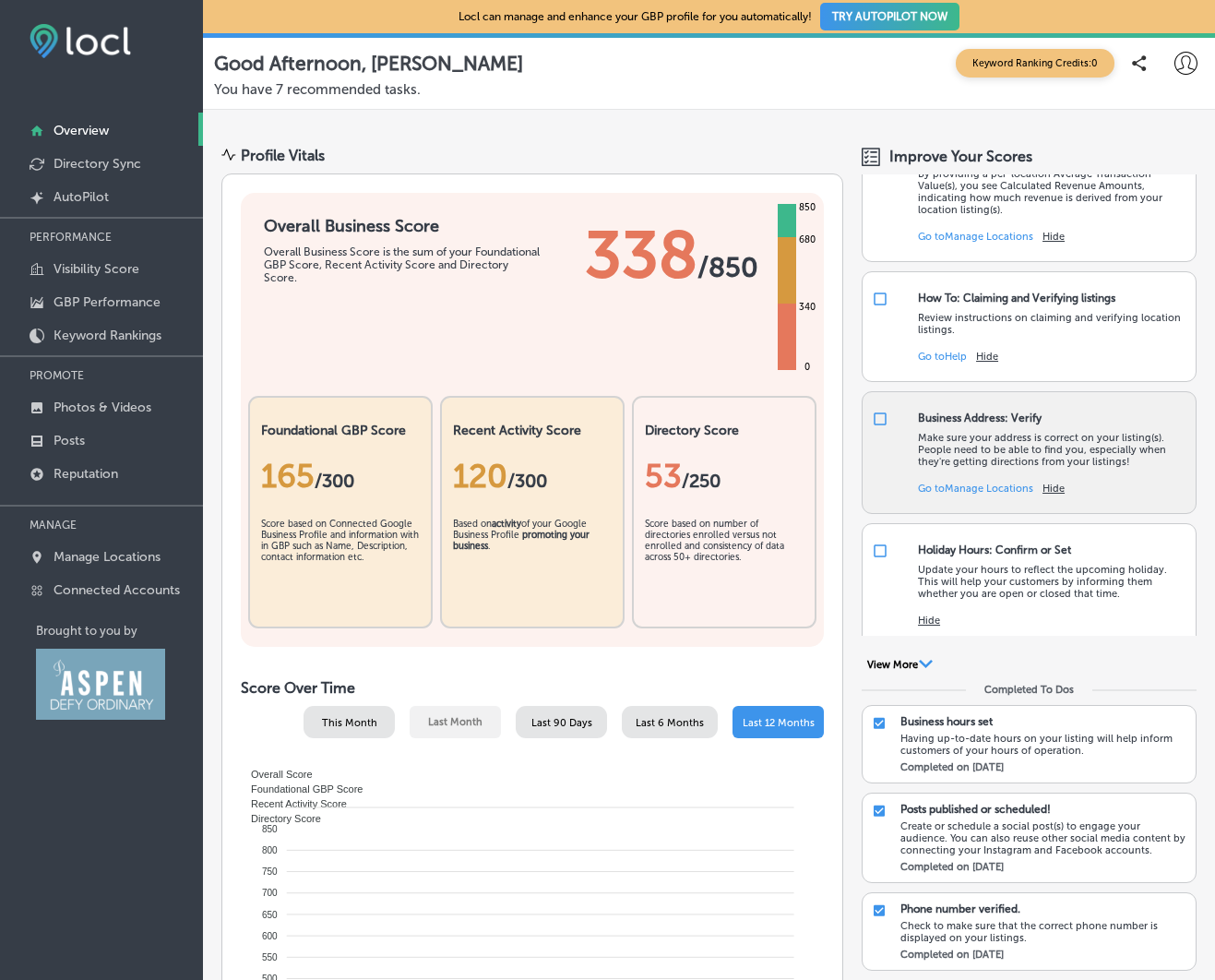
click at [885, 427] on input "checkbox" at bounding box center [880, 419] width 16 height 16
checkbox input "false"
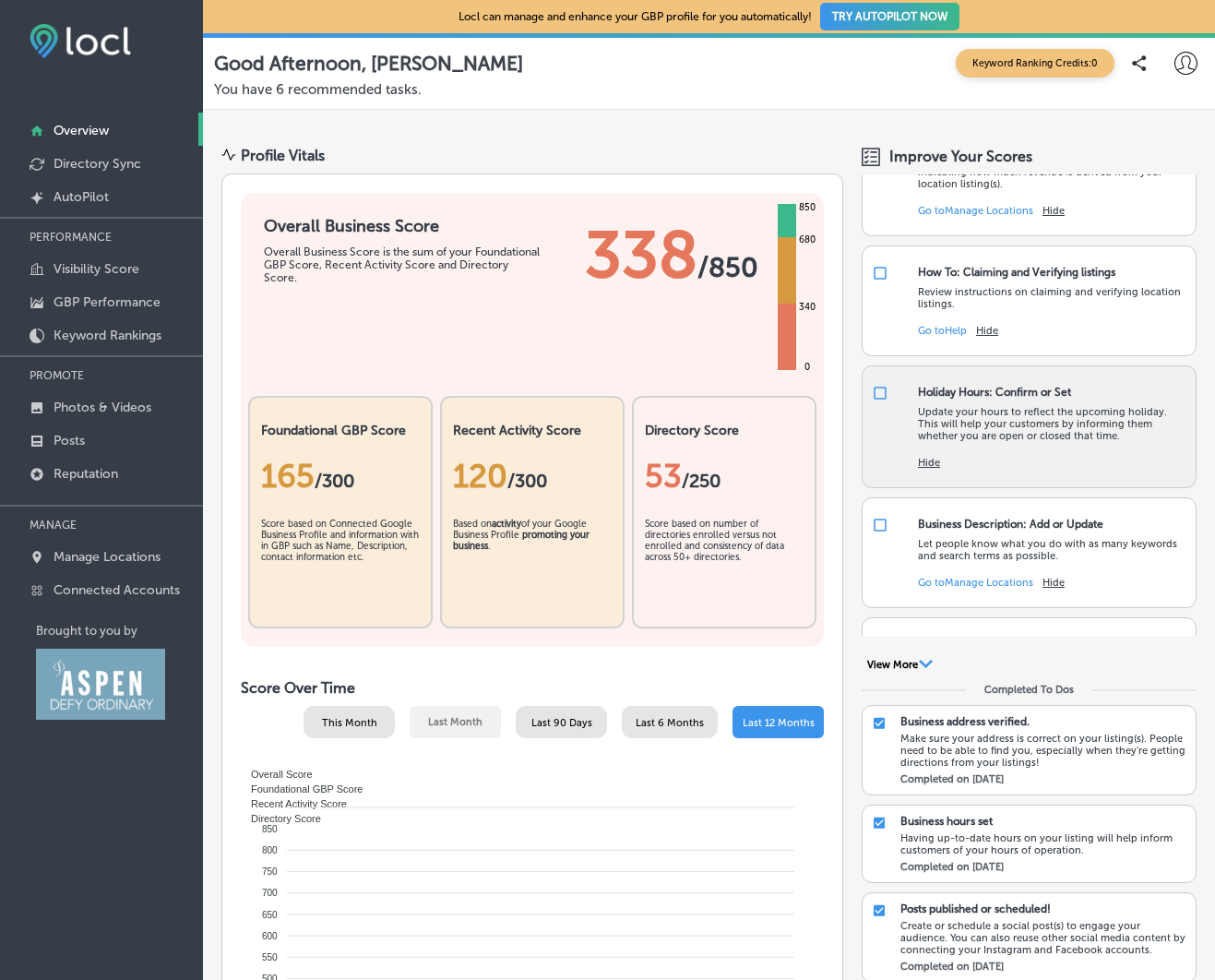
scroll to position [75, 0]
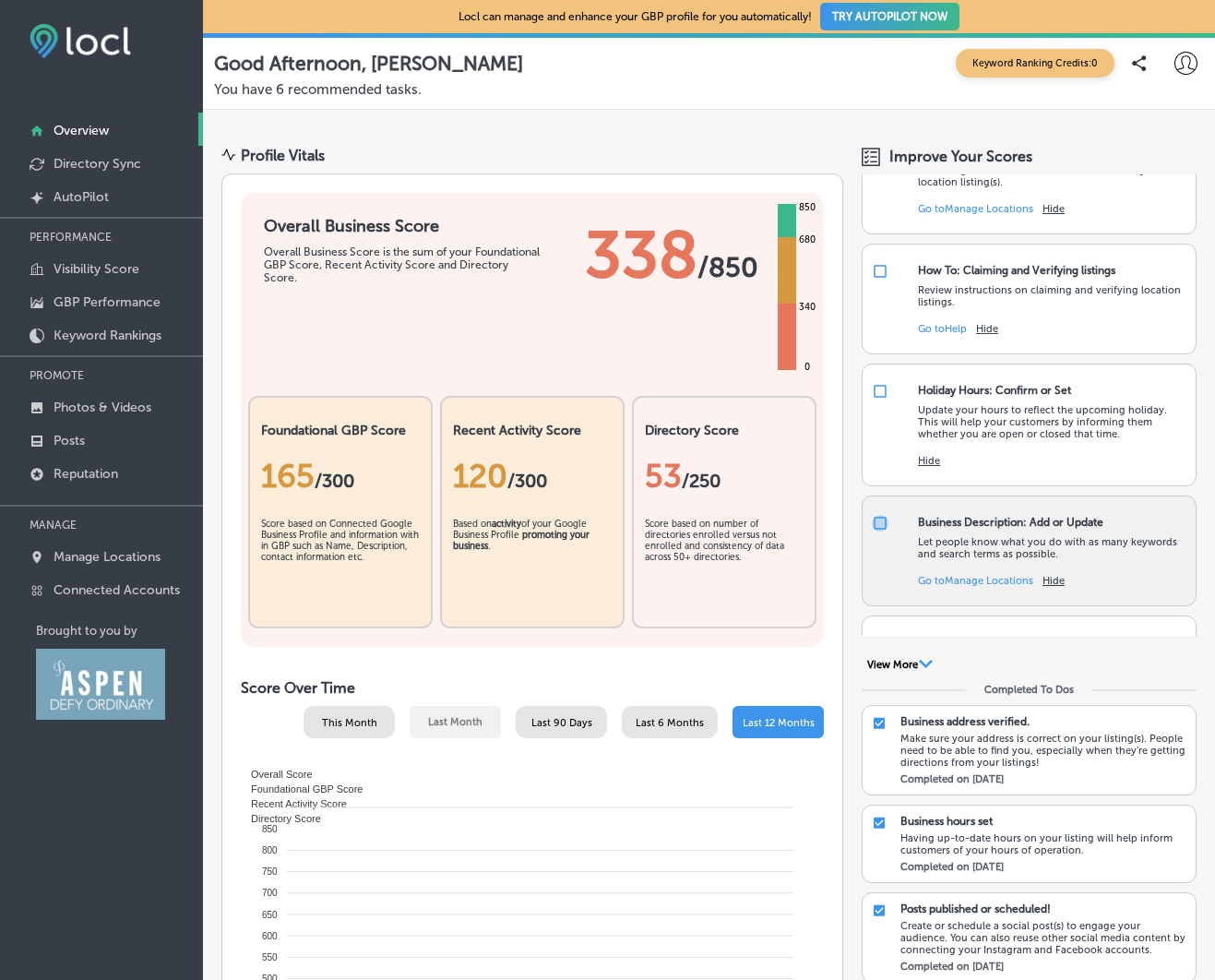
click at [880, 531] on input "checkbox" at bounding box center [880, 523] width 16 height 16
checkbox input "false"
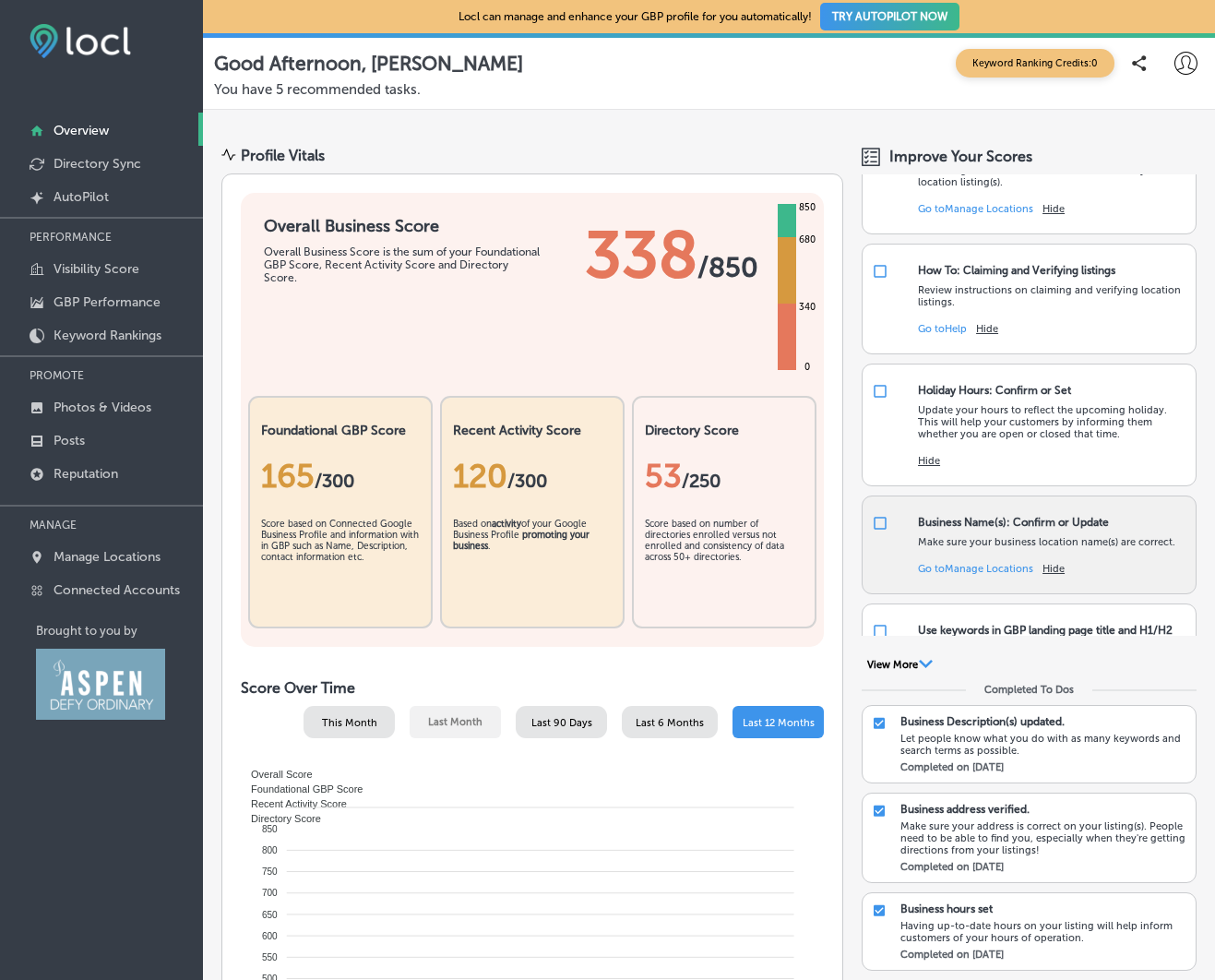
click at [884, 531] on input "checkbox" at bounding box center [880, 523] width 16 height 16
checkbox input "false"
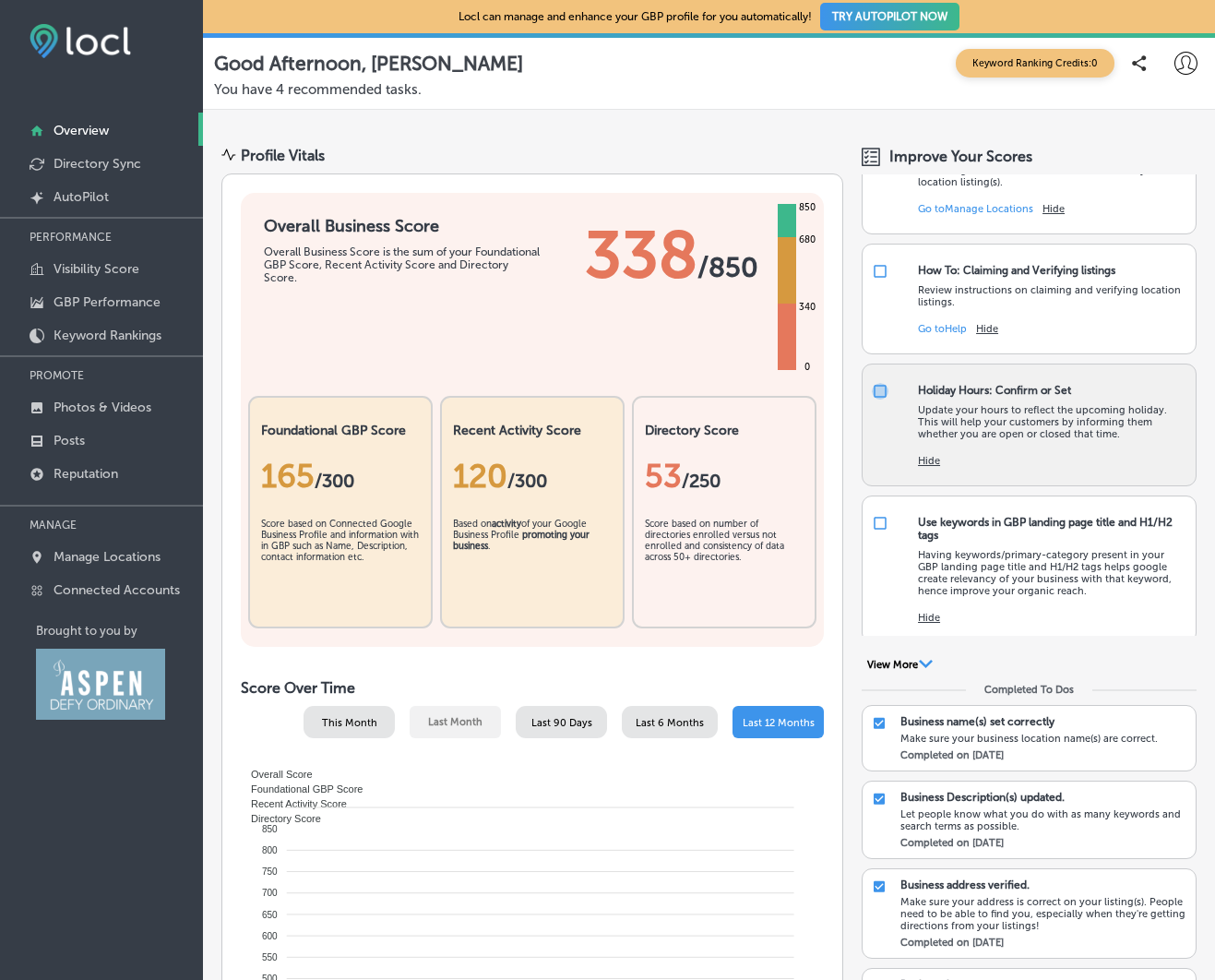
click at [884, 400] on input "checkbox" at bounding box center [880, 391] width 16 height 16
checkbox input "false"
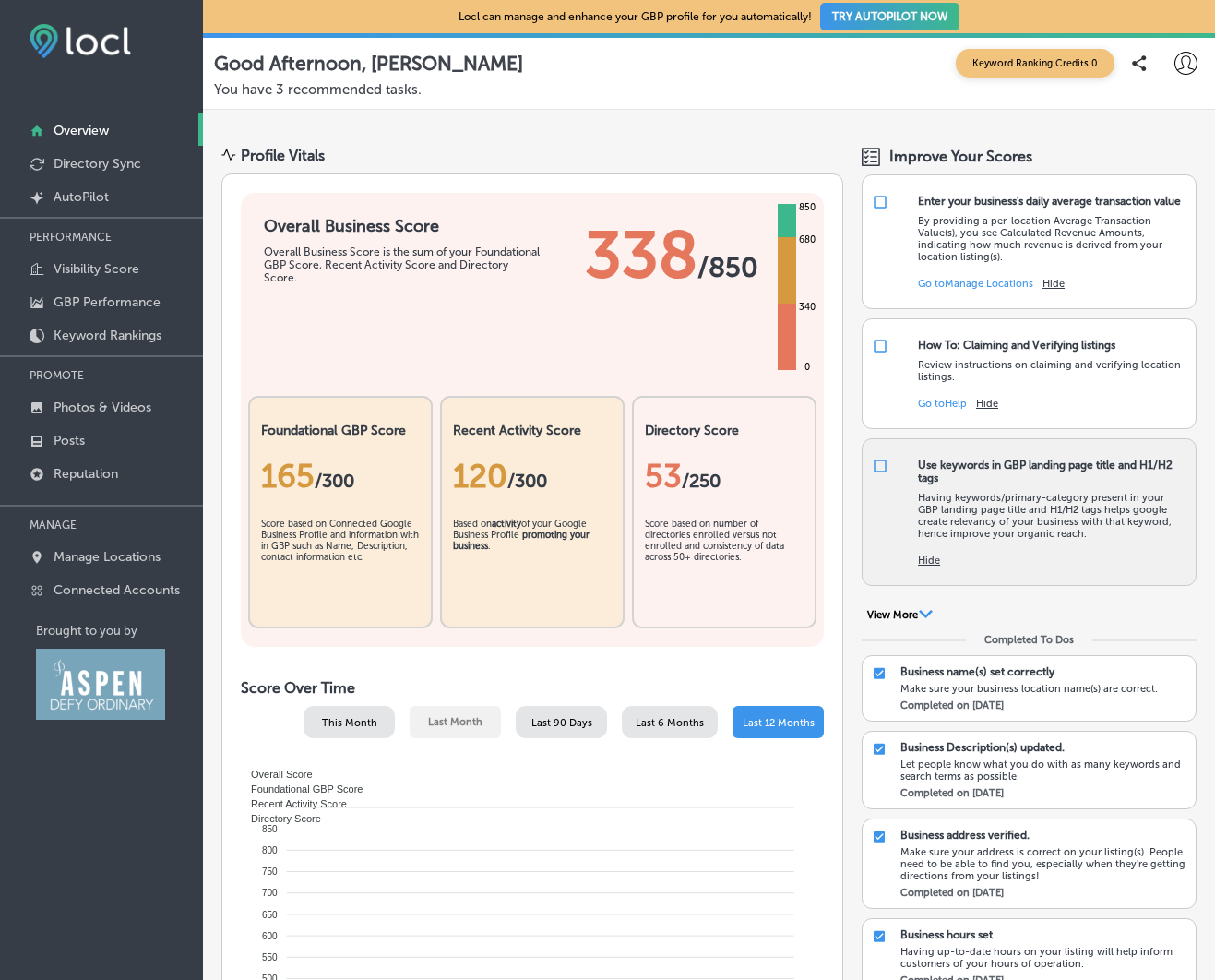
scroll to position [0, 0]
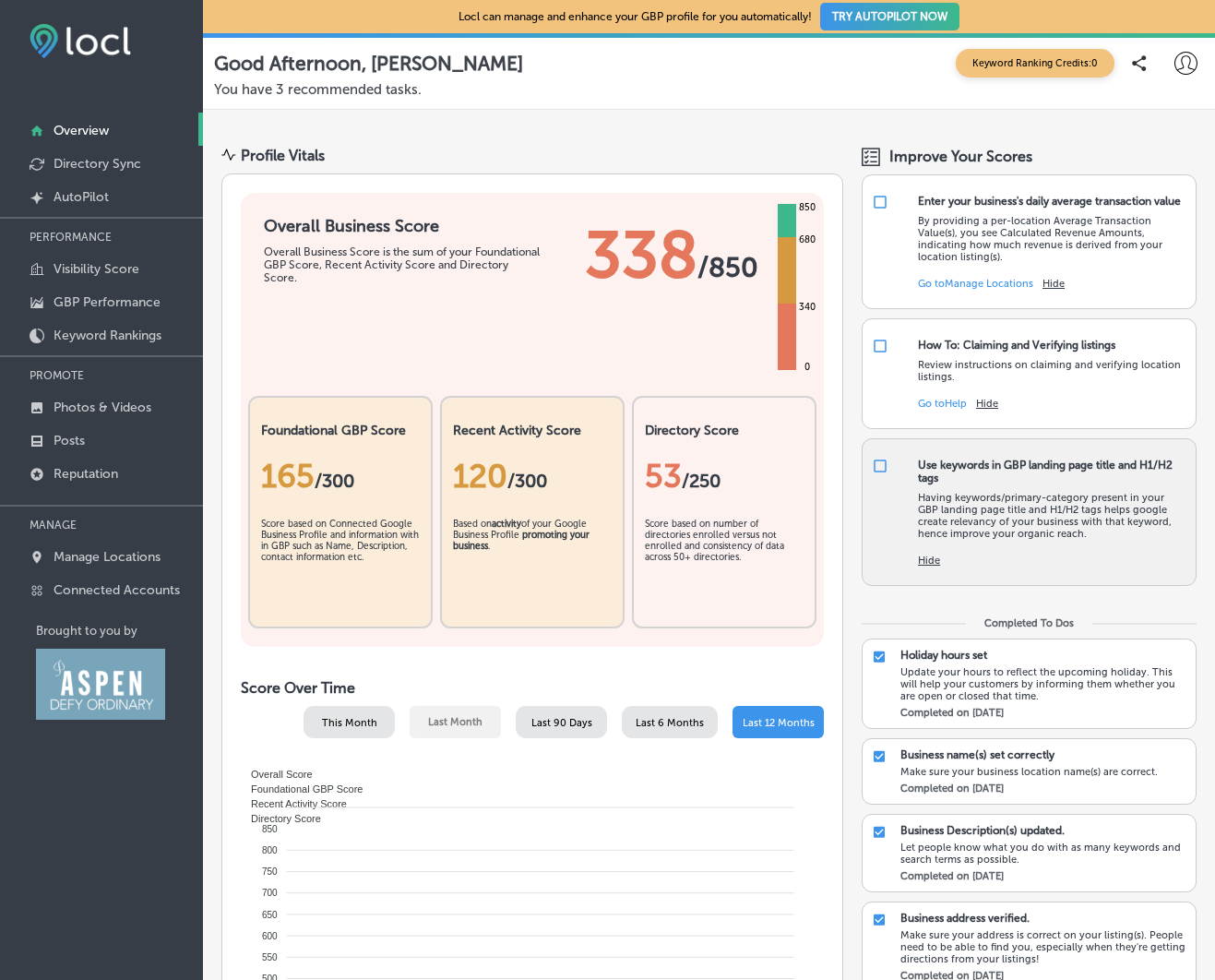
click at [880, 475] on input "checkbox" at bounding box center [880, 465] width 16 height 16
checkbox input "false"
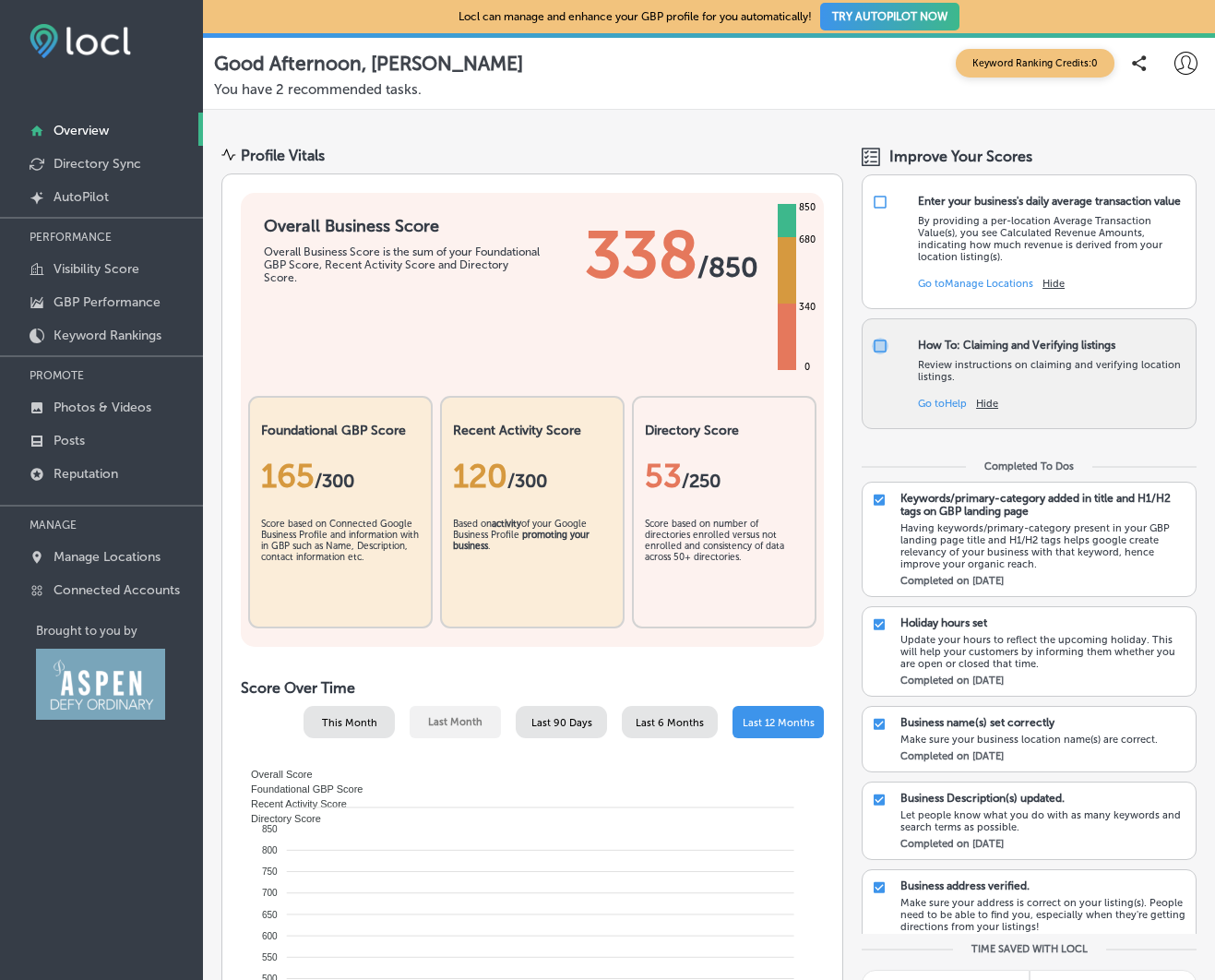
click at [876, 354] on input "checkbox" at bounding box center [880, 346] width 16 height 16
checkbox input "false"
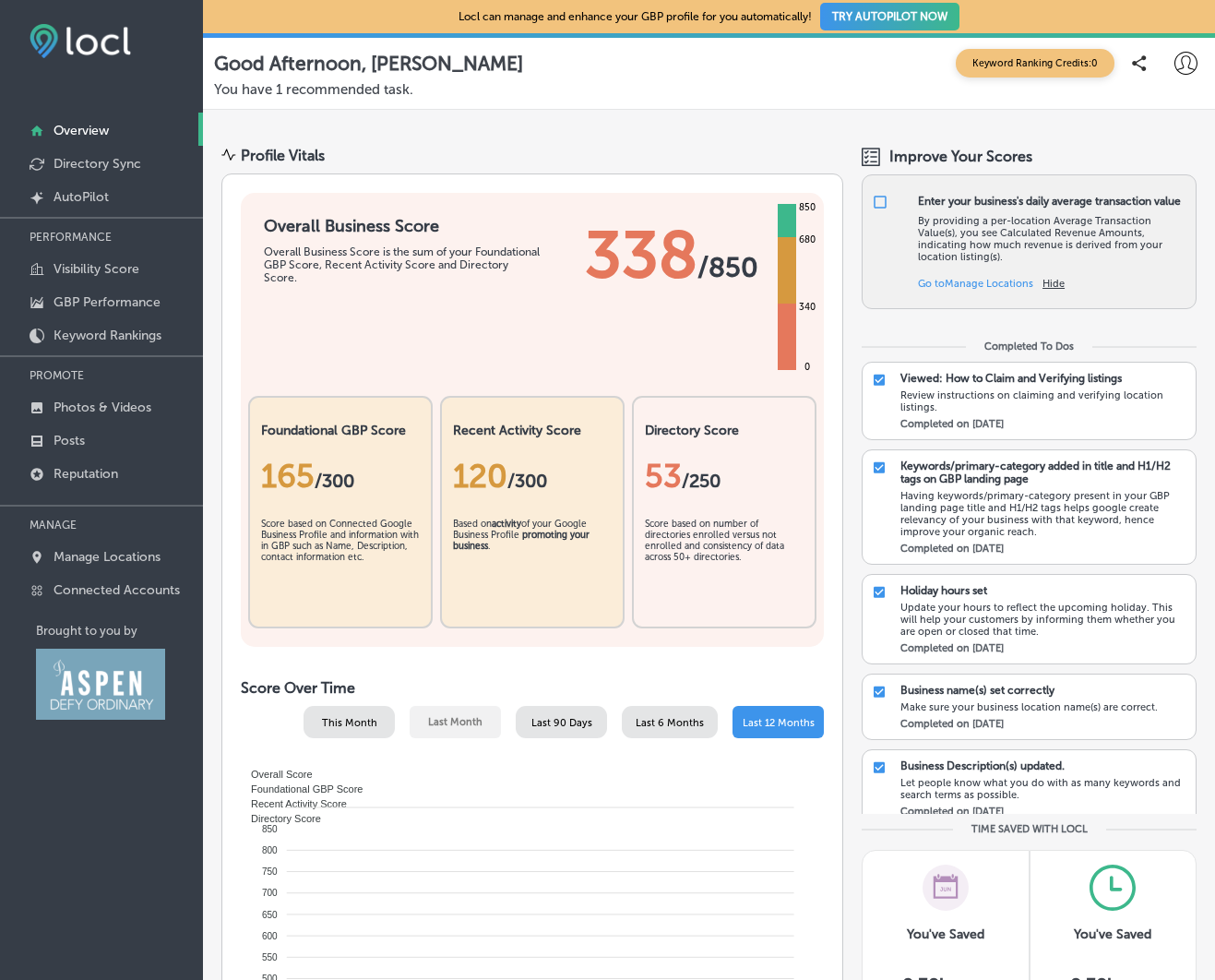
click at [881, 204] on input "checkbox" at bounding box center [880, 201] width 16 height 16
checkbox input "false"
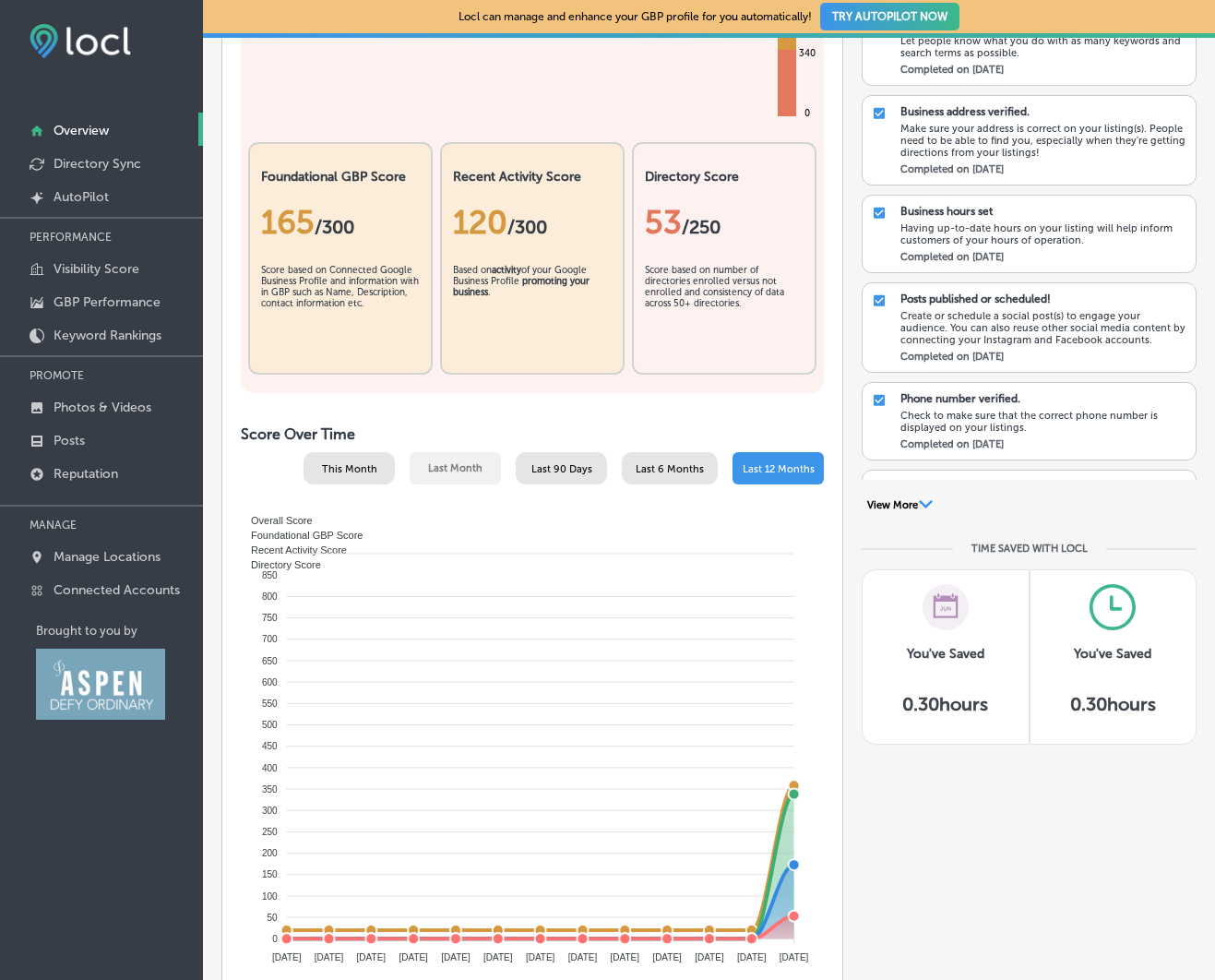
scroll to position [244, 0]
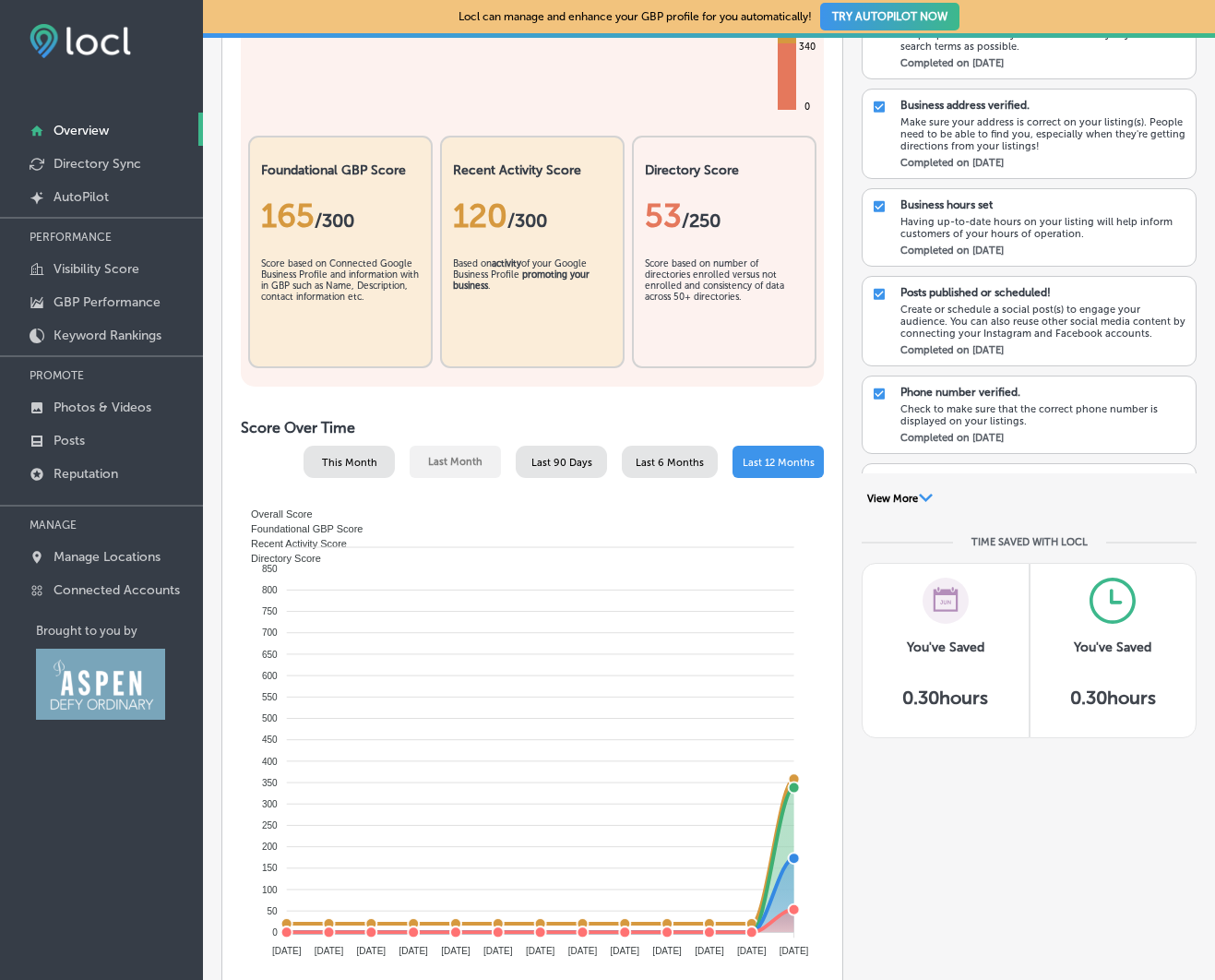
click at [359, 451] on div "This Month" at bounding box center [349, 462] width 91 height 33
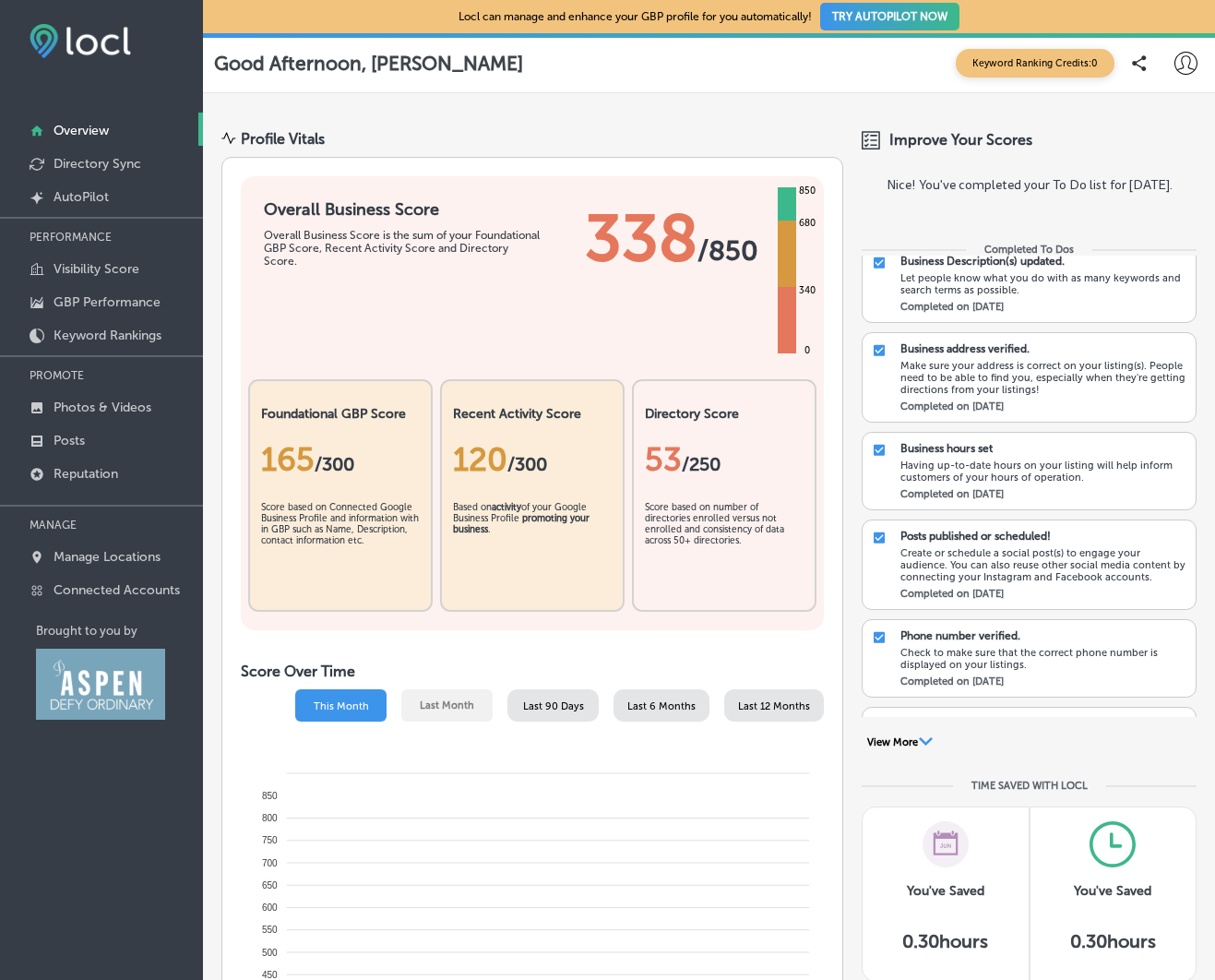
scroll to position [0, 0]
click at [95, 200] on p "AutoPilot" at bounding box center [82, 197] width 56 height 15
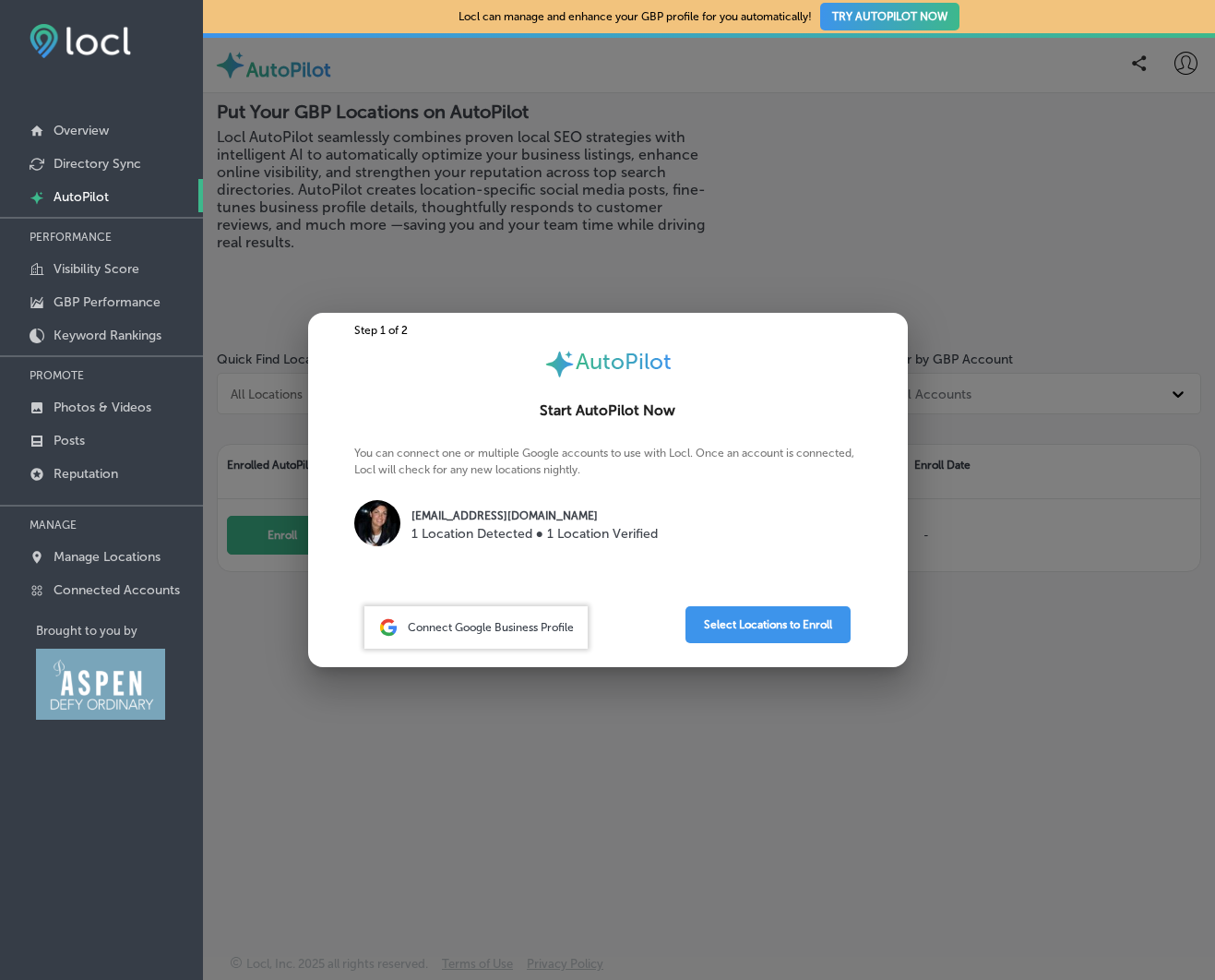
click at [402, 204] on div at bounding box center [608, 490] width 1215 height 980
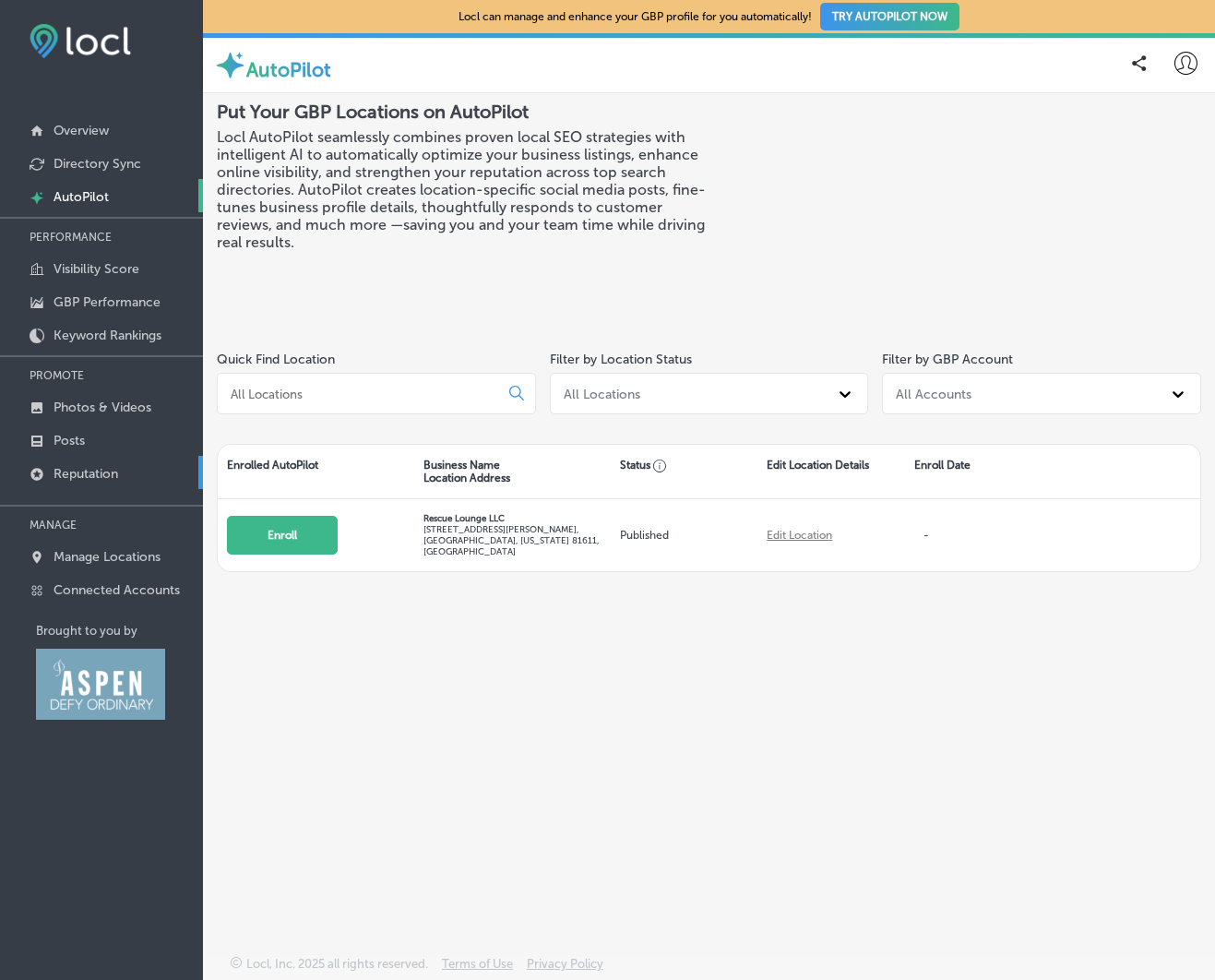
click at [72, 475] on p "Reputation" at bounding box center [86, 474] width 65 height 15
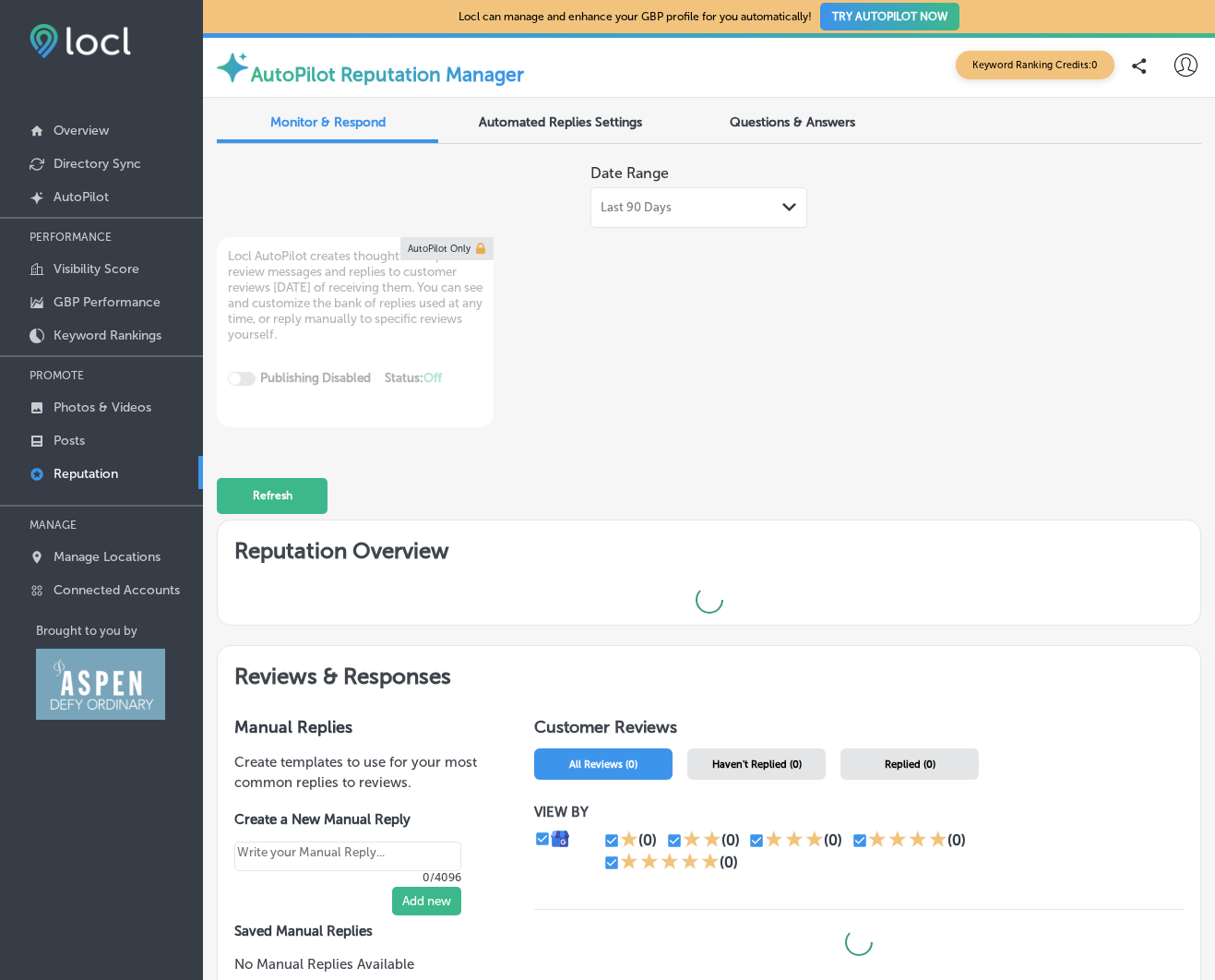
type textarea "x"
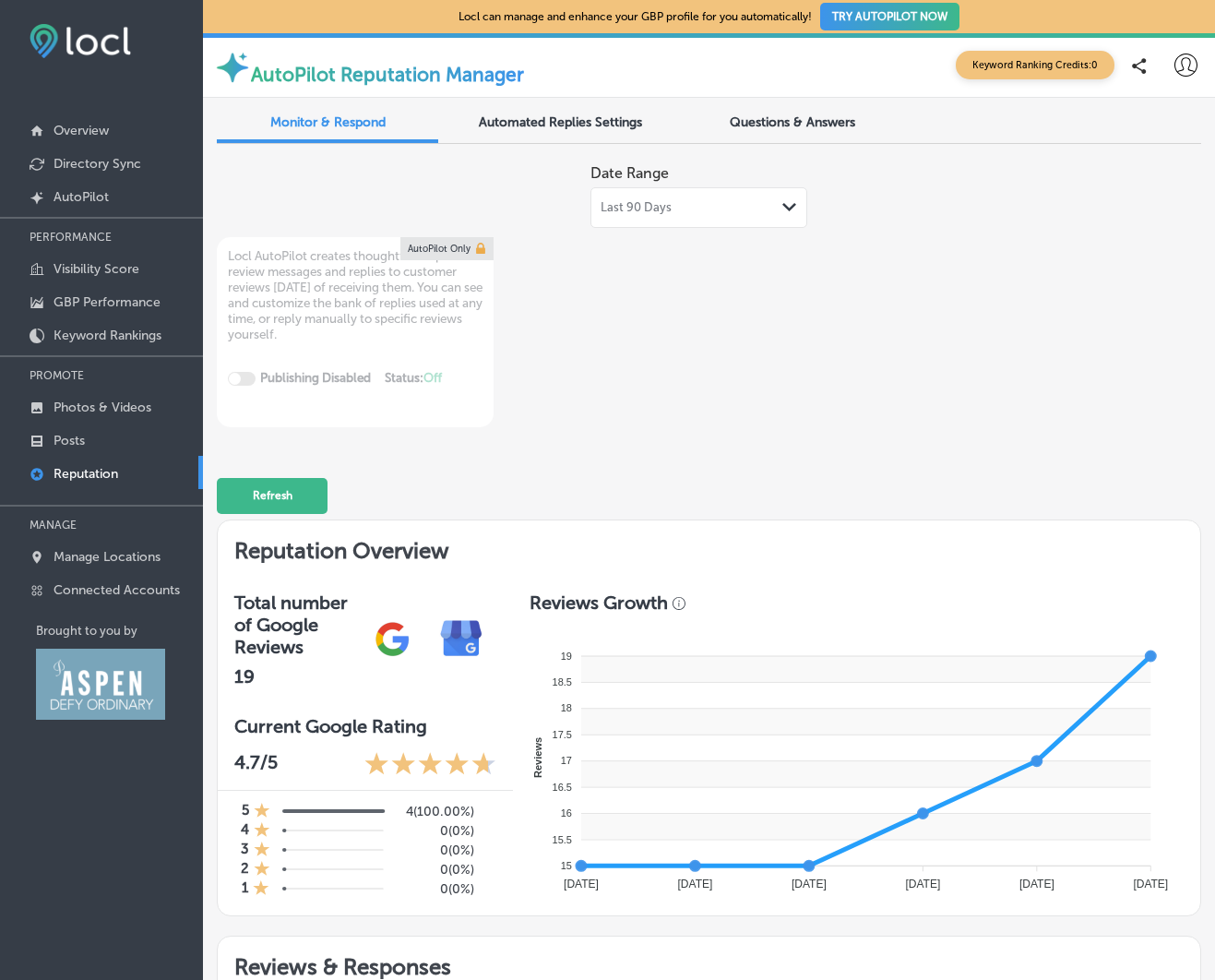
click at [790, 120] on span "Questions & Answers" at bounding box center [792, 122] width 125 height 15
